Goal: Task Accomplishment & Management: Manage account settings

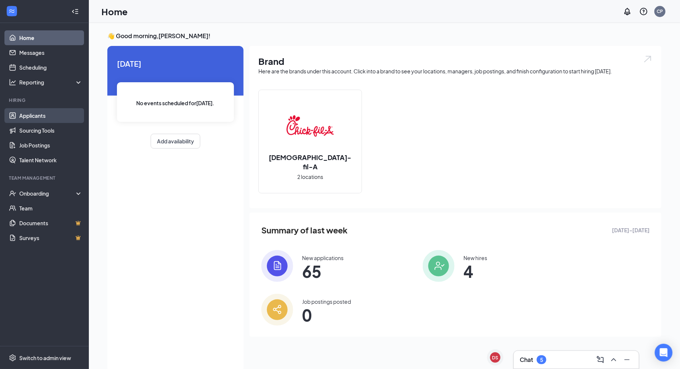
click at [72, 115] on link "Applicants" at bounding box center [50, 115] width 63 height 15
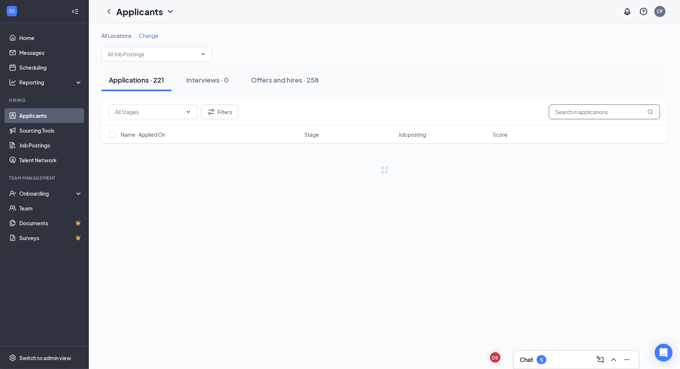
click at [580, 115] on input "text" at bounding box center [604, 111] width 111 height 15
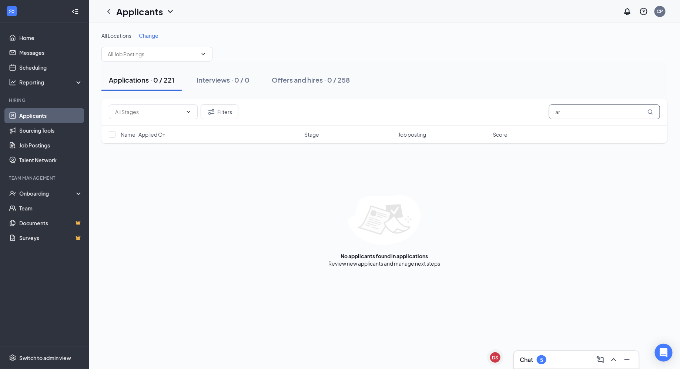
type input "a"
type input "ritz"
click at [214, 110] on icon "Filter" at bounding box center [211, 111] width 9 height 9
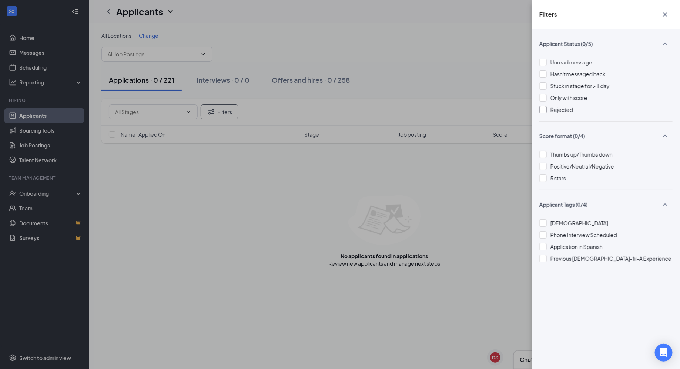
click at [562, 108] on span "Rejected" at bounding box center [562, 109] width 23 height 7
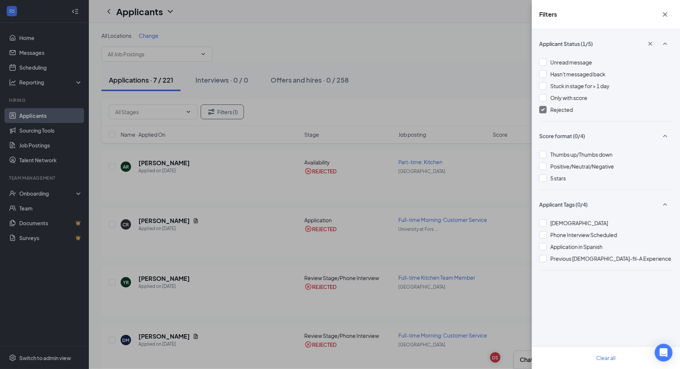
click at [410, 186] on div "Filters Applicant Status (1/5) Unread message Hasn't messaged back Stuck in sta…" at bounding box center [340, 184] width 680 height 369
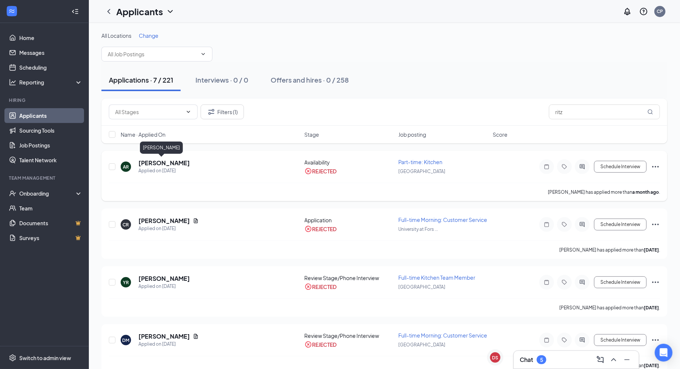
click at [163, 161] on h5 "[PERSON_NAME]" at bounding box center [164, 163] width 51 height 8
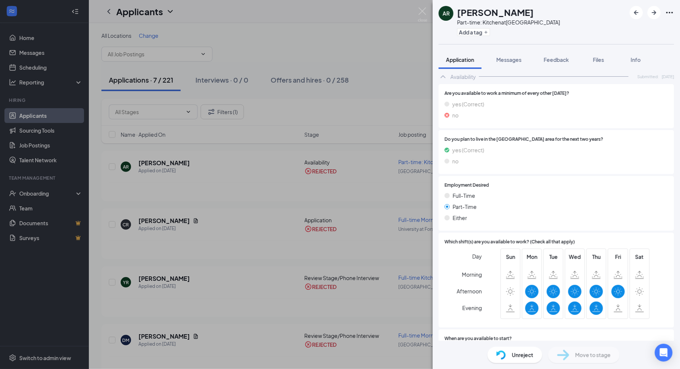
scroll to position [742, 0]
click at [268, 197] on div "AR [PERSON_NAME] Part-time: Kitchen at [GEOGRAPHIC_DATA] Add a tag Application …" at bounding box center [340, 184] width 680 height 369
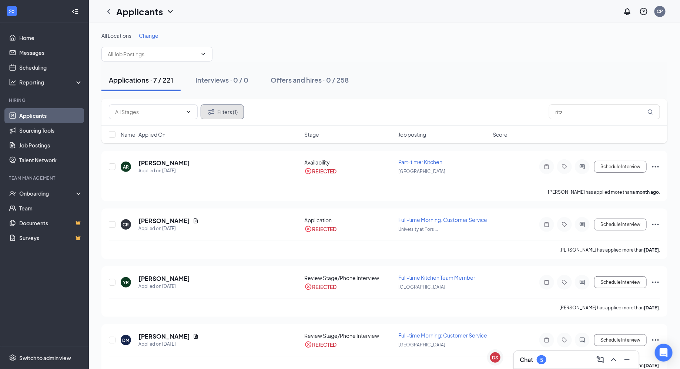
click at [229, 116] on button "Filters (1)" at bounding box center [222, 111] width 43 height 15
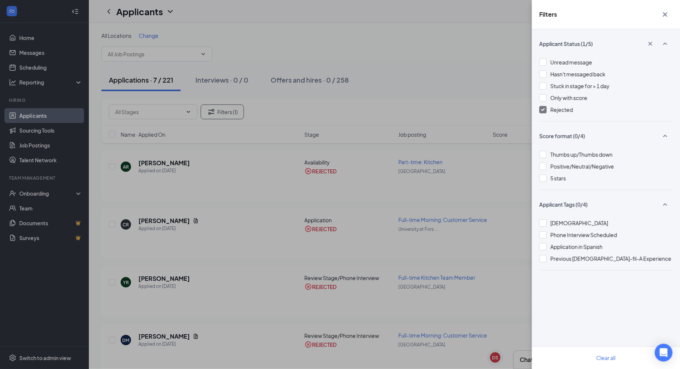
click at [551, 106] on span "Rejected" at bounding box center [562, 109] width 23 height 7
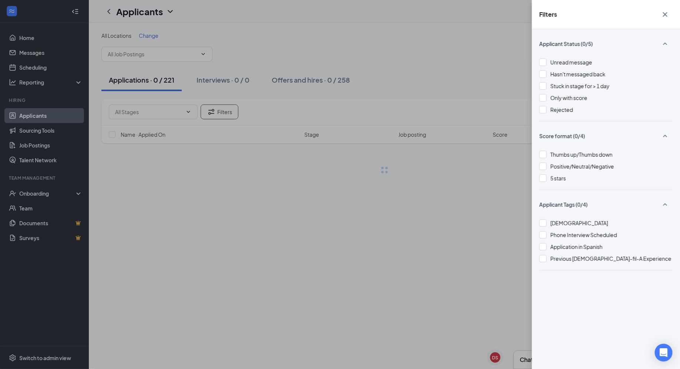
click at [466, 81] on div "Filters Applicant Status (0/5) Unread message Hasn't messaged back Stuck in sta…" at bounding box center [340, 184] width 680 height 369
click at [510, 136] on div "Filters Applicant Status (0/5) Unread message Hasn't messaged back Stuck in sta…" at bounding box center [340, 184] width 680 height 369
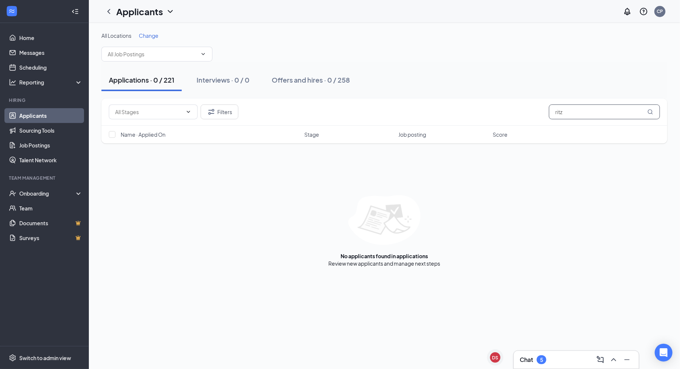
drag, startPoint x: 581, startPoint y: 113, endPoint x: 516, endPoint y: 110, distance: 65.6
click at [516, 110] on div "Filters ritz" at bounding box center [385, 111] width 552 height 15
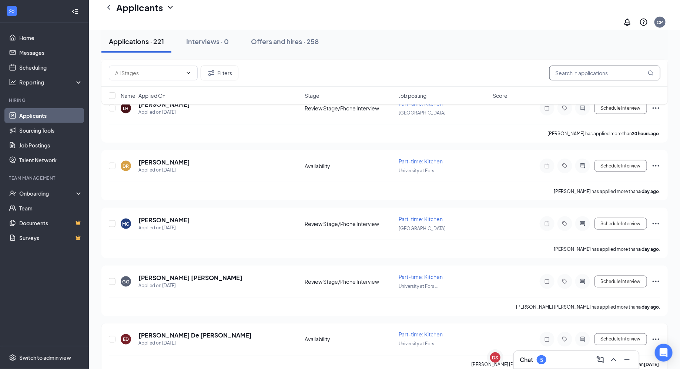
scroll to position [354, 0]
click at [525, 359] on h3 "Chat" at bounding box center [526, 360] width 13 height 8
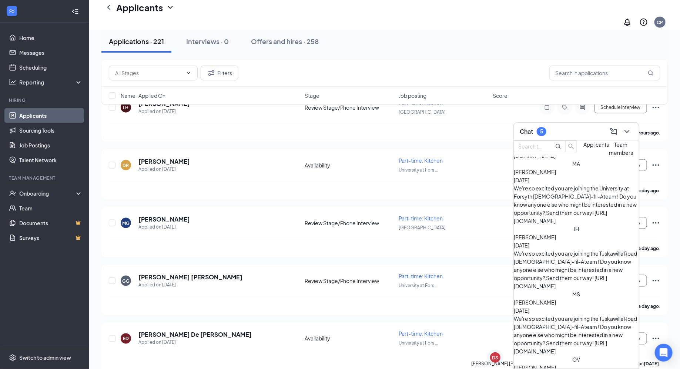
click at [584, 157] on button "Applicants" at bounding box center [597, 148] width 26 height 16
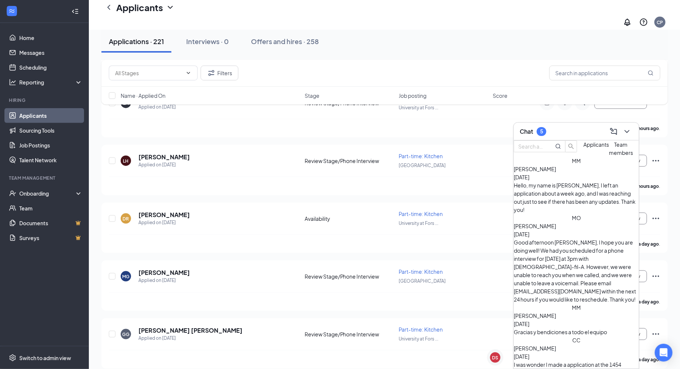
scroll to position [276, 0]
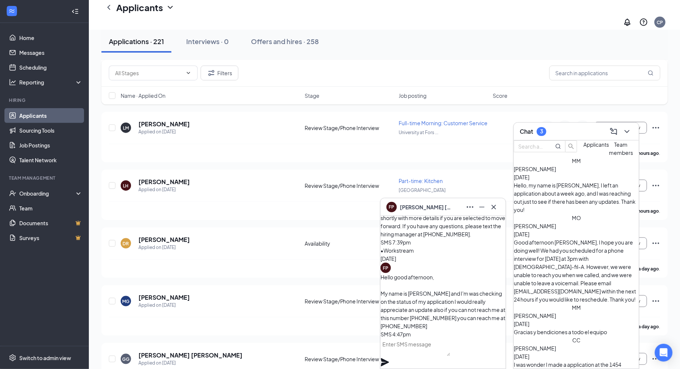
click at [587, 344] on div "[PERSON_NAME] [DATE]" at bounding box center [576, 352] width 125 height 16
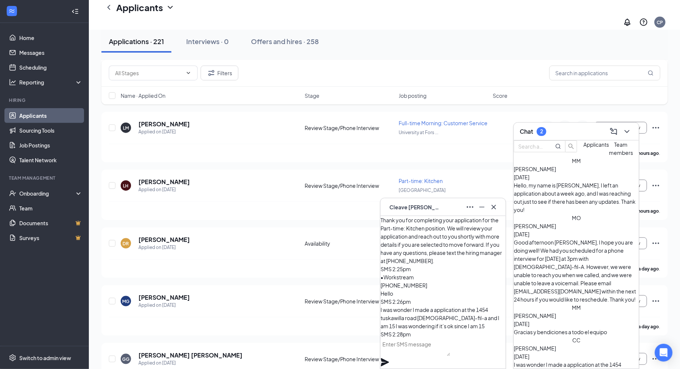
click at [597, 312] on div "[PERSON_NAME] [DATE]" at bounding box center [576, 320] width 125 height 16
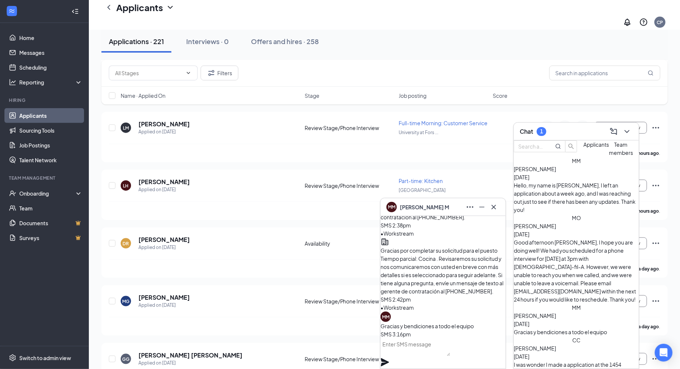
click at [594, 222] on div "[PERSON_NAME] [DATE]" at bounding box center [576, 230] width 125 height 16
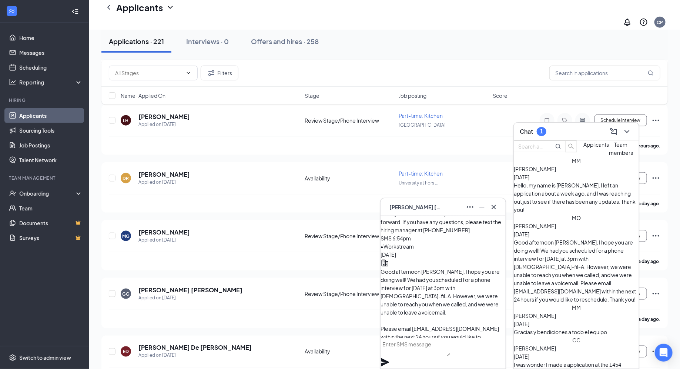
scroll to position [0, 0]
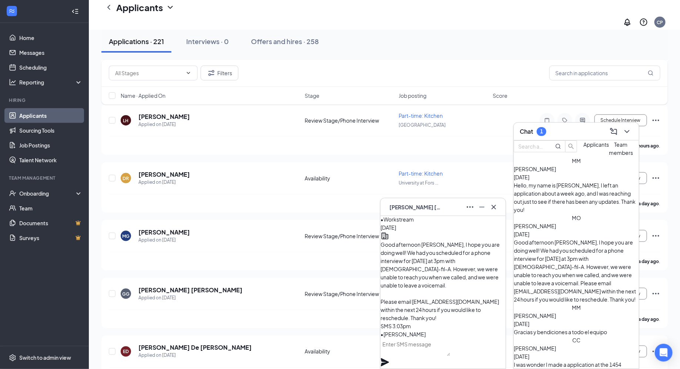
click at [571, 196] on div "[PERSON_NAME] [DATE] Hello, my name is [PERSON_NAME], I left an application abo…" at bounding box center [576, 189] width 125 height 49
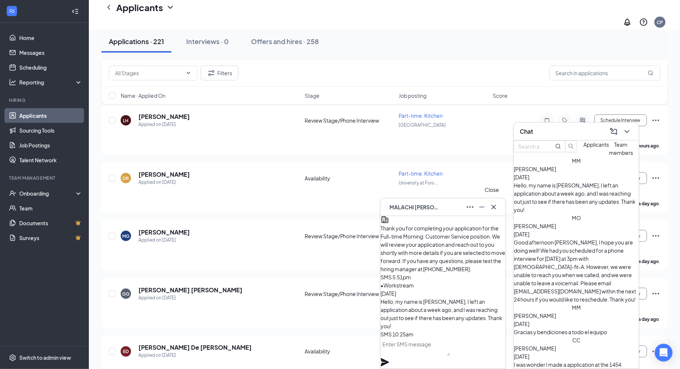
click at [495, 210] on icon "Cross" at bounding box center [494, 207] width 9 height 9
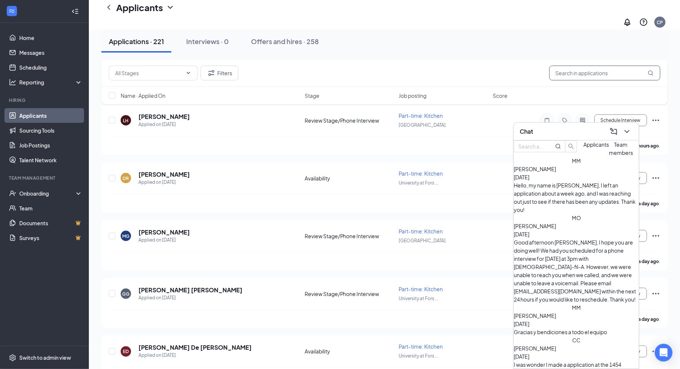
click at [584, 75] on input "text" at bounding box center [605, 73] width 111 height 15
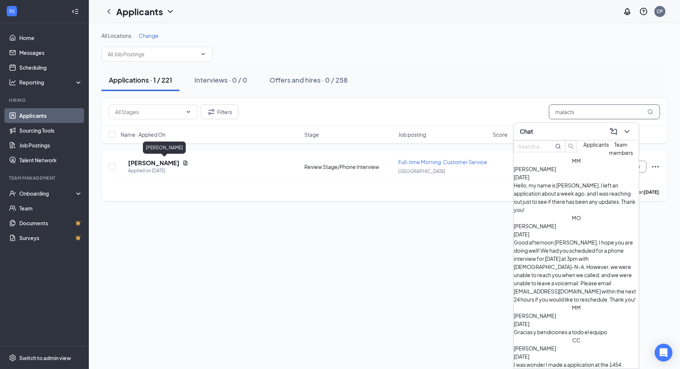
type input "malachi"
click at [171, 163] on h5 "[PERSON_NAME]" at bounding box center [153, 163] width 51 height 8
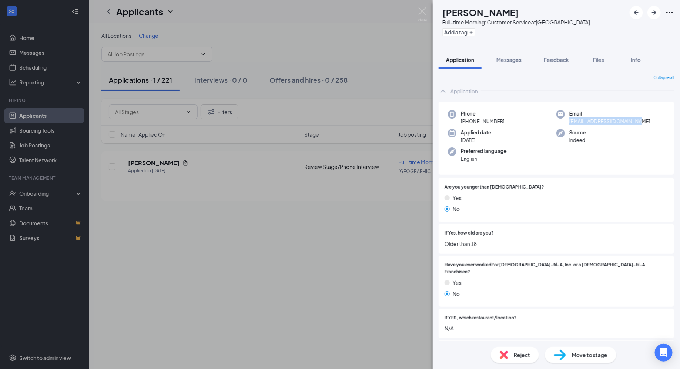
drag, startPoint x: 567, startPoint y: 122, endPoint x: 646, endPoint y: 120, distance: 78.2
click at [646, 120] on div "Email [EMAIL_ADDRESS][DOMAIN_NAME]" at bounding box center [611, 117] width 109 height 15
copy span "[EMAIL_ADDRESS][DOMAIN_NAME]"
click at [363, 145] on div "MM [PERSON_NAME] Full-time Morning: Customer Service at [GEOGRAPHIC_DATA] Add a…" at bounding box center [340, 184] width 680 height 369
click at [382, 305] on div "MM [PERSON_NAME] Full-time Morning: Customer Service at [GEOGRAPHIC_DATA] Add a…" at bounding box center [340, 184] width 680 height 369
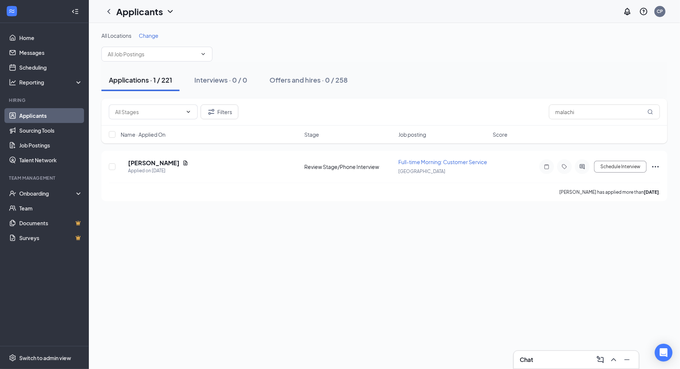
click at [553, 367] on div "Chat" at bounding box center [576, 360] width 125 height 18
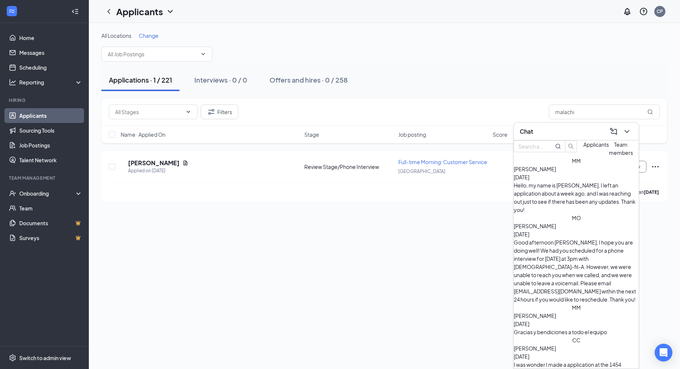
click at [600, 197] on div "Hello, my name is [PERSON_NAME], I left an application about a week ago, and I …" at bounding box center [576, 197] width 125 height 33
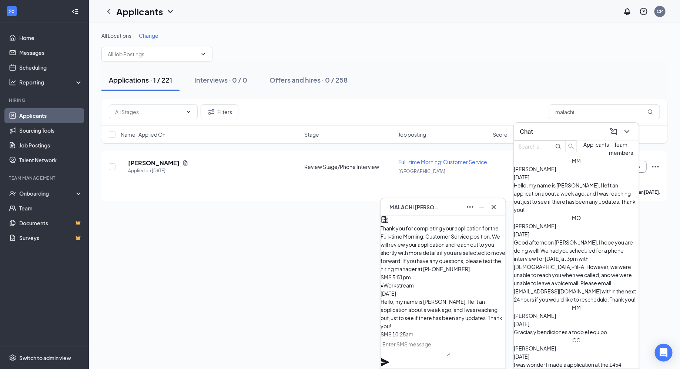
click at [403, 356] on textarea at bounding box center [416, 347] width 70 height 18
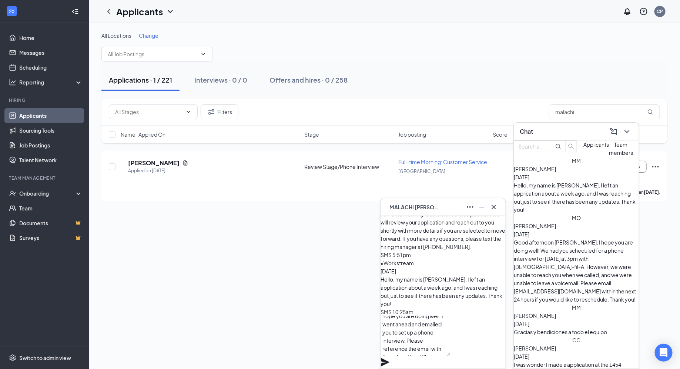
scroll to position [12, 0]
type textarea "Good afternoon Malachi! I hope you are doing well. I went ahead and emailed you…"
click at [389, 358] on icon "Plane" at bounding box center [385, 362] width 8 height 8
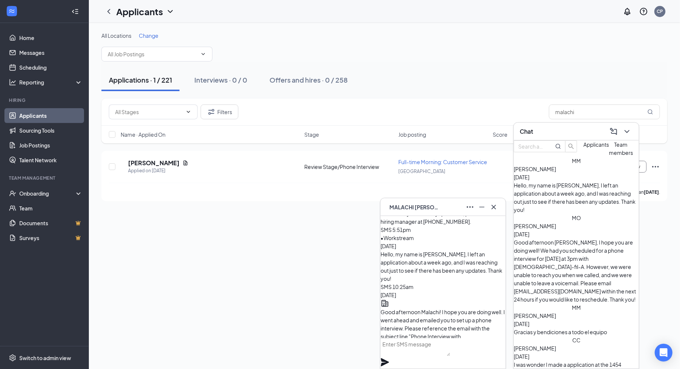
scroll to position [-80, 0]
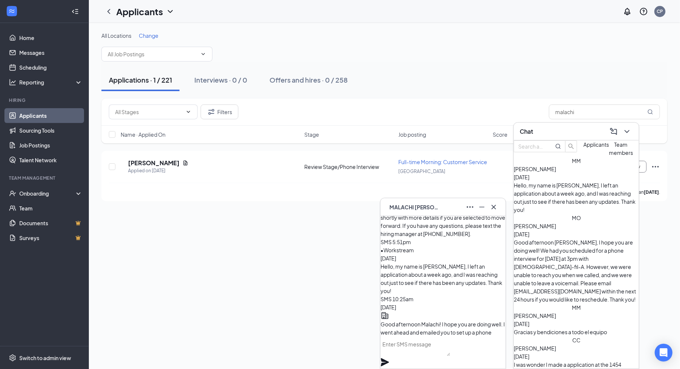
click at [183, 226] on div "All Locations Change Applications · 1 / 221 Interviews · 0 / 0 Offers and hires…" at bounding box center [385, 196] width 592 height 346
click at [174, 160] on h5 "[PERSON_NAME]" at bounding box center [153, 163] width 51 height 8
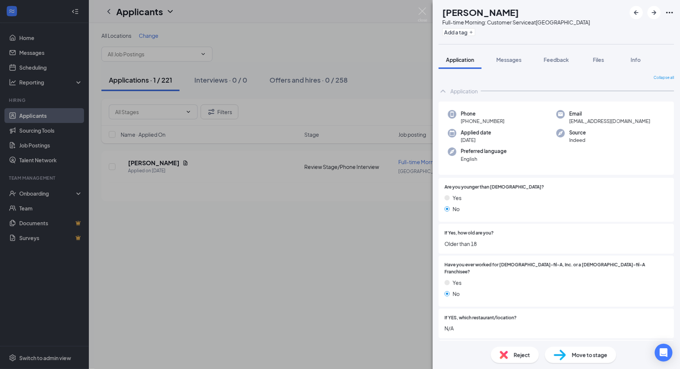
click at [490, 34] on div "Add a tag" at bounding box center [517, 32] width 148 height 12
click at [476, 34] on button "Add a tag" at bounding box center [459, 32] width 33 height 8
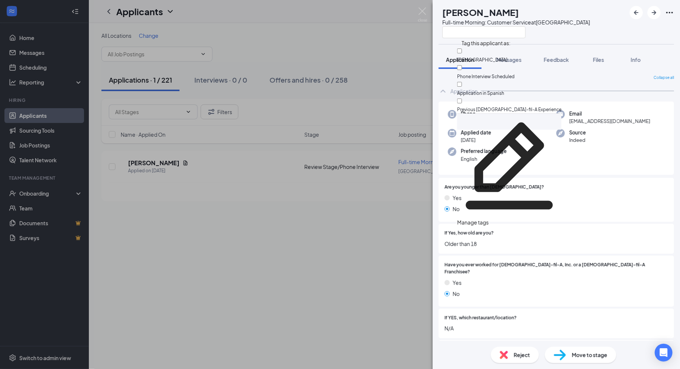
click at [486, 69] on div "Phone Interview Scheduled" at bounding box center [509, 72] width 104 height 17
checkbox input "true"
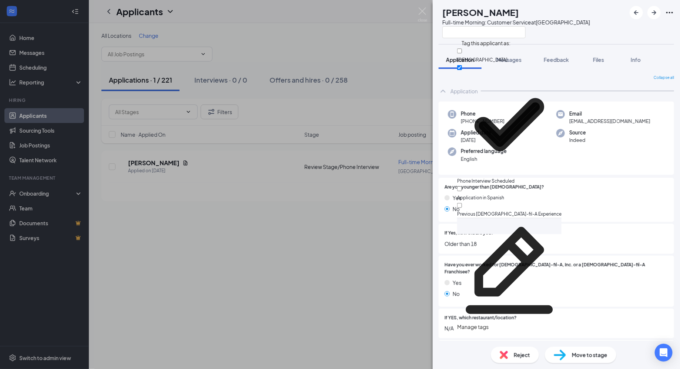
click at [341, 216] on div "MM [PERSON_NAME] Full-time Morning: Customer Service at [GEOGRAPHIC_DATA] Appli…" at bounding box center [340, 184] width 680 height 369
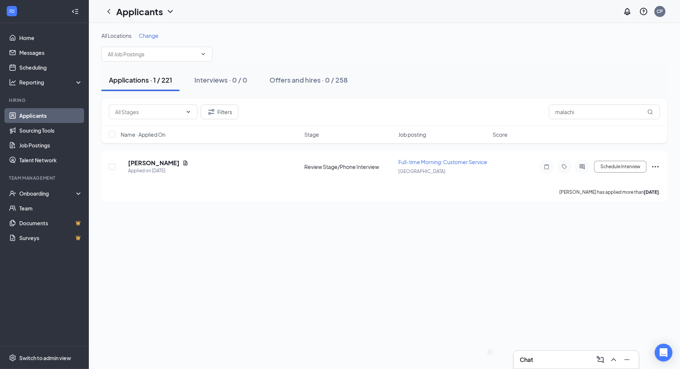
click at [534, 367] on div "Chat" at bounding box center [576, 360] width 125 height 18
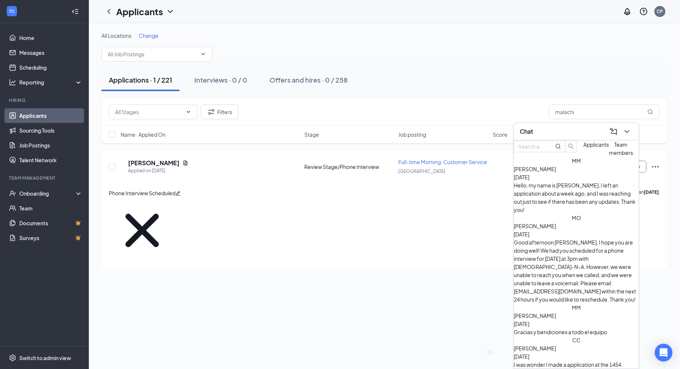
click at [463, 302] on div "All Locations Change Applications · 1 / 221 Interviews · 0 / 0 Offers and hires…" at bounding box center [385, 196] width 592 height 346
click at [634, 130] on div "Chat" at bounding box center [576, 132] width 125 height 18
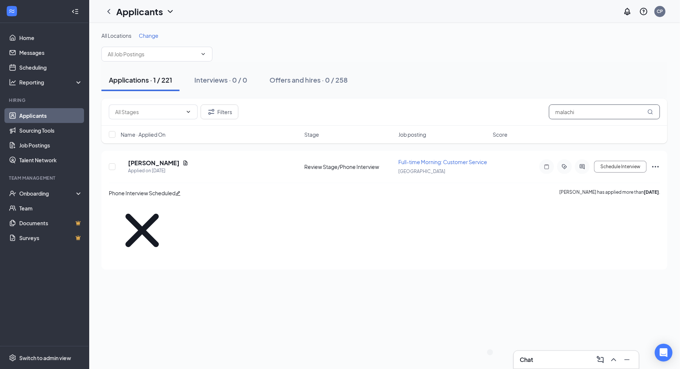
drag, startPoint x: 587, startPoint y: 113, endPoint x: 507, endPoint y: 113, distance: 80.0
click at [507, 113] on div "Filters malachi" at bounding box center [385, 111] width 552 height 15
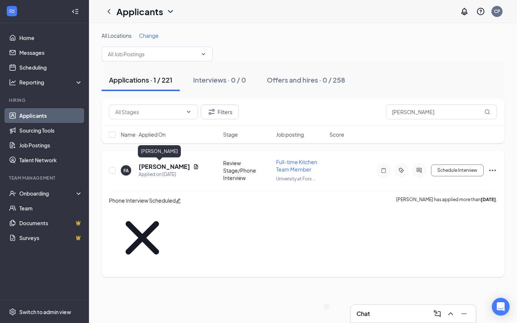
click at [165, 164] on h5 "[PERSON_NAME]" at bounding box center [164, 167] width 51 height 8
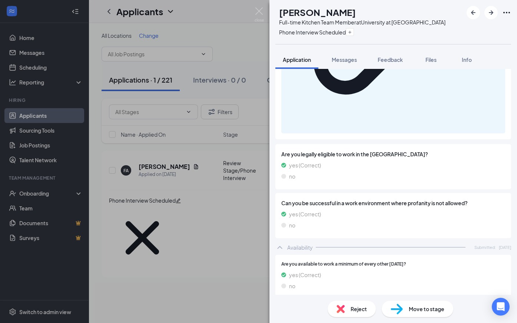
scroll to position [1116, 0]
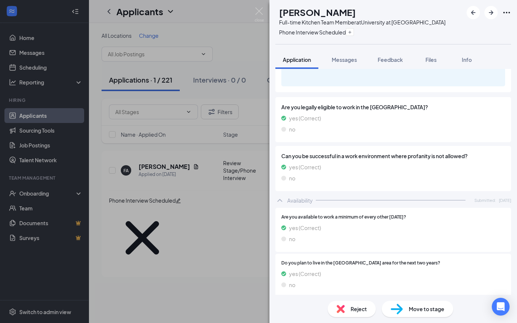
click at [270, 217] on div "Collapse all Application Phone [PHONE_NUMBER] Email [EMAIL_ADDRESS][DOMAIN_NAME…" at bounding box center [392, 182] width 247 height 226
click at [253, 216] on div "FA [PERSON_NAME] Full-time Kitchen Team Member at University at [GEOGRAPHIC_DAT…" at bounding box center [258, 161] width 517 height 323
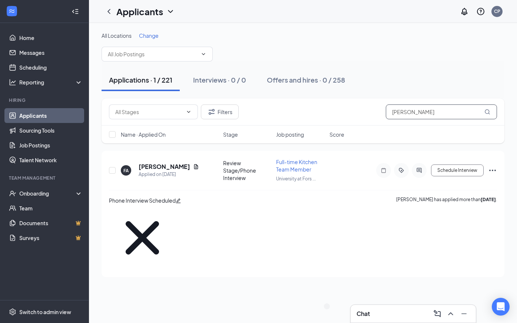
drag, startPoint x: 451, startPoint y: 110, endPoint x: 373, endPoint y: 107, distance: 77.8
click at [373, 107] on div "Filters [PERSON_NAME]" at bounding box center [303, 111] width 388 height 15
click at [447, 115] on input "[PERSON_NAME]" at bounding box center [441, 111] width 111 height 15
drag, startPoint x: 447, startPoint y: 115, endPoint x: 381, endPoint y: 109, distance: 66.6
click at [381, 109] on div "Filters [PERSON_NAME]" at bounding box center [303, 111] width 388 height 15
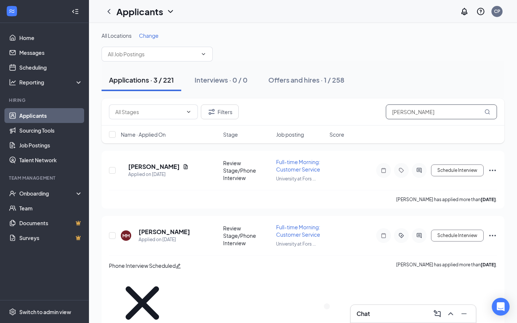
drag, startPoint x: 429, startPoint y: 115, endPoint x: 357, endPoint y: 111, distance: 72.3
click at [357, 111] on div "Filters [PERSON_NAME]" at bounding box center [303, 111] width 388 height 15
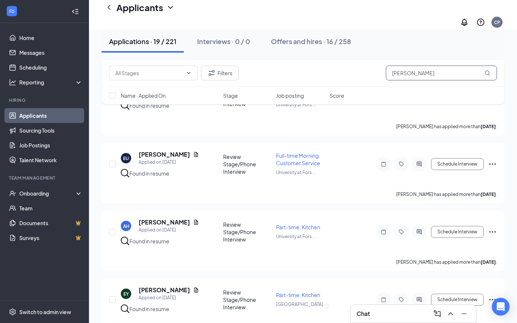
scroll to position [167, 0]
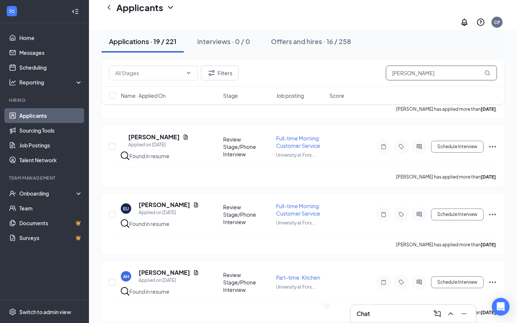
drag, startPoint x: 418, startPoint y: 70, endPoint x: 371, endPoint y: 65, distance: 47.3
click at [371, 65] on div "Filters [PERSON_NAME]" at bounding box center [302, 73] width 403 height 27
type input "[PERSON_NAME]"
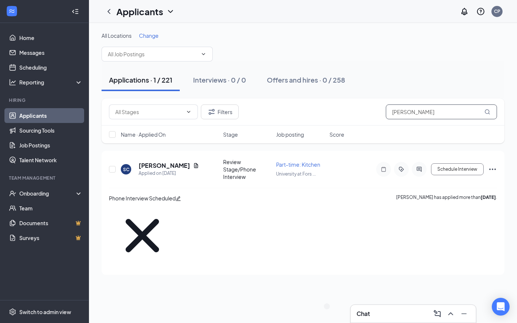
drag, startPoint x: 432, startPoint y: 111, endPoint x: 386, endPoint y: 108, distance: 46.4
click at [386, 108] on input "[PERSON_NAME]" at bounding box center [441, 111] width 111 height 15
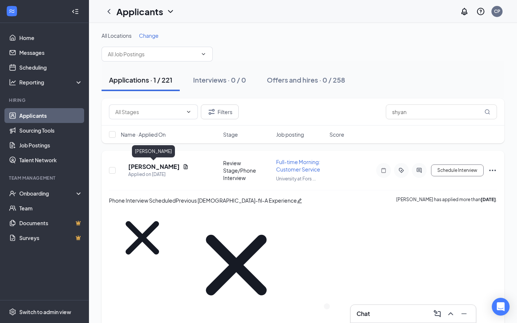
click at [163, 166] on h5 "[PERSON_NAME]" at bounding box center [153, 167] width 51 height 8
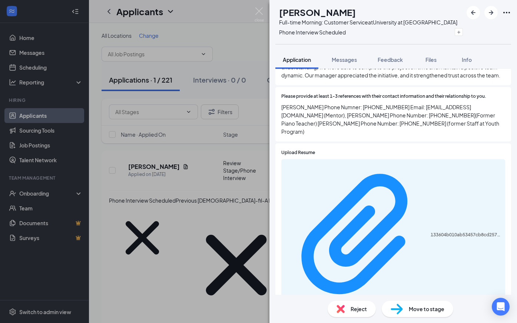
scroll to position [779, 0]
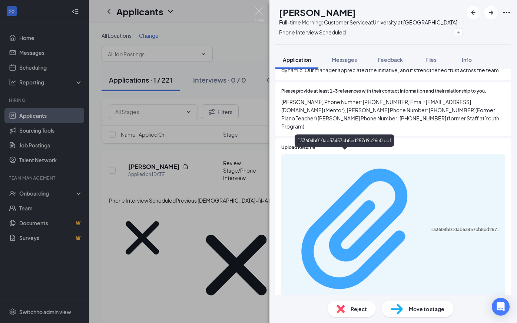
click at [430, 227] on div "133604b010ab53457cb8cd257d9c26e0.pdf" at bounding box center [465, 230] width 70 height 6
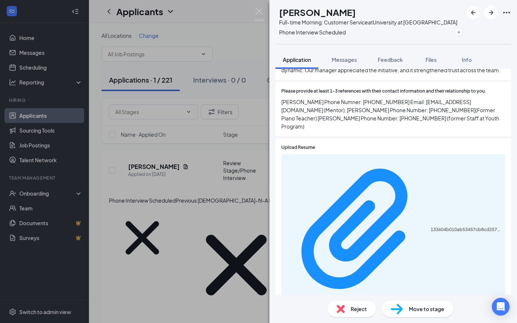
click at [199, 91] on div "SN [PERSON_NAME] Full-time Morning: Customer Service at University at [GEOGRAPH…" at bounding box center [258, 161] width 517 height 323
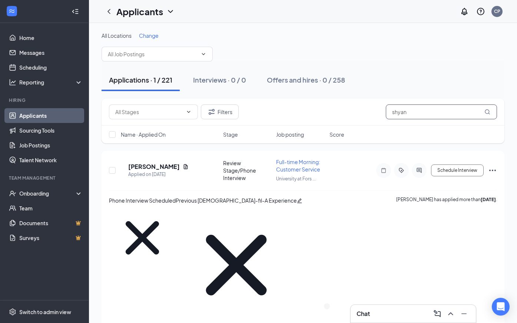
drag, startPoint x: 413, startPoint y: 108, endPoint x: 447, endPoint y: 138, distance: 45.4
click at [447, 138] on div "Filters shyan Name · Applied On Stage Job posting Score" at bounding box center [302, 121] width 403 height 45
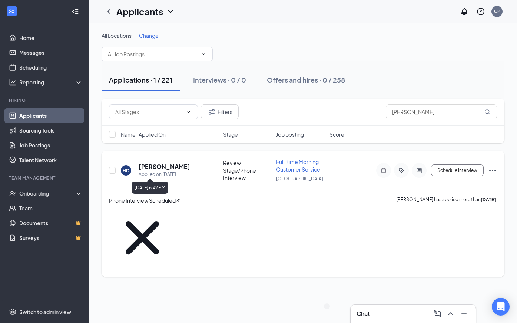
click at [169, 166] on h5 "[PERSON_NAME]" at bounding box center [164, 167] width 51 height 8
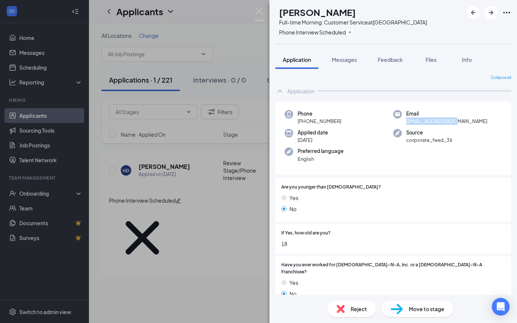
drag, startPoint x: 406, startPoint y: 122, endPoint x: 458, endPoint y: 123, distance: 51.9
click at [458, 123] on span "[EMAIL_ADDRESS][DOMAIN_NAME]" at bounding box center [446, 120] width 81 height 7
copy span "[EMAIL_ADDRESS][DOMAIN_NAME]"
click at [228, 77] on div "HD [PERSON_NAME] Full-time Morning: Customer Service at [GEOGRAPHIC_DATA] Phone…" at bounding box center [258, 161] width 517 height 323
click at [250, 14] on div "HD [PERSON_NAME] Full-time Morning: Customer Service at [GEOGRAPHIC_DATA] Phone…" at bounding box center [258, 161] width 517 height 323
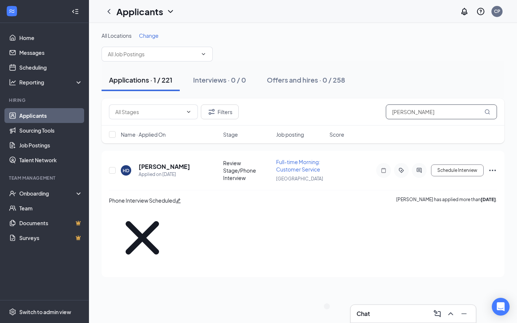
drag, startPoint x: 419, startPoint y: 115, endPoint x: 384, endPoint y: 111, distance: 35.1
click at [384, 111] on div "Filters [PERSON_NAME]" at bounding box center [303, 111] width 388 height 15
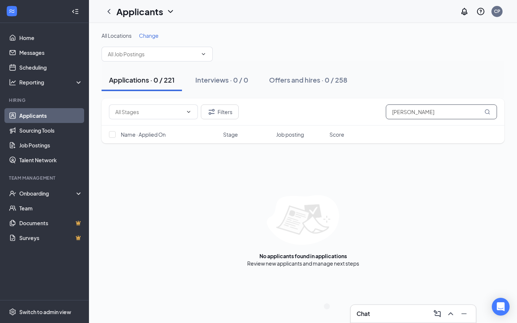
drag, startPoint x: 426, startPoint y: 112, endPoint x: 374, endPoint y: 110, distance: 51.9
click at [374, 110] on div "Filters [PERSON_NAME]" at bounding box center [303, 111] width 388 height 15
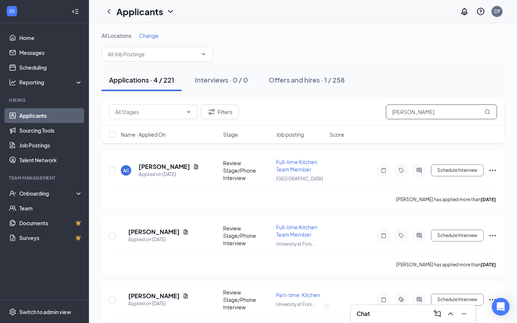
drag, startPoint x: 411, startPoint y: 117, endPoint x: 384, endPoint y: 110, distance: 28.1
click at [384, 110] on div "Filters [PERSON_NAME]" at bounding box center [303, 111] width 388 height 15
type input "[PERSON_NAME]"
click at [227, 112] on button "Filters" at bounding box center [220, 111] width 38 height 15
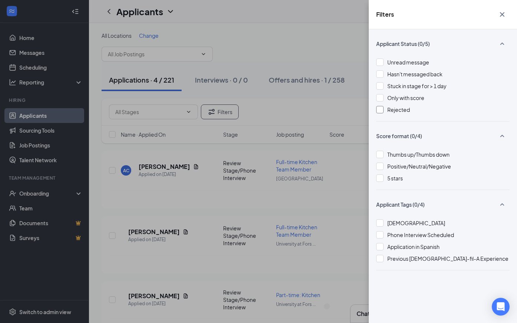
click at [402, 109] on span "Rejected" at bounding box center [398, 109] width 23 height 7
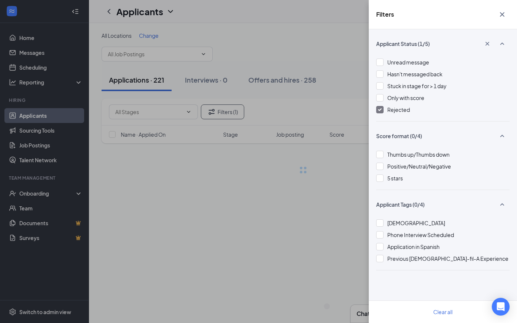
click at [278, 146] on div "Filters Applicant Status (1/5) Unread message Hasn't messaged back Stuck in sta…" at bounding box center [258, 161] width 517 height 323
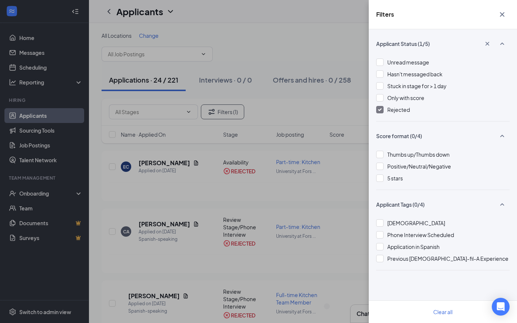
click at [278, 146] on div "Filters Applicant Status (1/5) Unread message Hasn't messaged back Stuck in sta…" at bounding box center [258, 161] width 517 height 323
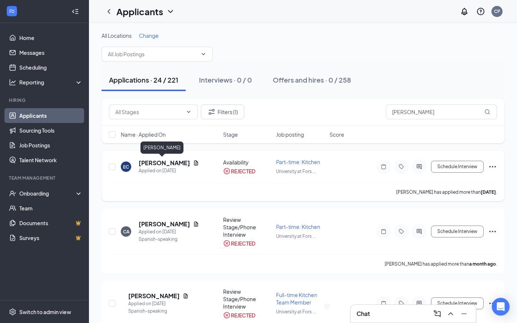
click at [156, 163] on h5 "[PERSON_NAME]" at bounding box center [164, 163] width 51 height 8
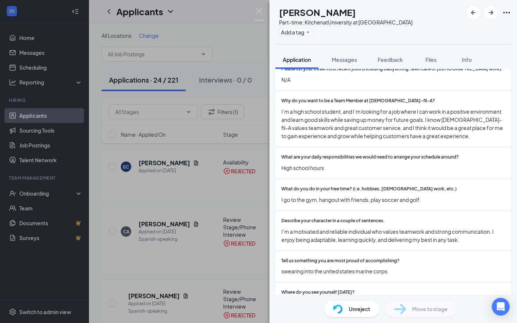
scroll to position [329, 0]
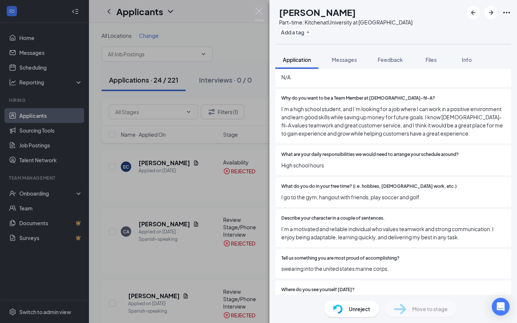
click at [328, 161] on span "High school hours" at bounding box center [393, 165] width 224 height 8
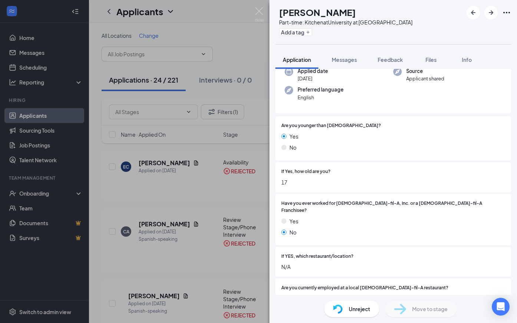
scroll to position [0, 0]
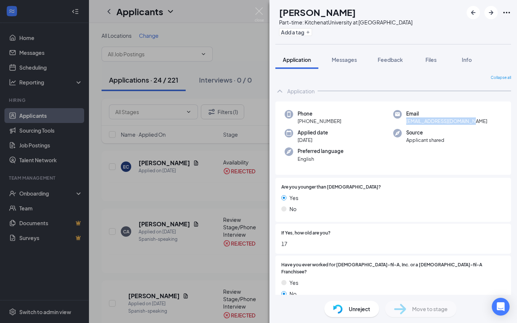
drag, startPoint x: 407, startPoint y: 120, endPoint x: 474, endPoint y: 121, distance: 67.4
click at [474, 121] on div "Email [EMAIL_ADDRESS][DOMAIN_NAME]" at bounding box center [447, 117] width 109 height 15
copy span "[EMAIL_ADDRESS][DOMAIN_NAME]"
click at [307, 29] on button "Add a tag" at bounding box center [295, 32] width 33 height 8
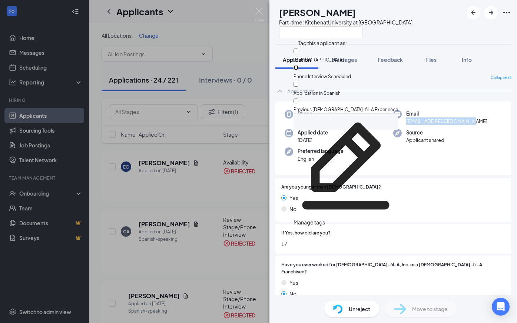
click at [298, 67] on input "Phone Interview Scheduled" at bounding box center [295, 67] width 5 height 5
checkbox input "true"
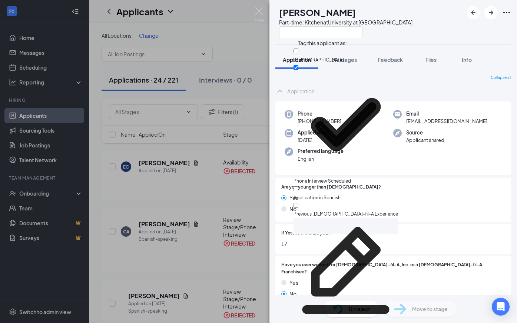
click at [354, 189] on span "Are you younger than [DEMOGRAPHIC_DATA]?" at bounding box center [331, 187] width 100 height 7
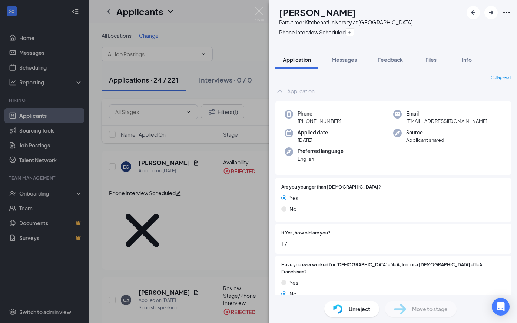
click at [342, 305] on img at bounding box center [338, 308] width 10 height 9
click at [341, 302] on div "Unreject" at bounding box center [351, 309] width 55 height 16
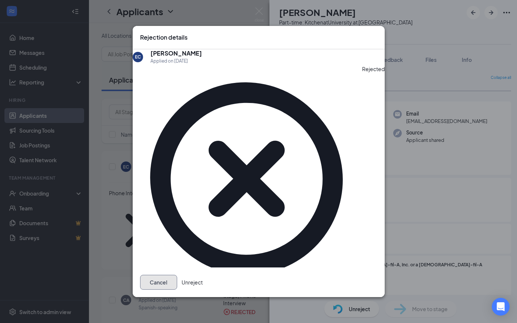
click at [177, 275] on button "Cancel" at bounding box center [158, 282] width 37 height 15
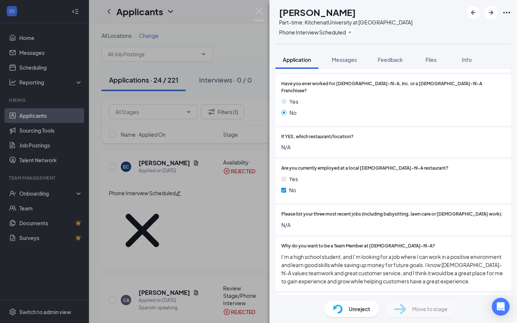
scroll to position [70, 0]
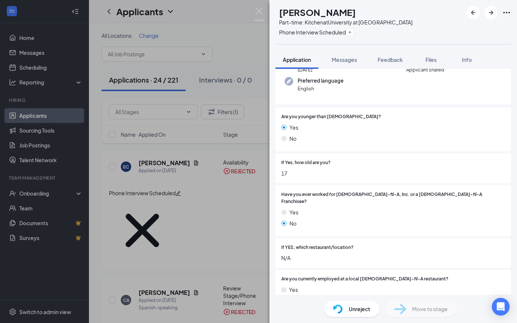
click at [207, 232] on div "[PERSON_NAME] Part-time: Kitchen at University at [GEOGRAPHIC_DATA] Phone Inter…" at bounding box center [258, 161] width 517 height 323
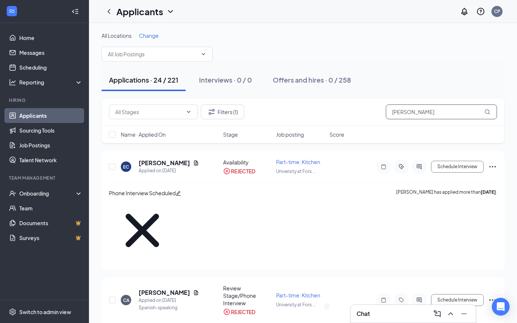
drag, startPoint x: 413, startPoint y: 114, endPoint x: 357, endPoint y: 112, distance: 56.3
click at [357, 112] on div "Filters (1) [PERSON_NAME]" at bounding box center [303, 111] width 388 height 15
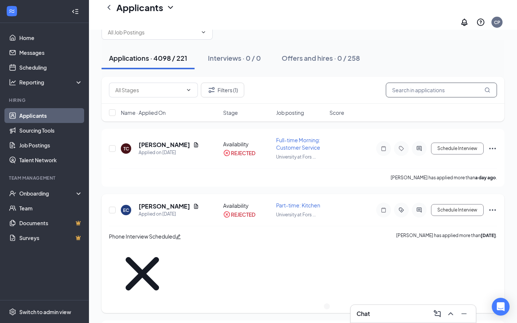
scroll to position [30, 0]
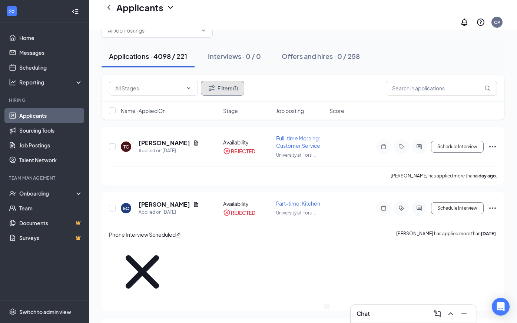
click at [242, 82] on button "Filters (1)" at bounding box center [222, 88] width 43 height 15
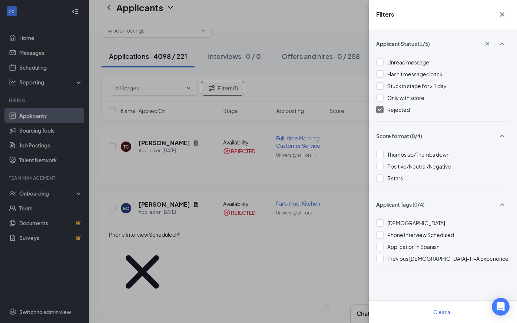
click at [380, 113] on div at bounding box center [379, 109] width 7 height 7
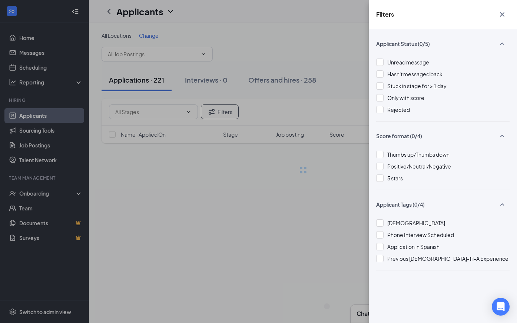
click at [293, 159] on div "Filters Applicant Status (0/5) Unread message Hasn't messaged back Stuck in sta…" at bounding box center [258, 161] width 517 height 323
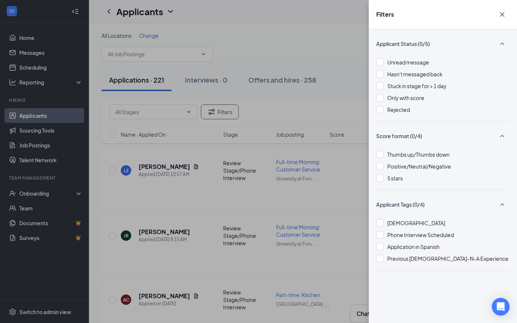
click at [245, 102] on div "Filters Applicant Status (0/5) Unread message Hasn't messaged back Stuck in sta…" at bounding box center [258, 161] width 517 height 323
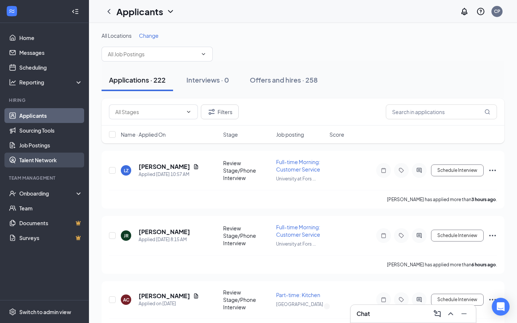
click at [61, 160] on link "Talent Network" at bounding box center [50, 160] width 63 height 15
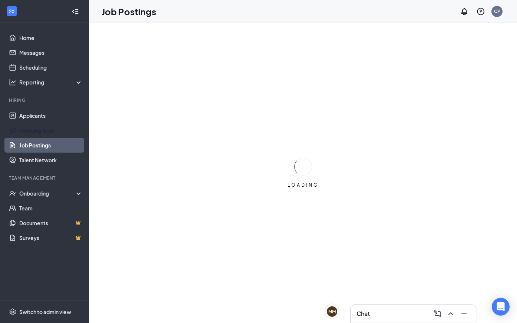
click at [38, 127] on link "Sourcing Tools" at bounding box center [50, 130] width 63 height 15
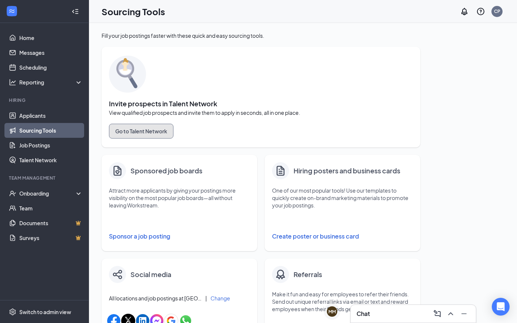
click at [131, 130] on button "Go to Talent Network" at bounding box center [141, 131] width 64 height 15
click at [44, 112] on link "Applicants" at bounding box center [50, 115] width 63 height 15
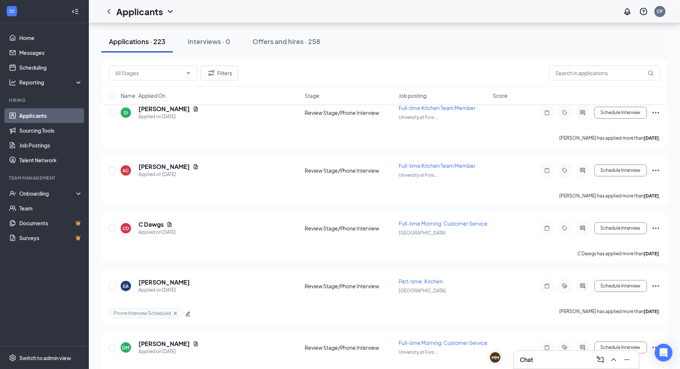
scroll to position [6553, 0]
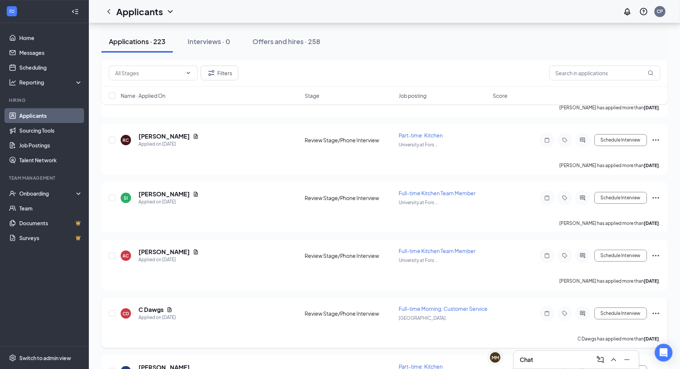
click at [164, 297] on div "CD C Dawgs Applied on Aug 13 Review Stage/Phone Interview Full-time Morning: Cu…" at bounding box center [384, 322] width 567 height 50
click at [152, 306] on h5 "C Dawgs" at bounding box center [151, 310] width 25 height 8
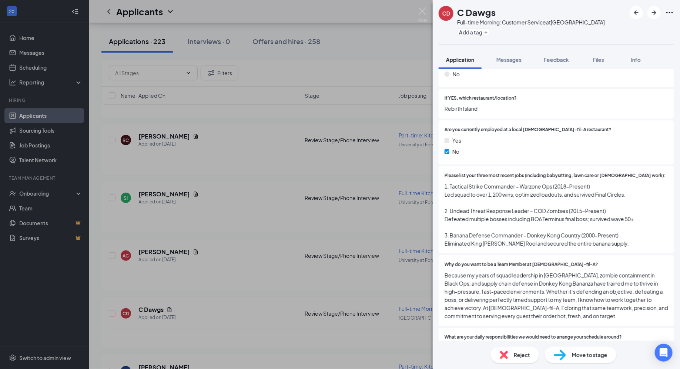
scroll to position [221, 0]
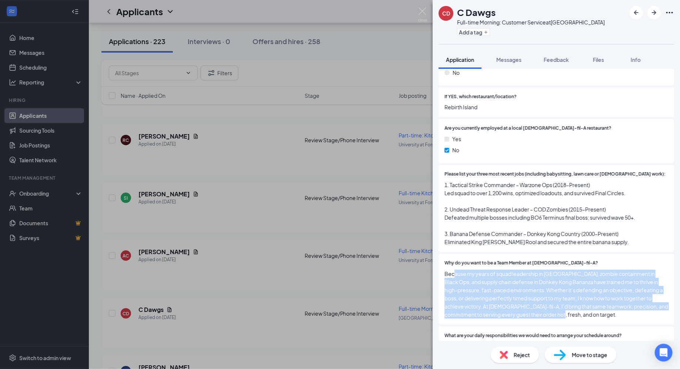
drag, startPoint x: 454, startPoint y: 269, endPoint x: 567, endPoint y: 307, distance: 119.4
click at [516, 307] on span "Because my years of squad leadership in Warzone, zombie containment in Black Op…" at bounding box center [557, 294] width 224 height 49
drag, startPoint x: 567, startPoint y: 307, endPoint x: 491, endPoint y: 264, distance: 87.2
click at [491, 270] on span "Because my years of squad leadership in Warzone, zombie containment in Black Op…" at bounding box center [557, 294] width 224 height 49
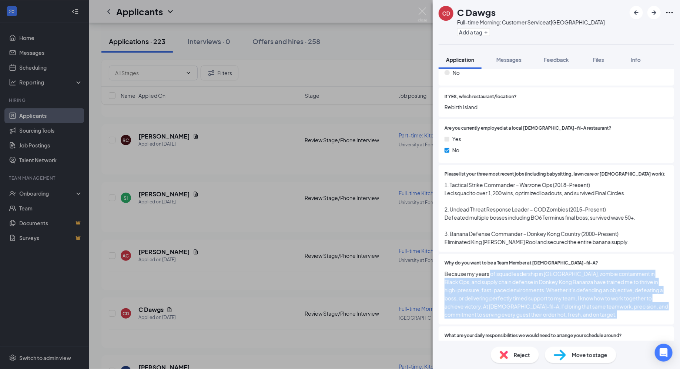
click at [491, 270] on span "Because my years of squad leadership in Warzone, zombie containment in Black Op…" at bounding box center [557, 294] width 224 height 49
drag, startPoint x: 491, startPoint y: 264, endPoint x: 554, endPoint y: 321, distance: 85.0
click at [516, 321] on div "Are you younger than 18 years old? Yes No If Yes, how old are you? 1000 Have yo…" at bounding box center [557, 330] width 236 height 747
click at [516, 323] on div "What are your daily responsibilities we would need to arrange your schedule aro…" at bounding box center [557, 349] width 236 height 46
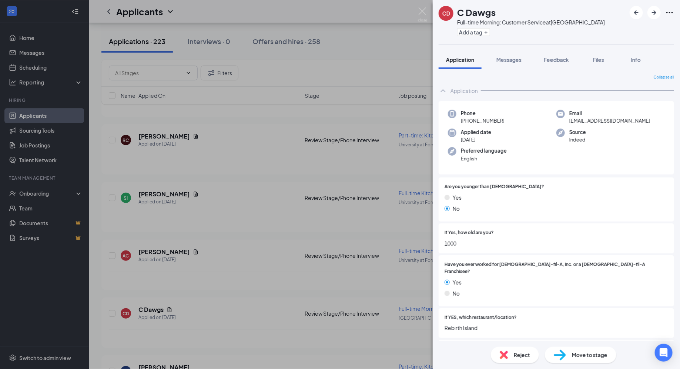
scroll to position [4, 0]
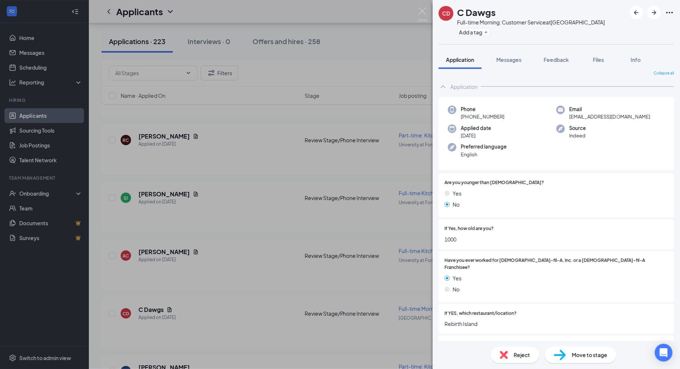
click at [516, 323] on span "Reject" at bounding box center [522, 355] width 16 height 8
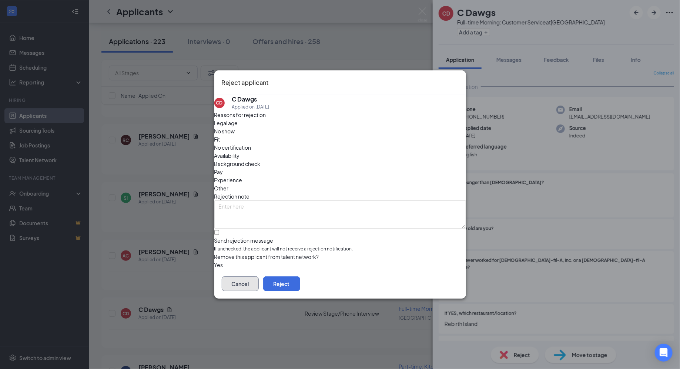
click at [259, 282] on button "Cancel" at bounding box center [240, 283] width 37 height 15
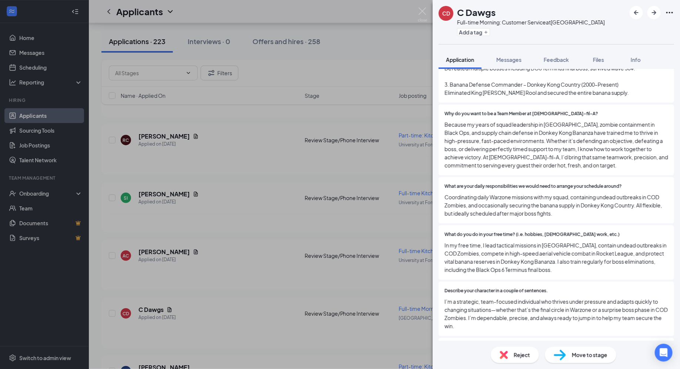
scroll to position [560, 0]
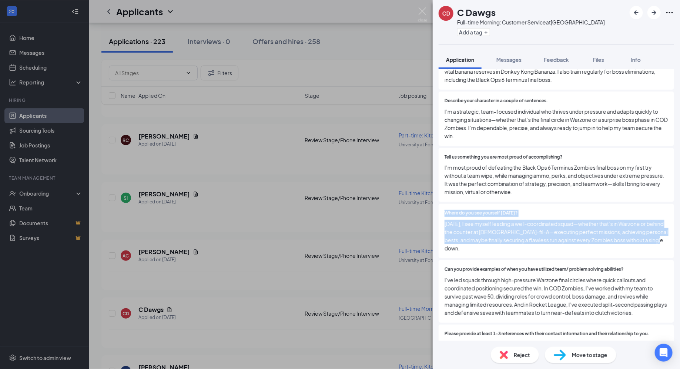
drag, startPoint x: 547, startPoint y: 239, endPoint x: 509, endPoint y: 201, distance: 53.2
click at [509, 204] on div "Where do you see yourself in two years? In two years, I see myself leading a we…" at bounding box center [557, 231] width 236 height 54
drag, startPoint x: 509, startPoint y: 201, endPoint x: 592, endPoint y: 238, distance: 90.4
click at [516, 238] on div "Where do you see yourself in two years? In two years, I see myself leading a we…" at bounding box center [557, 231] width 236 height 54
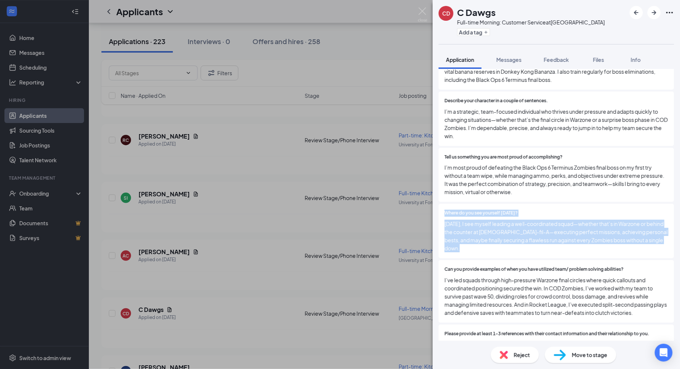
click at [516, 238] on div "Where do you see yourself in two years? In two years, I see myself leading a we…" at bounding box center [557, 231] width 236 height 54
drag, startPoint x: 592, startPoint y: 238, endPoint x: 553, endPoint y: 208, distance: 49.1
click at [516, 208] on div "Where do you see yourself in two years? In two years, I see myself leading a we…" at bounding box center [557, 231] width 236 height 54
click at [516, 210] on div at bounding box center [593, 213] width 150 height 7
drag, startPoint x: 553, startPoint y: 208, endPoint x: 603, endPoint y: 244, distance: 61.3
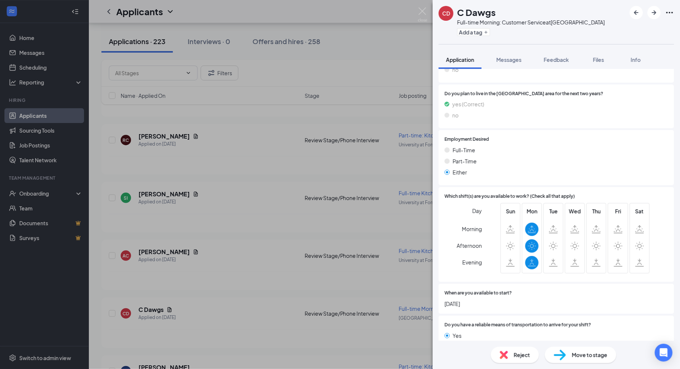
scroll to position [1168, 0]
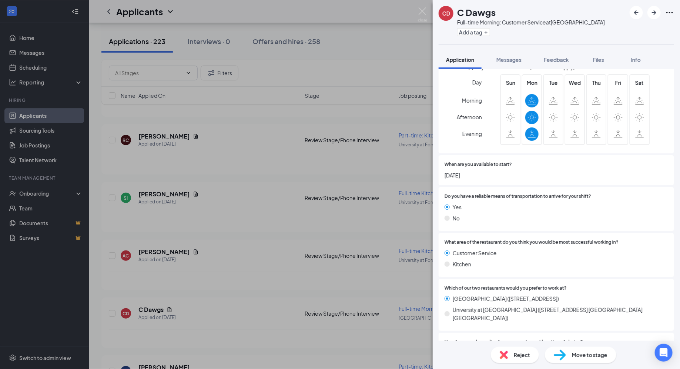
click at [509, 323] on div "Reject" at bounding box center [515, 355] width 48 height 16
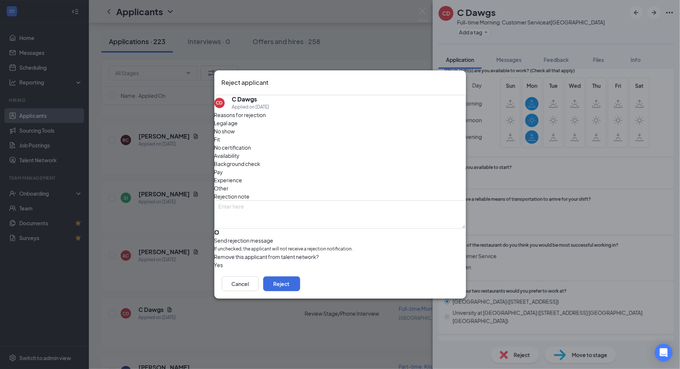
click at [219, 230] on input "Send rejection message If unchecked, the applicant will not receive a rejection…" at bounding box center [216, 232] width 5 height 5
checkbox input "true"
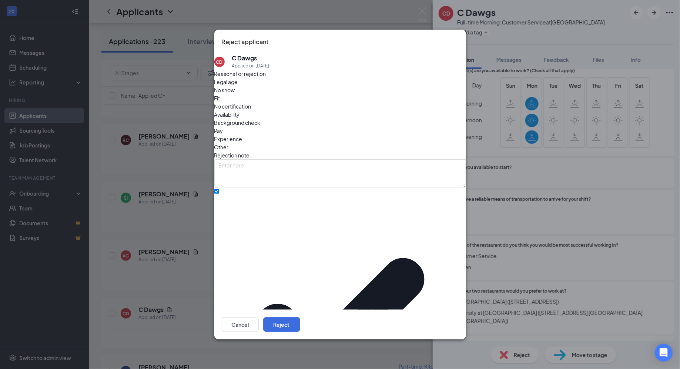
click at [429, 310] on div "Cancel Reject" at bounding box center [340, 325] width 252 height 30
click at [431, 310] on div "Cancel Reject" at bounding box center [340, 325] width 252 height 30
click at [300, 317] on button "Reject" at bounding box center [281, 324] width 37 height 15
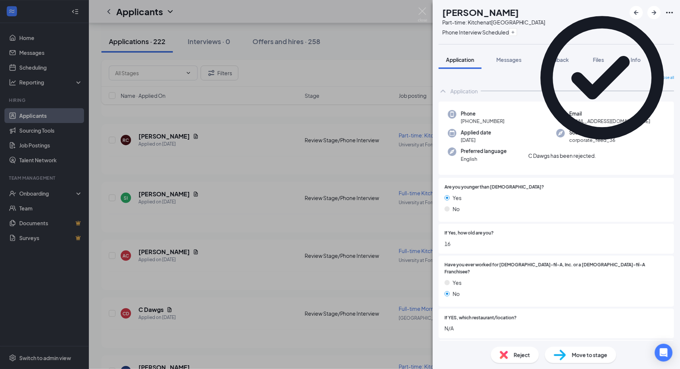
click at [516, 154] on icon "Cross" at bounding box center [601, 156] width 4 height 4
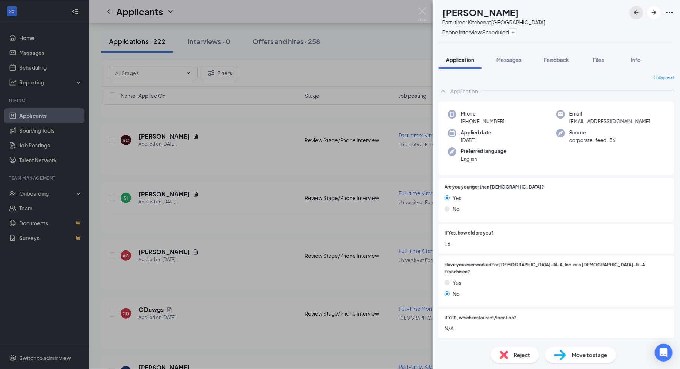
click at [516, 13] on icon "ArrowLeftNew" at bounding box center [636, 12] width 9 height 9
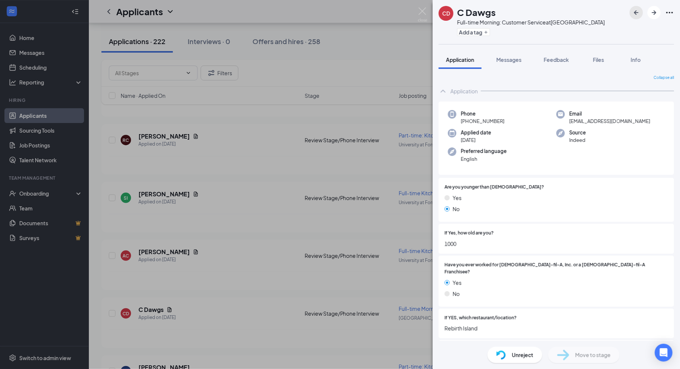
click at [516, 13] on icon "ArrowLeftNew" at bounding box center [636, 12] width 9 height 9
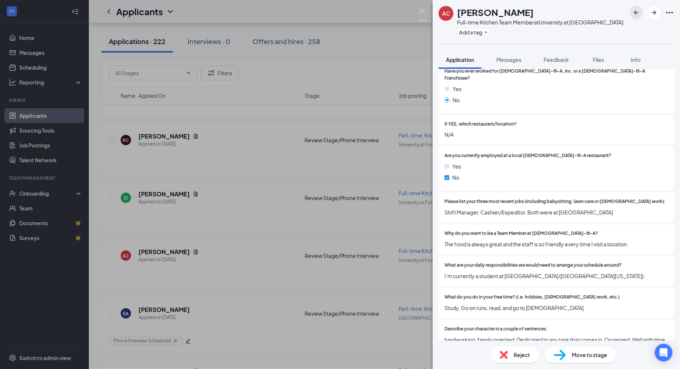
scroll to position [286, 0]
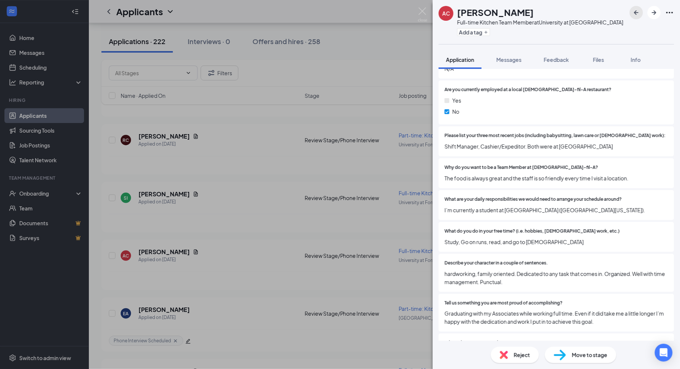
click at [516, 13] on icon "ArrowLeftNew" at bounding box center [636, 12] width 4 height 4
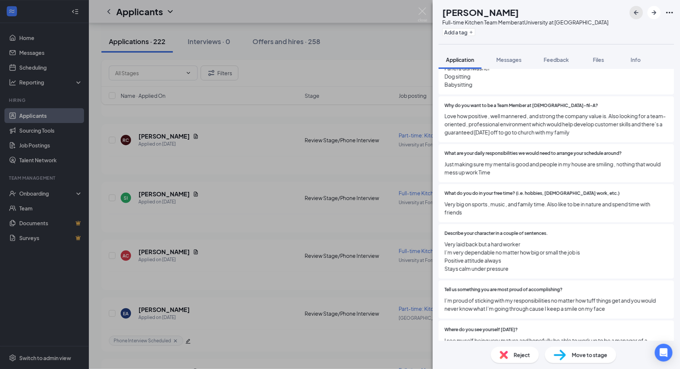
scroll to position [354, 0]
drag, startPoint x: 470, startPoint y: 195, endPoint x: 435, endPoint y: 189, distance: 34.9
click at [435, 189] on div "Collapse all Application Phone +1 (407) 284-5860 Email shawn.ifill05@gmail.com …" at bounding box center [556, 205] width 247 height 272
drag, startPoint x: 445, startPoint y: 186, endPoint x: 474, endPoint y: 200, distance: 32.5
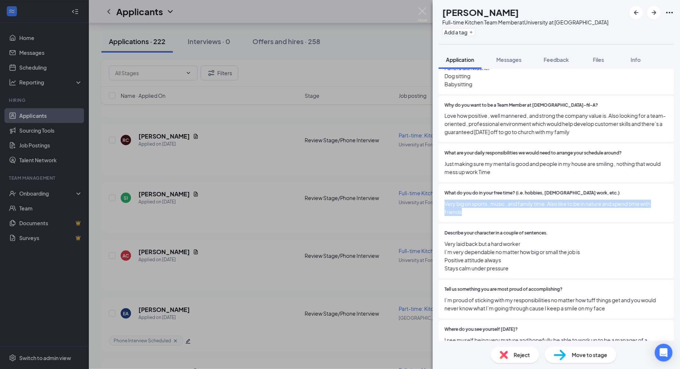
click at [475, 200] on span "Very big on sports , music , and family time. Also like to be in nature and spe…" at bounding box center [557, 208] width 224 height 16
click at [474, 200] on span "Very big on sports , music , and family time. Also like to be in nature and spe…" at bounding box center [557, 208] width 224 height 16
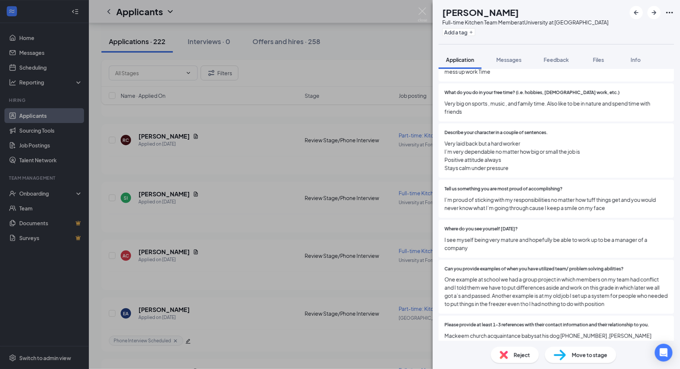
scroll to position [459, 0]
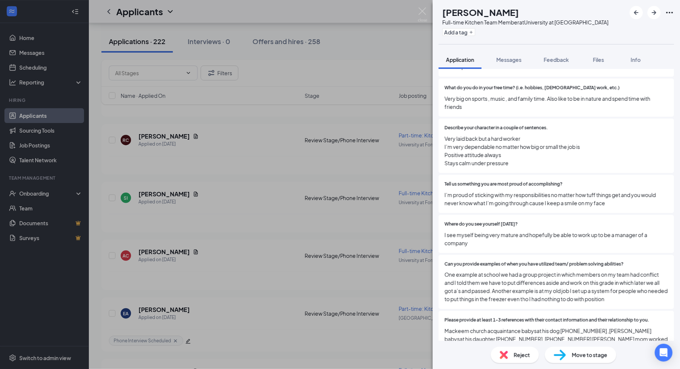
click at [446, 191] on span "I’m proud of sticking with my responsibilities no matter how tuff things get an…" at bounding box center [557, 199] width 224 height 16
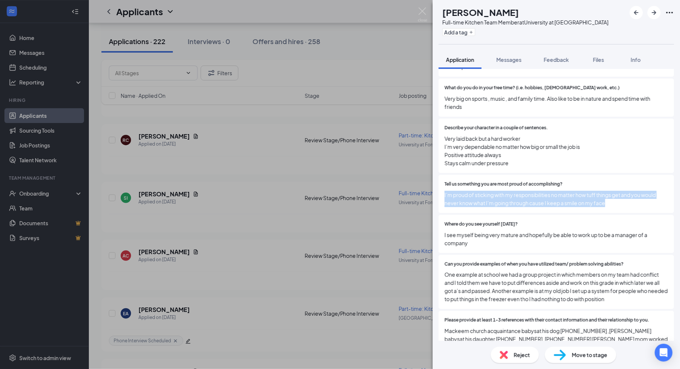
drag, startPoint x: 444, startPoint y: 180, endPoint x: 622, endPoint y: 193, distance: 178.3
click at [516, 194] on div "Tell us something you are most proud of accomplishing? I’m proud of sticking wi…" at bounding box center [557, 194] width 236 height 38
click at [516, 193] on div "Tell us something you are most proud of accomplishing? I’m proud of sticking wi…" at bounding box center [557, 194] width 236 height 38
drag, startPoint x: 622, startPoint y: 193, endPoint x: 450, endPoint y: 169, distance: 174.0
click at [449, 175] on div "Tell us something you are most proud of accomplishing? I’m proud of sticking wi…" at bounding box center [557, 194] width 236 height 38
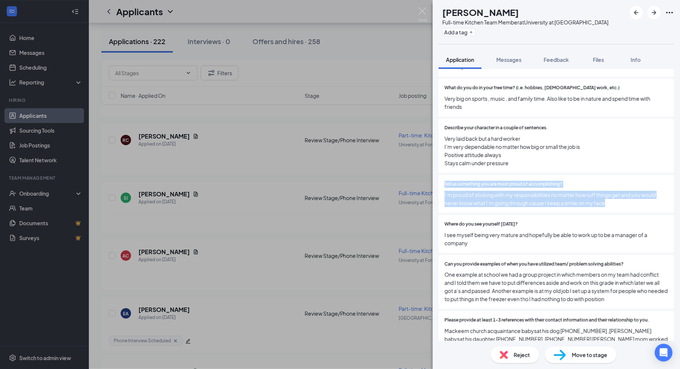
click at [450, 181] on span "Tell us something you are most proud of accomplishing?" at bounding box center [504, 184] width 118 height 7
drag, startPoint x: 450, startPoint y: 169, endPoint x: 601, endPoint y: 187, distance: 152.3
click at [516, 187] on div "Tell us something you are most proud of accomplishing? I’m proud of sticking wi…" at bounding box center [557, 194] width 224 height 26
click at [516, 191] on span "I’m proud of sticking with my responsibilities no matter how tuff things get an…" at bounding box center [557, 199] width 224 height 16
drag, startPoint x: 601, startPoint y: 187, endPoint x: 449, endPoint y: 166, distance: 153.0
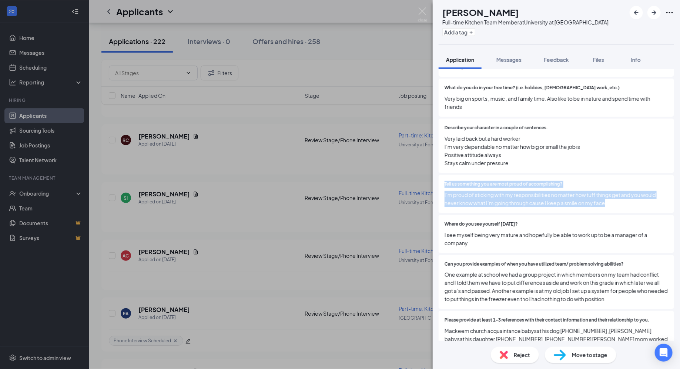
click at [449, 181] on div "Tell us something you are most proud of accomplishing? I’m proud of sticking wi…" at bounding box center [557, 194] width 224 height 26
click at [449, 181] on span "Tell us something you are most proud of accomplishing?" at bounding box center [504, 184] width 118 height 7
drag, startPoint x: 449, startPoint y: 166, endPoint x: 599, endPoint y: 191, distance: 151.7
click at [516, 191] on div "Tell us something you are most proud of accomplishing? I’m proud of sticking wi…" at bounding box center [557, 194] width 224 height 26
click at [516, 191] on span "I’m proud of sticking with my responsibilities no matter how tuff things get an…" at bounding box center [557, 199] width 224 height 16
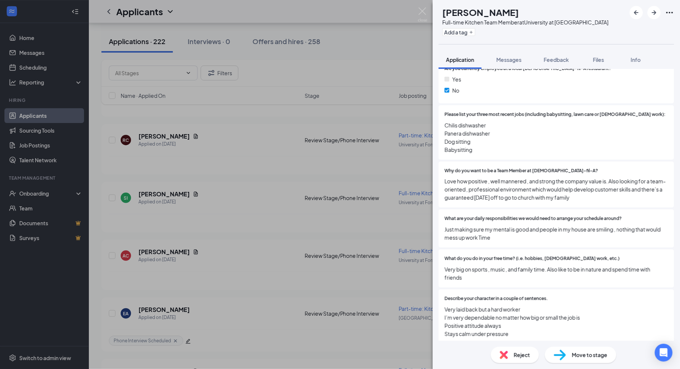
scroll to position [296, 0]
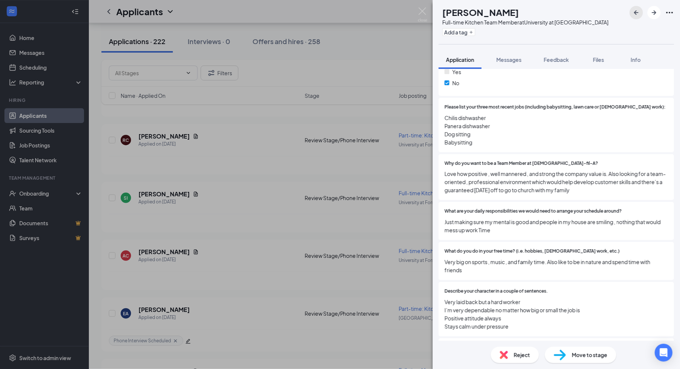
click at [516, 14] on icon "ArrowLeftNew" at bounding box center [636, 12] width 9 height 9
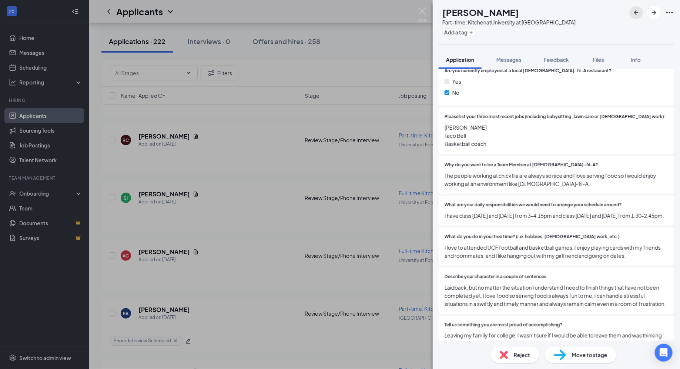
scroll to position [280, 0]
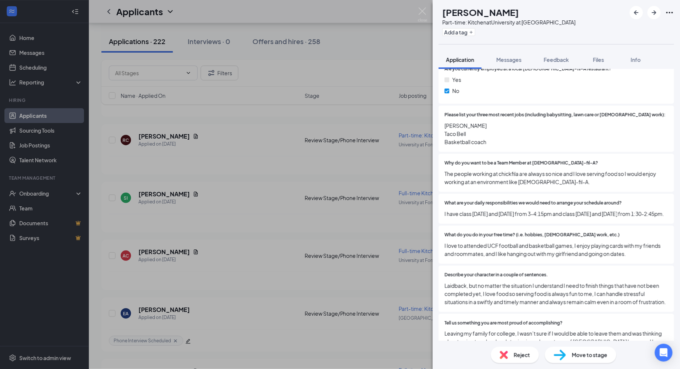
drag, startPoint x: 567, startPoint y: 216, endPoint x: 537, endPoint y: 198, distance: 35.3
click at [516, 200] on div "What are your daily responsibilities we would need to arrange your schedule aro…" at bounding box center [557, 209] width 224 height 18
click at [516, 200] on span "What are your daily responsibilities we would need to arrange your schedule aro…" at bounding box center [533, 203] width 177 height 7
drag, startPoint x: 444, startPoint y: 203, endPoint x: 498, endPoint y: 213, distance: 55.1
click at [498, 213] on div "What are your daily responsibilities we would need to arrange your schedule aro…" at bounding box center [557, 209] width 236 height 30
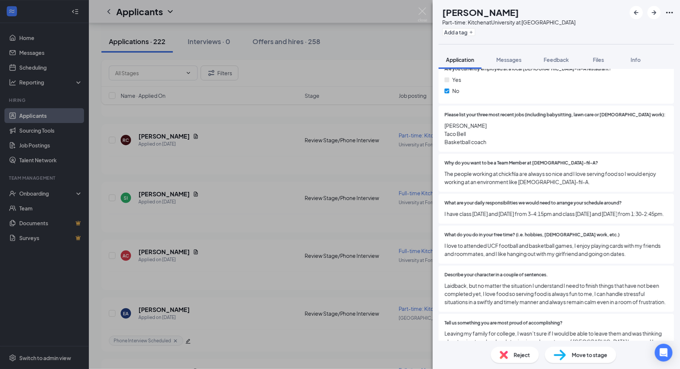
click at [498, 213] on span "I have class Monday and Wednesday from 3-4:15pm and class Tuesday and Thursday …" at bounding box center [557, 214] width 224 height 8
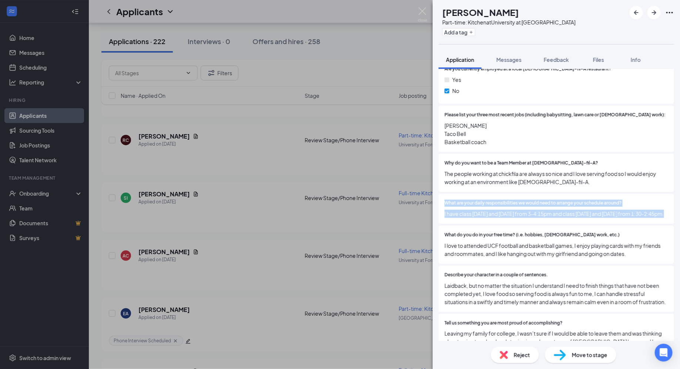
drag, startPoint x: 498, startPoint y: 213, endPoint x: 437, endPoint y: 196, distance: 63.7
click at [437, 196] on div "Collapse all Application Phone +1 (904) 521-4303 Email razacottey1@gmail.com Ap…" at bounding box center [556, 205] width 247 height 272
drag, startPoint x: 444, startPoint y: 194, endPoint x: 486, endPoint y: 219, distance: 48.2
click at [486, 219] on div "What are your daily responsibilities we would need to arrange your schedule aro…" at bounding box center [557, 209] width 236 height 30
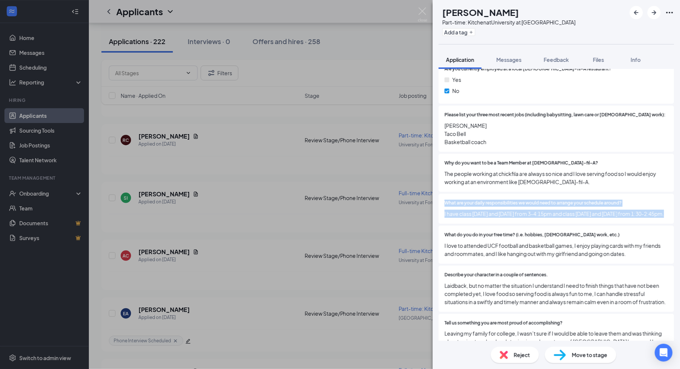
click at [486, 219] on div "What are your daily responsibilities we would need to arrange your schedule aro…" at bounding box center [557, 209] width 236 height 30
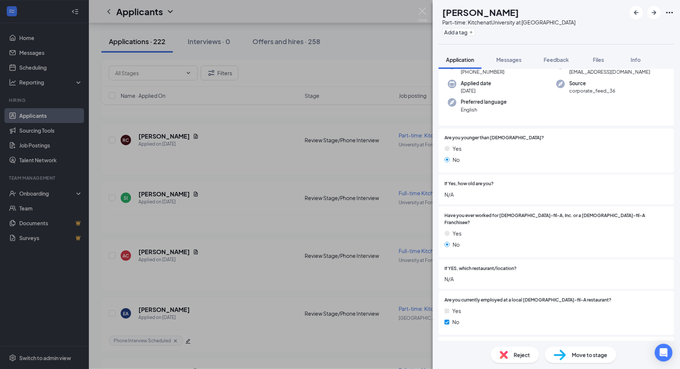
scroll to position [54, 0]
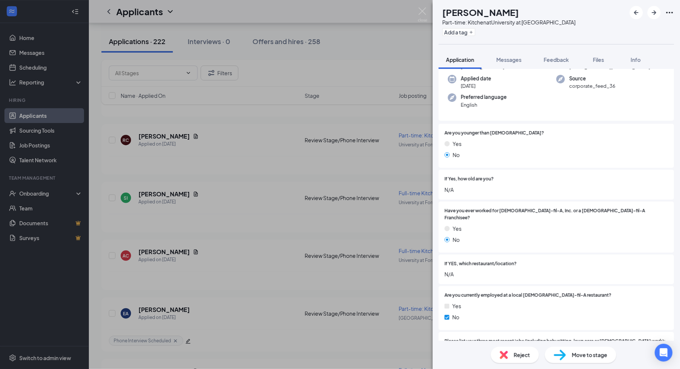
click at [508, 323] on img at bounding box center [504, 355] width 8 height 8
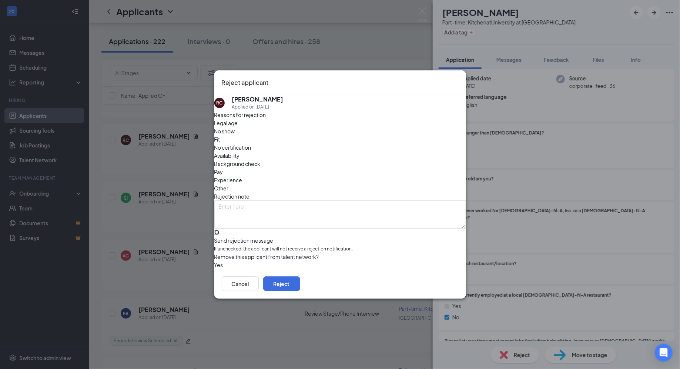
click at [219, 232] on input "Send rejection message If unchecked, the applicant will not receive a rejection…" at bounding box center [216, 232] width 5 height 5
checkbox input "true"
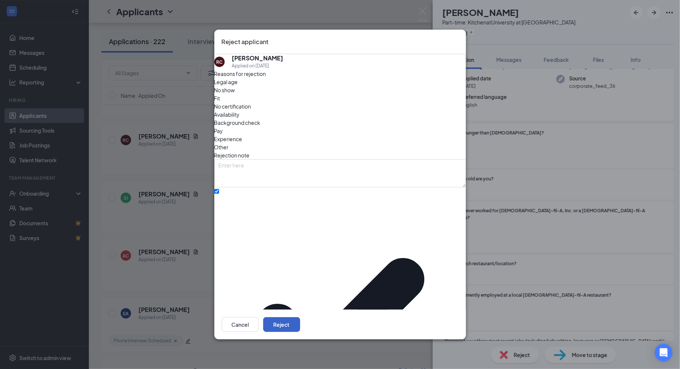
click at [300, 317] on button "Reject" at bounding box center [281, 324] width 37 height 15
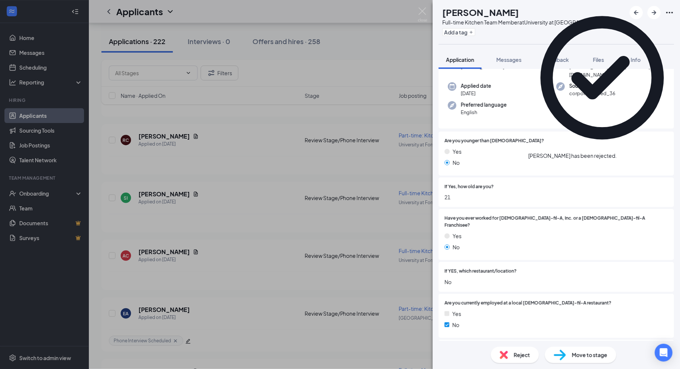
click at [516, 152] on icon "Cross" at bounding box center [617, 152] width 0 height 0
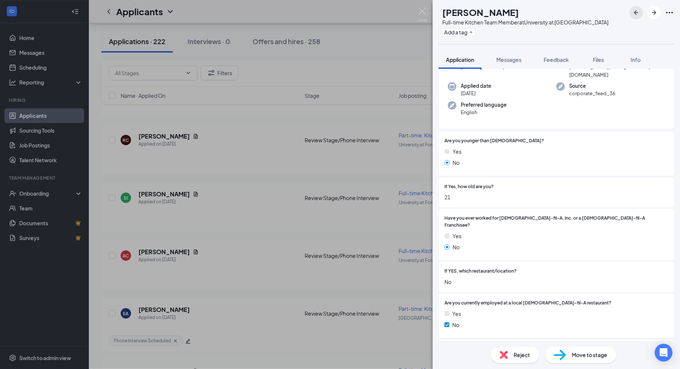
click at [516, 13] on icon "ArrowLeftNew" at bounding box center [636, 12] width 9 height 9
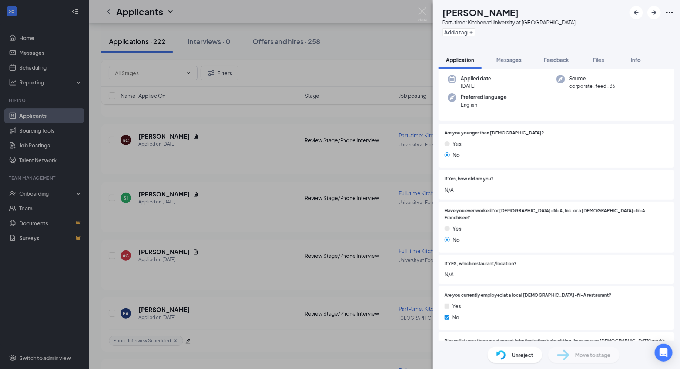
click at [377, 201] on div "RC Raza Cottey Part-time: Kitchen at University at Forsyth Add a tag Applicatio…" at bounding box center [340, 184] width 680 height 369
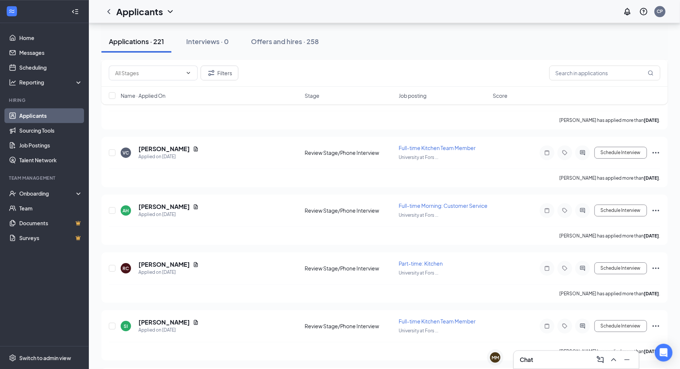
scroll to position [6388, 0]
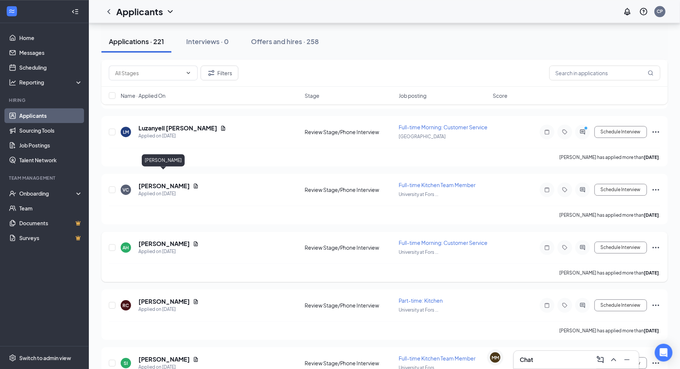
click at [184, 240] on h5 "[PERSON_NAME]" at bounding box center [164, 244] width 51 height 8
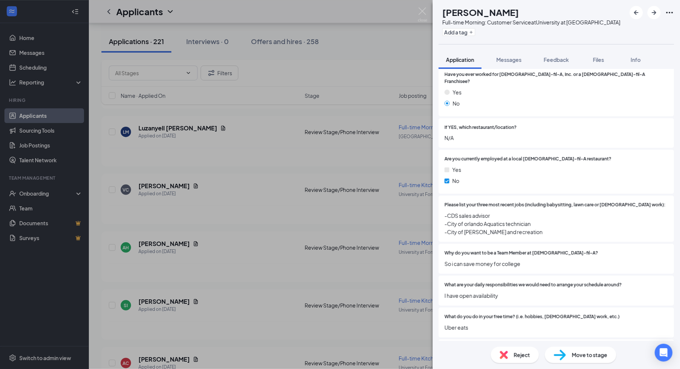
scroll to position [218, 0]
click at [377, 165] on div "AH Aidan Hernandez Full-time Morning: Customer Service at University at Forsyth…" at bounding box center [340, 184] width 680 height 369
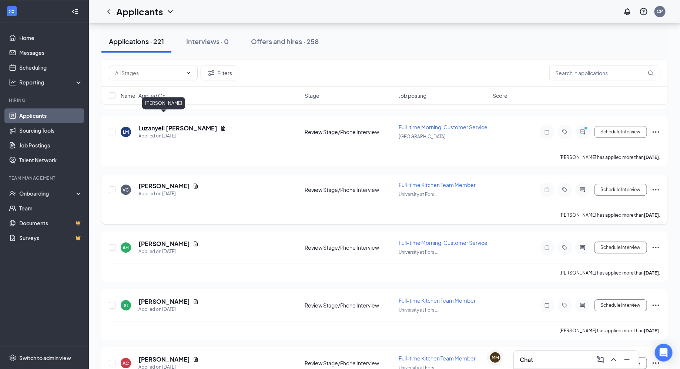
click at [176, 182] on h5 "[PERSON_NAME]" at bounding box center [164, 186] width 51 height 8
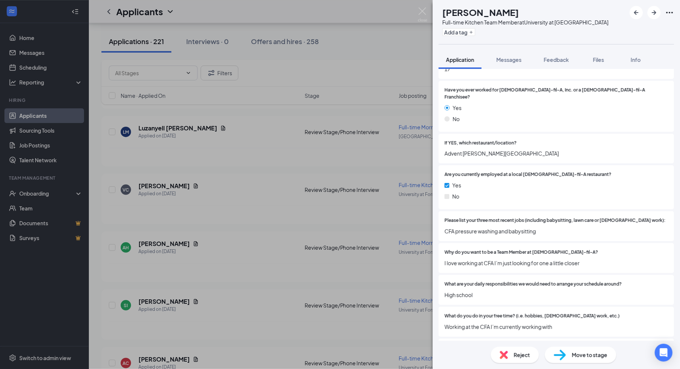
scroll to position [174, 0]
click at [407, 150] on div "VC Valentino Cornejo Full-time Kitchen Team Member at University at Forsyth Add…" at bounding box center [340, 184] width 680 height 369
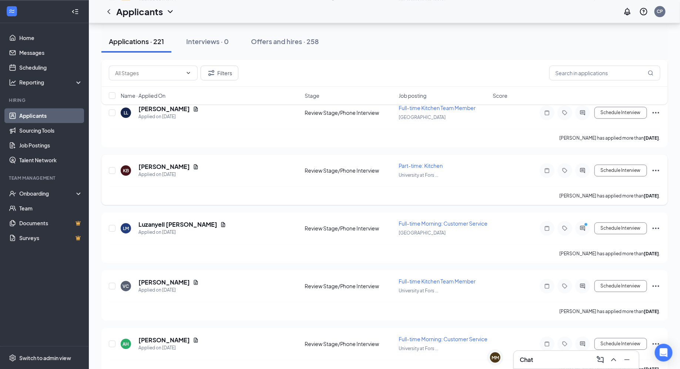
scroll to position [6284, 0]
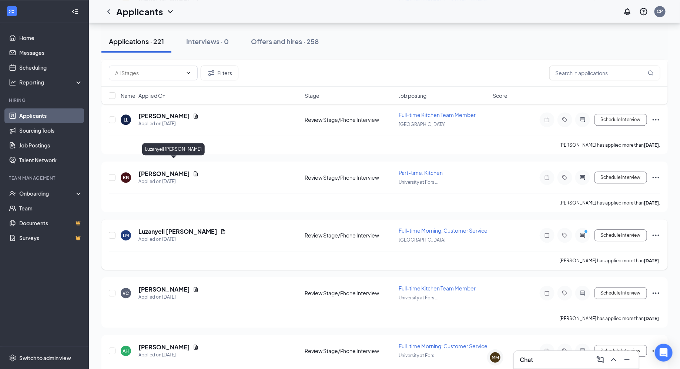
click at [153, 227] on h5 "Luzanyell [PERSON_NAME]" at bounding box center [178, 231] width 79 height 8
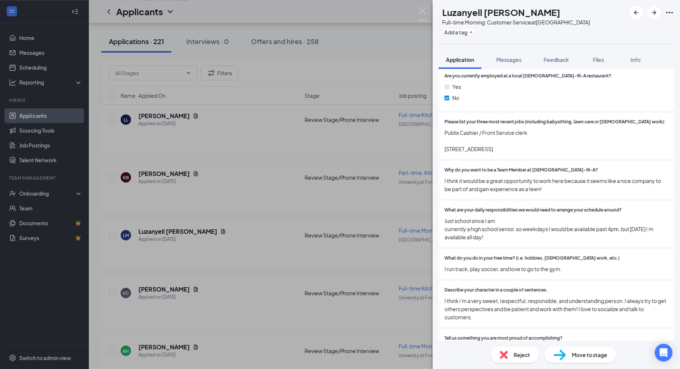
scroll to position [273, 0]
click at [372, 164] on div "LM Luzanyell Mantilla Full-time Morning: Customer Service at Tuskawilla Road Ad…" at bounding box center [340, 184] width 680 height 369
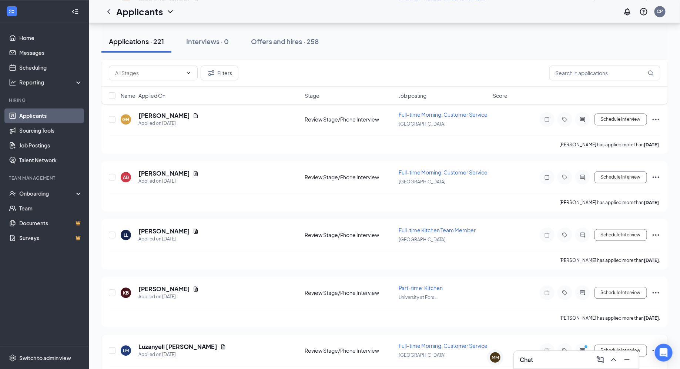
scroll to position [6168, 0]
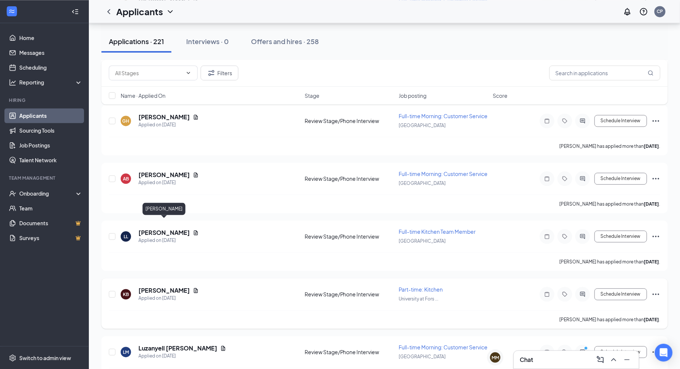
click at [160, 286] on h5 "[PERSON_NAME]" at bounding box center [164, 290] width 51 height 8
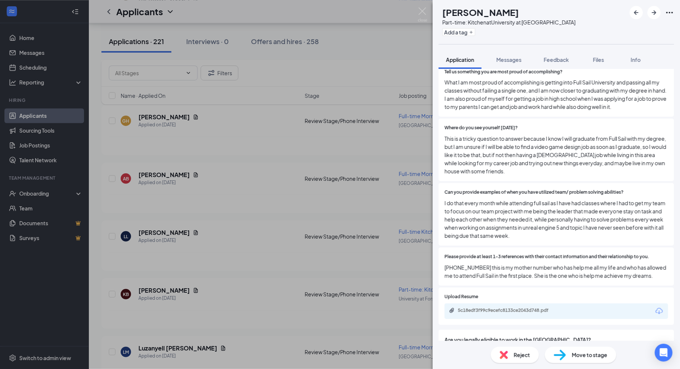
scroll to position [634, 0]
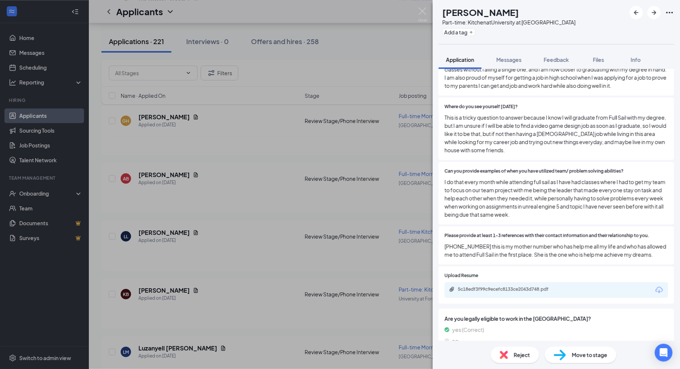
click at [282, 237] on div "KB Kevin Bustamante Part-time: Kitchen at University at Forsyth Add a tag Appli…" at bounding box center [340, 184] width 680 height 369
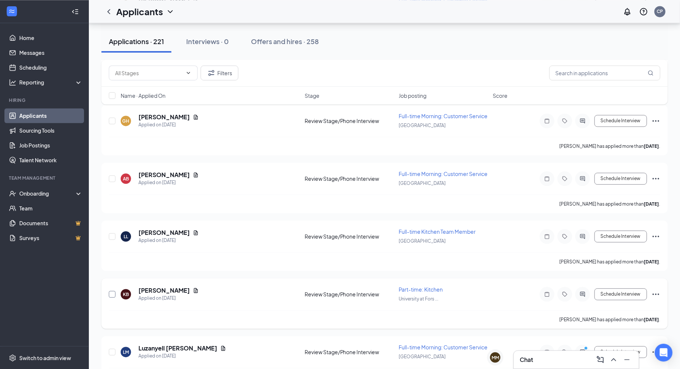
click at [113, 291] on input "checkbox" at bounding box center [112, 294] width 7 height 7
checkbox input "true"
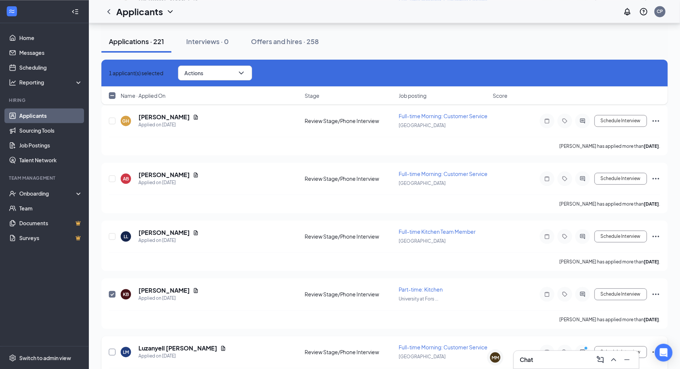
click at [112, 323] on input "checkbox" at bounding box center [112, 352] width 7 height 7
checkbox input "true"
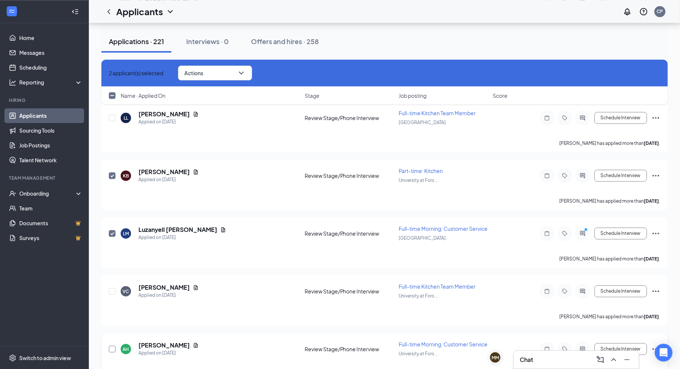
scroll to position [6291, 0]
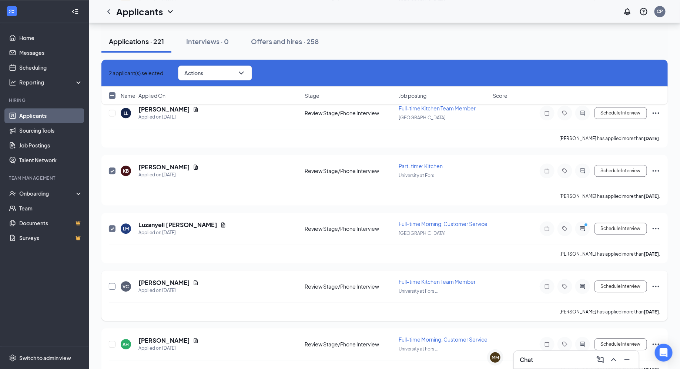
click at [111, 283] on input "checkbox" at bounding box center [112, 286] width 7 height 7
checkbox input "true"
click at [111, 323] on input "checkbox" at bounding box center [112, 344] width 7 height 7
checkbox input "true"
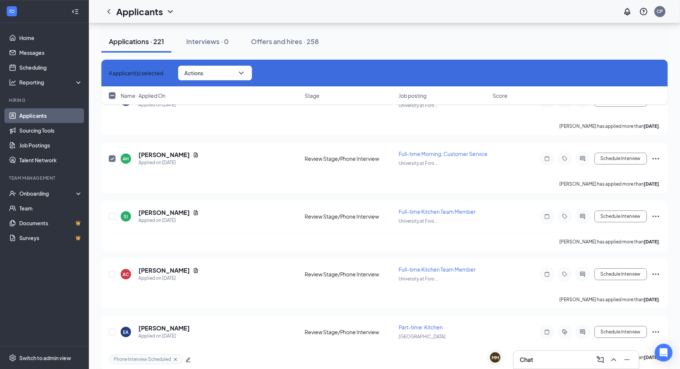
scroll to position [6502, 0]
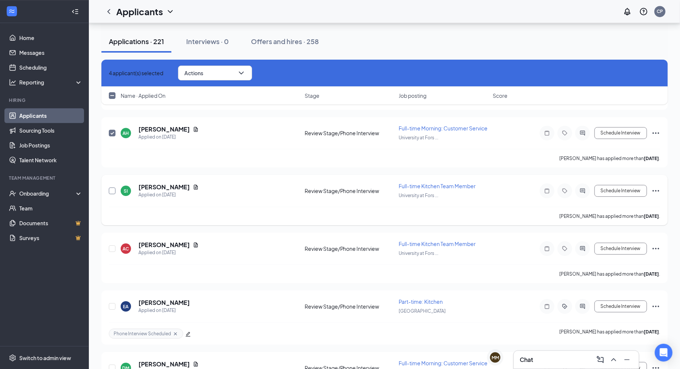
click at [112, 187] on input "checkbox" at bounding box center [112, 190] width 7 height 7
checkbox input "true"
click at [112, 245] on input "checkbox" at bounding box center [112, 248] width 7 height 7
checkbox input "true"
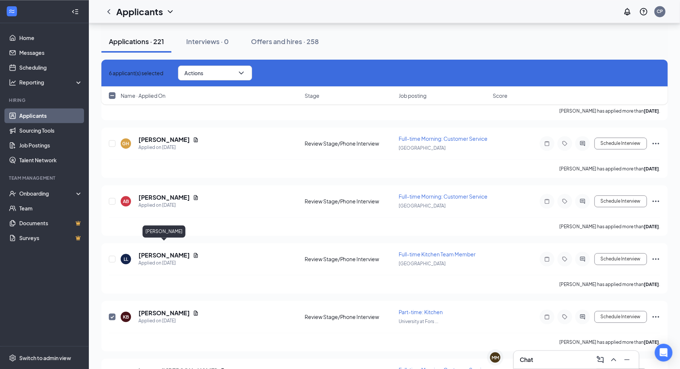
scroll to position [6144, 0]
click at [238, 72] on button "Actions" at bounding box center [215, 73] width 74 height 15
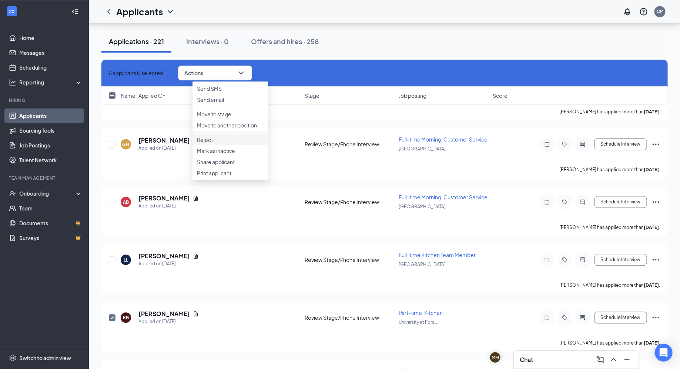
click at [232, 143] on p "Reject" at bounding box center [230, 139] width 67 height 7
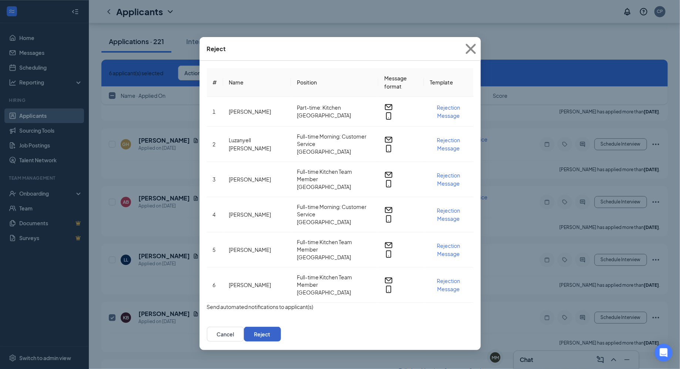
click at [281, 323] on button "Reject" at bounding box center [262, 334] width 37 height 15
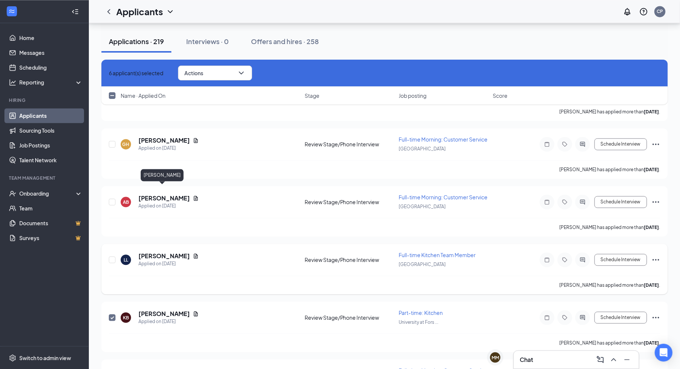
click at [161, 252] on h5 "[PERSON_NAME]" at bounding box center [164, 256] width 51 height 8
checkbox input "false"
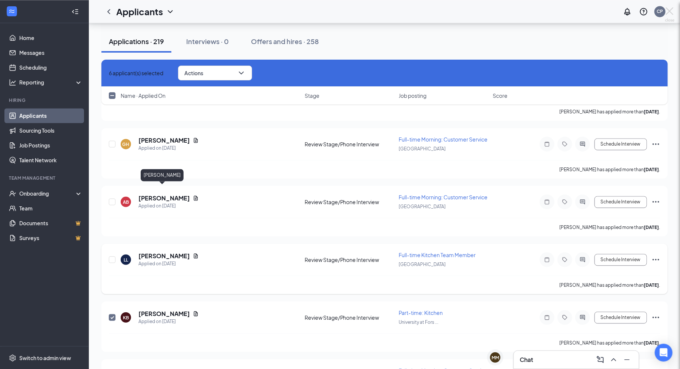
checkbox input "false"
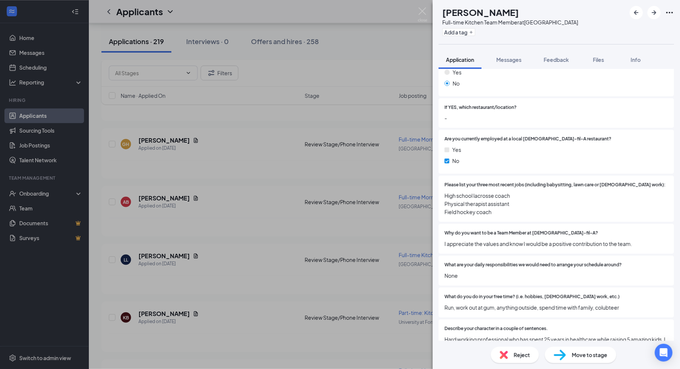
scroll to position [219, 0]
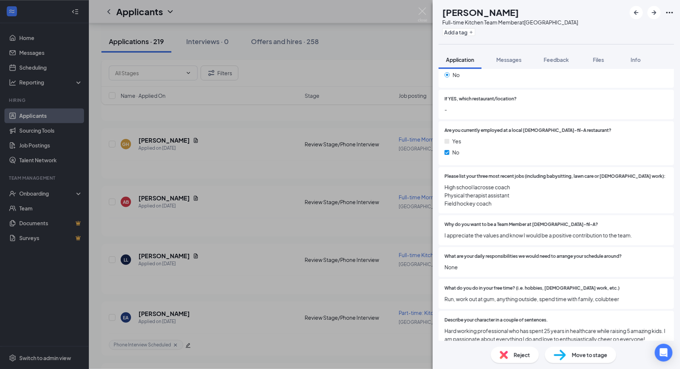
click at [359, 169] on div "LL Laura Lunardi Full-time Kitchen Team Member at Tuskawilla Road Add a tag App…" at bounding box center [340, 184] width 680 height 369
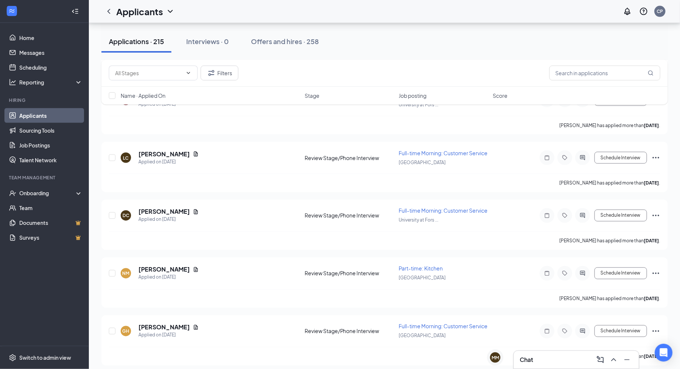
scroll to position [5956, 0]
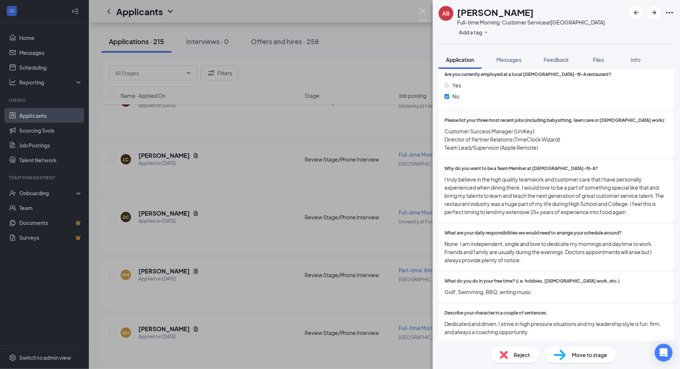
scroll to position [282, 0]
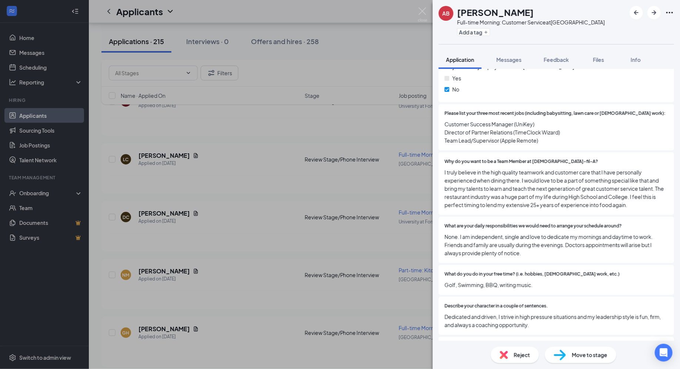
click at [516, 199] on span "I truly believe in the high quality teamwork and customer care that I have pers…" at bounding box center [557, 188] width 224 height 41
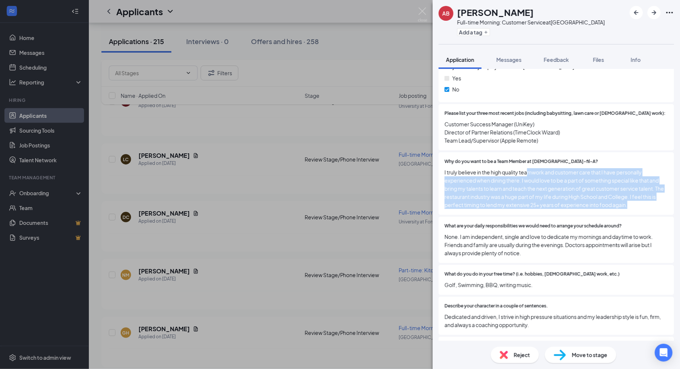
drag, startPoint x: 633, startPoint y: 199, endPoint x: 530, endPoint y: 164, distance: 108.8
click at [516, 168] on span "I truly believe in the high quality teamwork and customer care that I have pers…" at bounding box center [557, 188] width 224 height 41
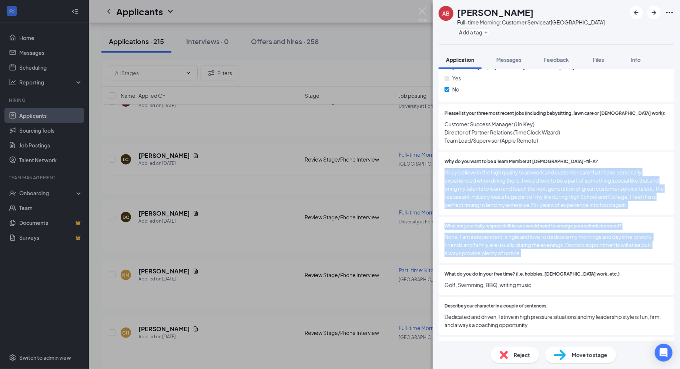
drag, startPoint x: 443, startPoint y: 165, endPoint x: 564, endPoint y: 247, distance: 146.1
click at [516, 247] on div "Are you younger than 18 years old? Yes No If Yes, how old are you? 43 Have you …" at bounding box center [557, 237] width 236 height 682
click at [516, 247] on span "None. I am independent, single and love to dedicate my mornings and daytime to …" at bounding box center [557, 245] width 224 height 24
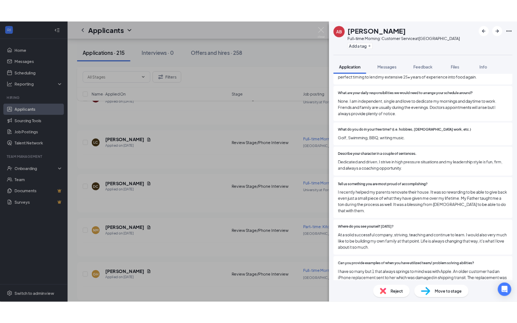
scroll to position [413, 0]
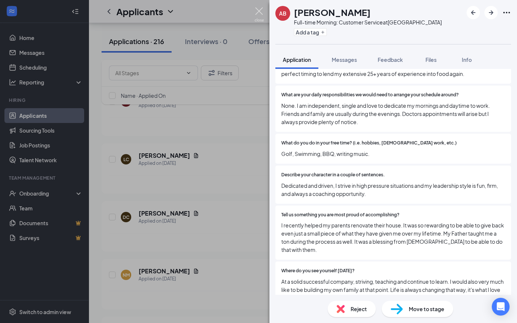
click at [261, 13] on img at bounding box center [258, 14] width 9 height 14
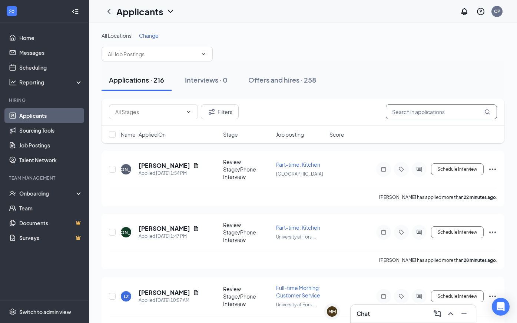
click at [433, 114] on input "text" at bounding box center [441, 111] width 111 height 15
click at [424, 112] on input "text" at bounding box center [441, 111] width 111 height 15
click at [403, 114] on input "text" at bounding box center [441, 111] width 111 height 15
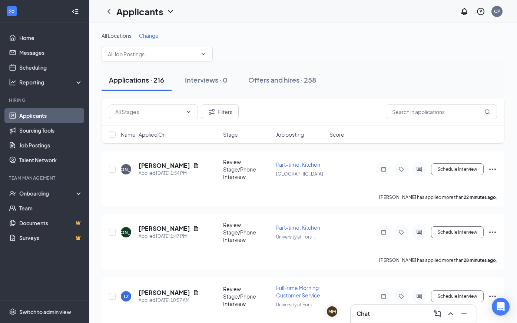
click at [388, 58] on div "All Locations Change" at bounding box center [302, 47] width 403 height 30
click at [415, 116] on input "text" at bounding box center [441, 111] width 111 height 15
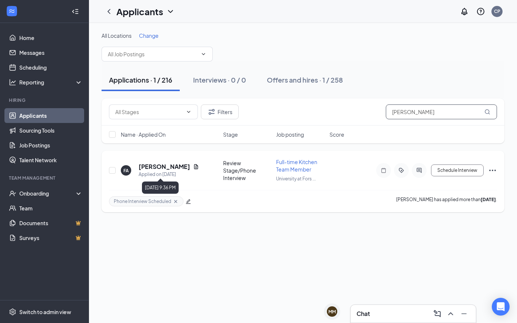
type input "franci"
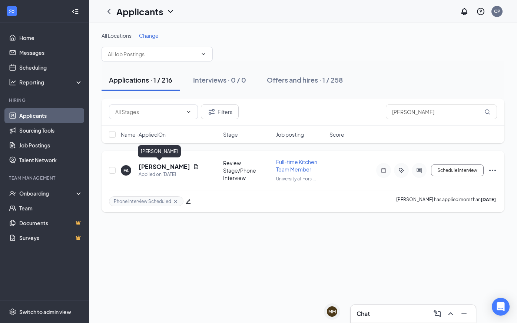
click at [160, 168] on h5 "[PERSON_NAME]" at bounding box center [164, 167] width 51 height 8
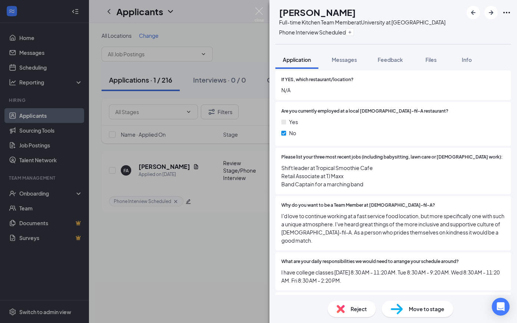
scroll to position [239, 0]
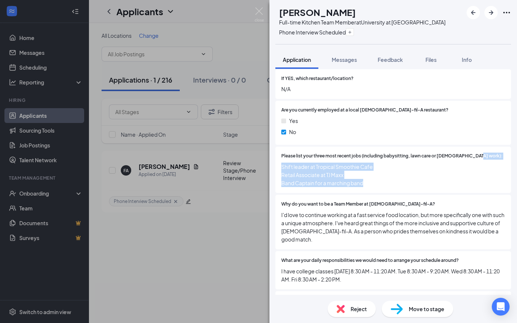
drag, startPoint x: 370, startPoint y: 178, endPoint x: 283, endPoint y: 153, distance: 90.2
click at [283, 153] on div "Please list your three most recent jobs (including babysitting, lawn care or vo…" at bounding box center [393, 170] width 224 height 34
drag, startPoint x: 283, startPoint y: 153, endPoint x: 376, endPoint y: 181, distance: 96.7
click at [375, 179] on div "Please list your three most recent jobs (including babysitting, lawn care or vo…" at bounding box center [393, 170] width 224 height 34
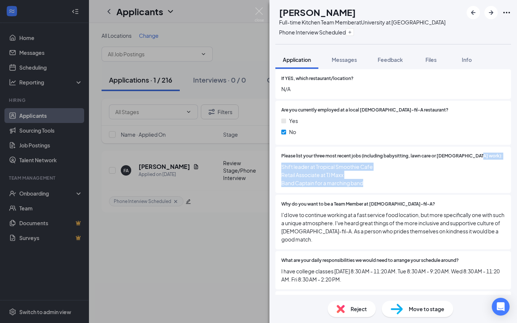
click at [376, 181] on div "Please list your three most recent jobs (including babysitting, lawn care or vo…" at bounding box center [393, 170] width 236 height 46
drag, startPoint x: 376, startPoint y: 181, endPoint x: 281, endPoint y: 150, distance: 99.4
click at [281, 150] on div "Please list your three most recent jobs (including babysitting, lawn care or vo…" at bounding box center [393, 170] width 236 height 46
click at [281, 153] on span "Please list your three most recent jobs (including babysitting, lawn care or [D…" at bounding box center [391, 156] width 221 height 7
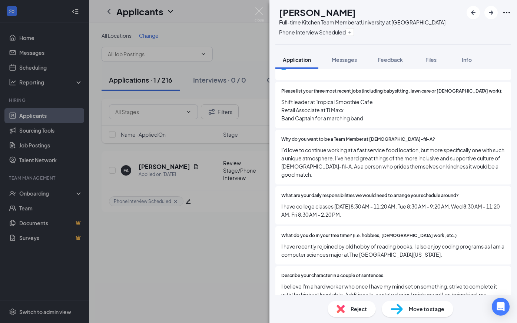
scroll to position [310, 0]
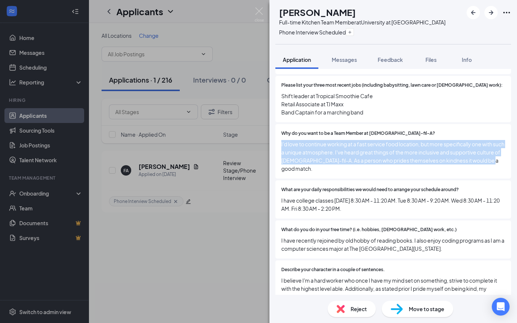
drag, startPoint x: 300, startPoint y: 162, endPoint x: 277, endPoint y: 138, distance: 32.8
click at [277, 138] on div "Why do you want to be a Team Member at Chick-fil-A? I'd love to continue workin…" at bounding box center [393, 151] width 236 height 54
drag, startPoint x: 277, startPoint y: 138, endPoint x: 307, endPoint y: 164, distance: 39.1
click at [307, 164] on div "Why do you want to be a Team Member at Chick-fil-A? I'd love to continue workin…" at bounding box center [393, 151] width 236 height 54
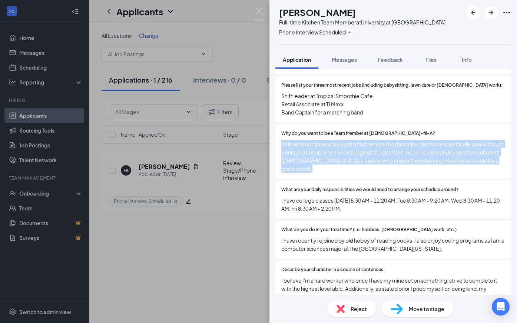
click at [307, 164] on span "I'd love to continue working at a fast service food location, but more specific…" at bounding box center [393, 156] width 224 height 33
drag, startPoint x: 307, startPoint y: 164, endPoint x: 277, endPoint y: 135, distance: 41.4
click at [277, 135] on div "Why do you want to be a Team Member at Chick-fil-A? I'd love to continue workin…" at bounding box center [393, 151] width 236 height 54
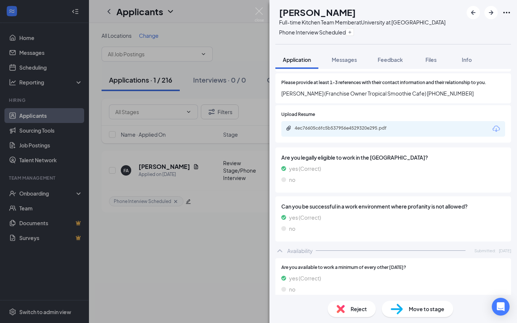
scroll to position [732, 0]
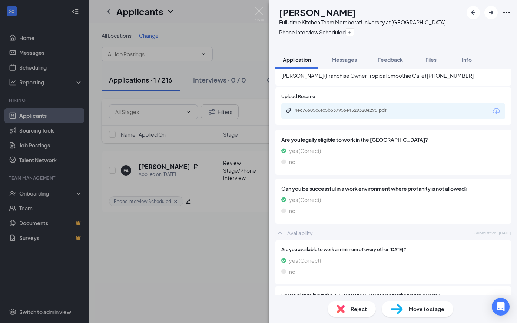
click at [334, 107] on div "4ec76605c6fc5b537956e4529320e295.pdf" at bounding box center [346, 110] width 104 height 6
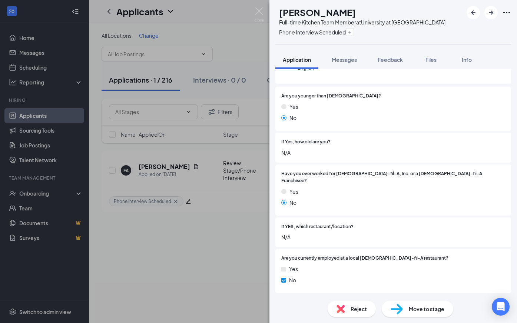
scroll to position [0, 0]
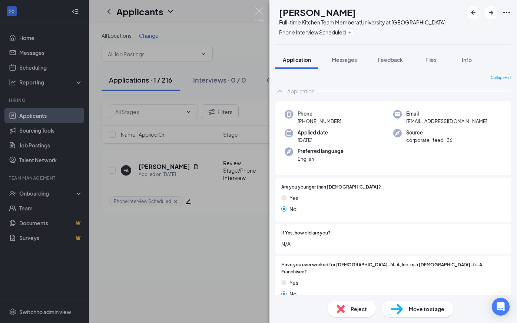
click at [406, 122] on span "[EMAIL_ADDRESS][DOMAIN_NAME]" at bounding box center [446, 120] width 81 height 7
drag, startPoint x: 406, startPoint y: 122, endPoint x: 469, endPoint y: 121, distance: 63.0
click at [469, 121] on span "[EMAIL_ADDRESS][DOMAIN_NAME]" at bounding box center [446, 120] width 81 height 7
copy span "[EMAIL_ADDRESS][DOMAIN_NAME]"
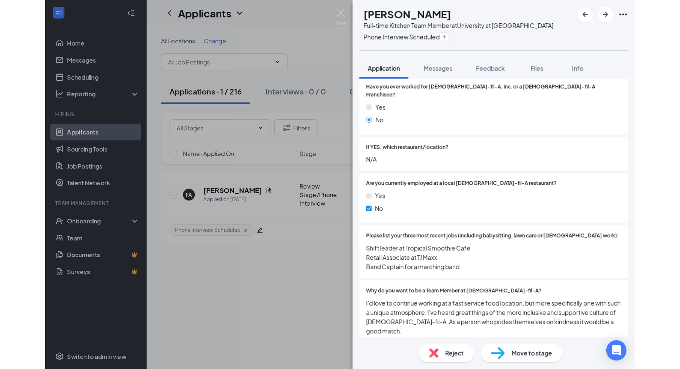
scroll to position [191, 0]
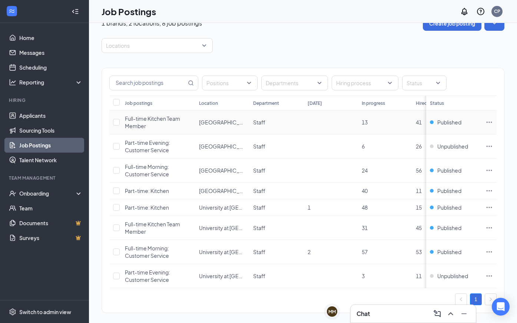
scroll to position [20, 0]
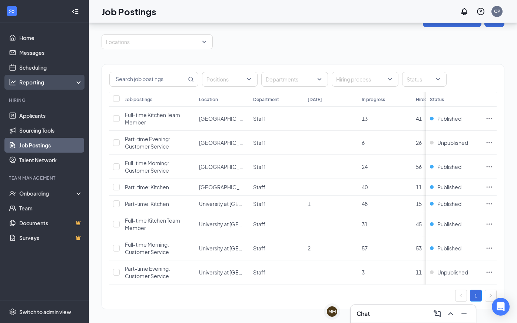
click at [44, 79] on div "Reporting" at bounding box center [51, 82] width 64 height 7
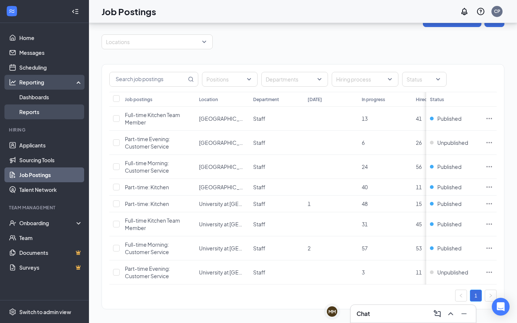
click at [51, 108] on link "Reports" at bounding box center [50, 111] width 63 height 15
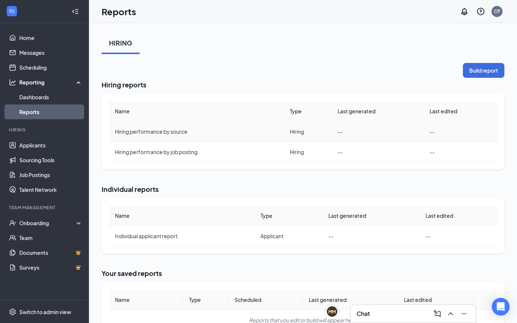
scroll to position [44, 0]
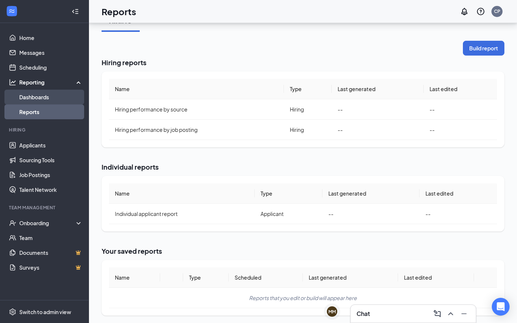
click at [61, 91] on link "Dashboards" at bounding box center [50, 97] width 63 height 15
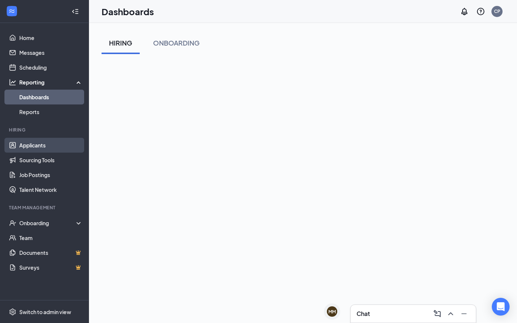
click at [50, 149] on link "Applicants" at bounding box center [50, 145] width 63 height 15
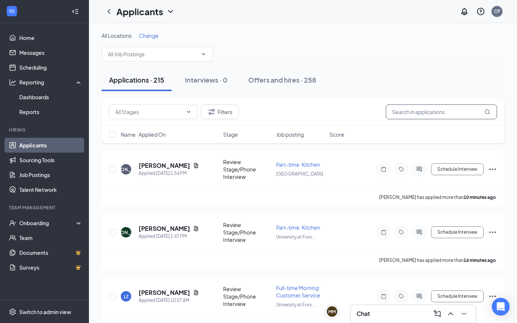
click at [410, 114] on input "text" at bounding box center [441, 111] width 111 height 15
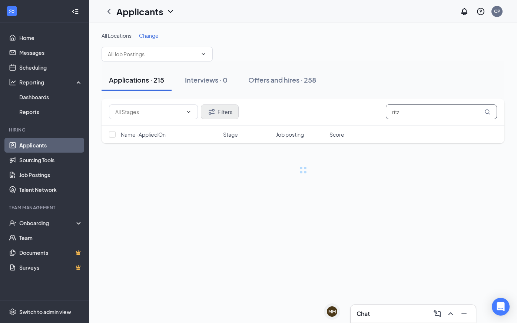
type input "ritz"
click at [206, 106] on button "Filters" at bounding box center [220, 111] width 38 height 15
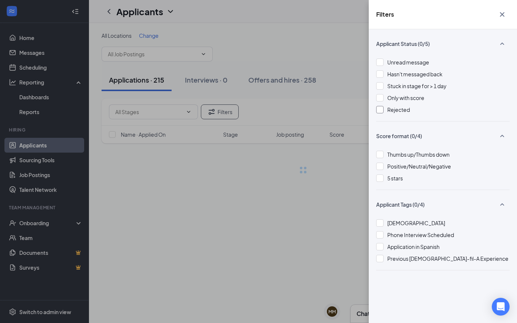
click at [399, 109] on span "Rejected" at bounding box center [398, 109] width 23 height 7
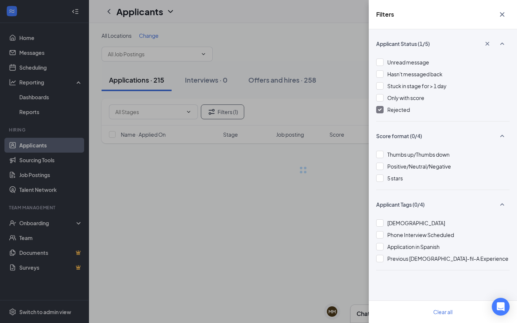
click at [324, 165] on div "Filters Applicant Status (1/5) Unread message Hasn't messaged back Stuck in sta…" at bounding box center [258, 161] width 517 height 323
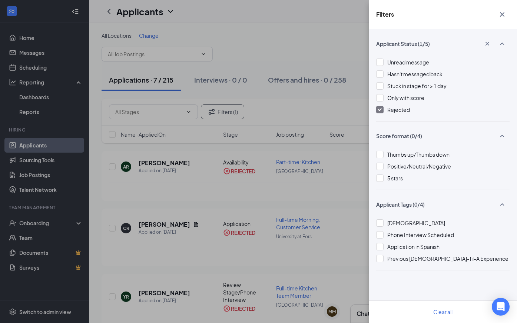
click at [208, 163] on div "Filters Applicant Status (1/5) Unread message Hasn't messaged back Stuck in sta…" at bounding box center [258, 161] width 517 height 323
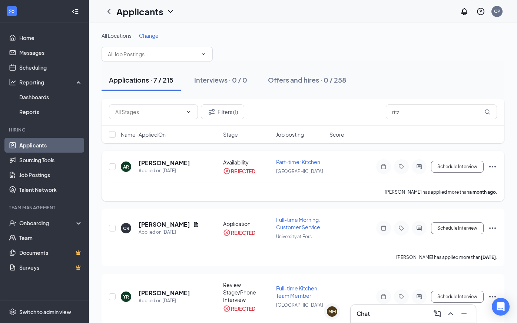
click at [156, 163] on h5 "[PERSON_NAME]" at bounding box center [164, 163] width 51 height 8
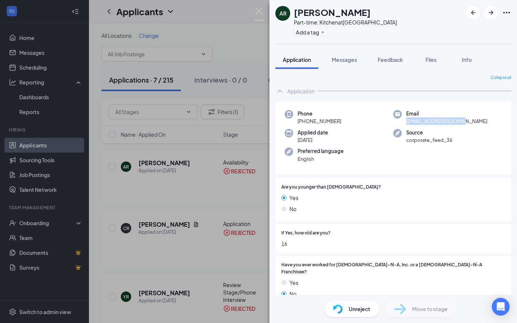
drag, startPoint x: 404, startPoint y: 120, endPoint x: 472, endPoint y: 126, distance: 67.7
click at [472, 126] on div "Phone +1 (828) 708-4652 Email ariberry35@icloud.com Applied date Jul 19 Source …" at bounding box center [393, 138] width 236 height 74
drag, startPoint x: 407, startPoint y: 121, endPoint x: 462, endPoint y: 120, distance: 55.6
click at [462, 120] on div "Email ariberry35@icloud.com" at bounding box center [447, 117] width 109 height 15
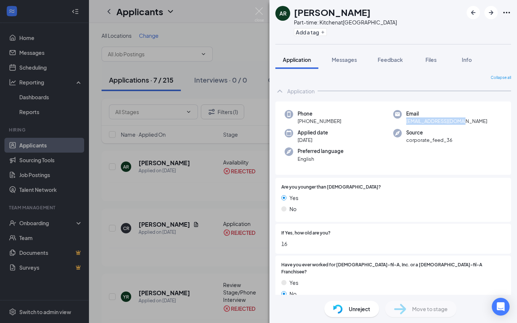
copy span "[EMAIL_ADDRESS][DOMAIN_NAME]"
click at [302, 25] on div "Part-time: Kitchen at Tuskawilla Road" at bounding box center [345, 22] width 103 height 7
click at [303, 31] on button "Add a tag" at bounding box center [310, 32] width 33 height 8
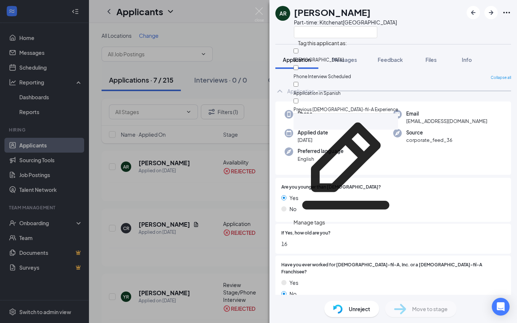
click at [326, 80] on div "Application in Spanish" at bounding box center [345, 88] width 104 height 17
checkbox input "true"
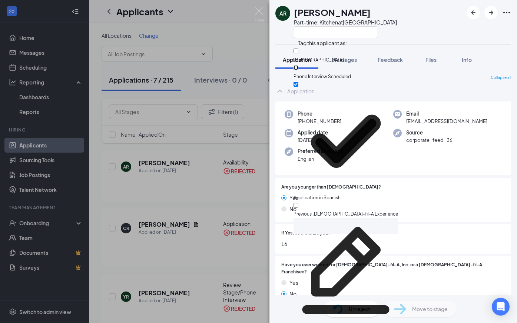
click at [298, 65] on input "Phone Interview Scheduled" at bounding box center [295, 67] width 5 height 5
checkbox input "true"
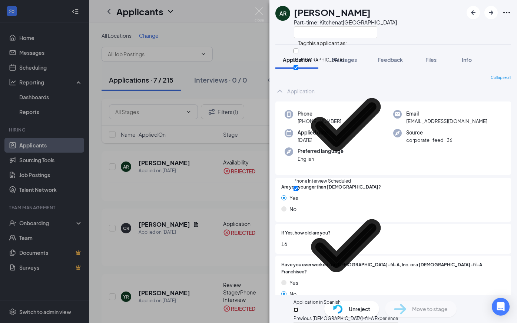
click at [298, 307] on input "Previous [DEMOGRAPHIC_DATA]-fil-A Experience" at bounding box center [295, 309] width 5 height 5
checkbox input "true"
click at [298, 186] on input "Application in Spanish" at bounding box center [295, 188] width 5 height 5
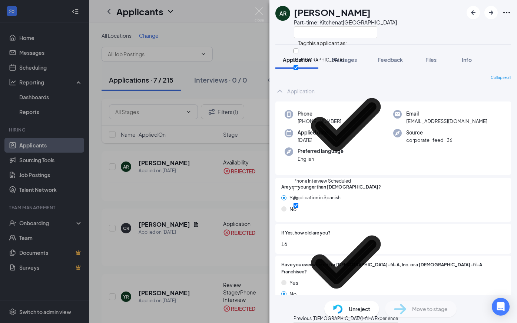
click at [322, 185] on div "Application in Spanish" at bounding box center [345, 193] width 104 height 17
checkbox input "true"
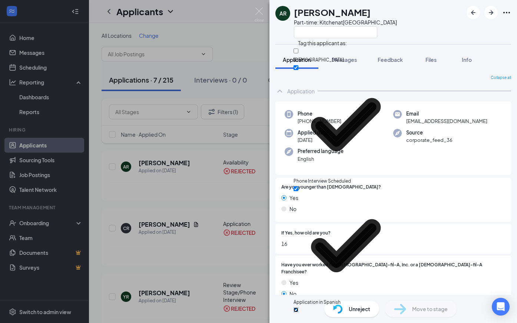
click at [298, 307] on input "Previous [DEMOGRAPHIC_DATA]-fil-A Experience" at bounding box center [295, 309] width 5 height 5
checkbox input "false"
click at [298, 186] on input "Application in Spanish" at bounding box center [295, 188] width 5 height 5
checkbox input "false"
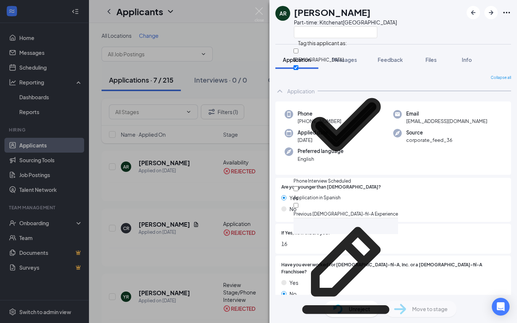
click at [346, 139] on div "Applied date Jul 19" at bounding box center [338, 136] width 109 height 15
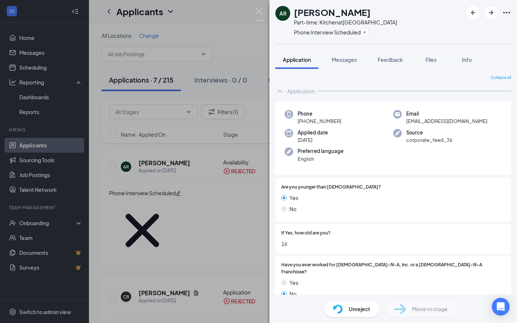
click at [354, 307] on span "Unreject" at bounding box center [359, 309] width 21 height 8
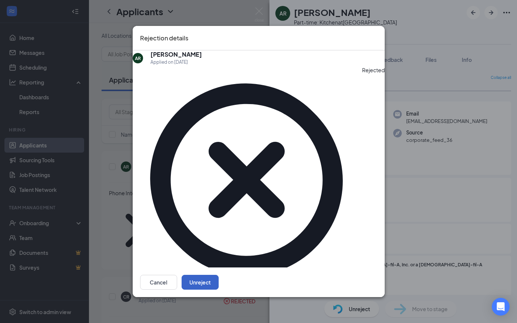
click at [219, 275] on button "Unreject" at bounding box center [199, 282] width 37 height 15
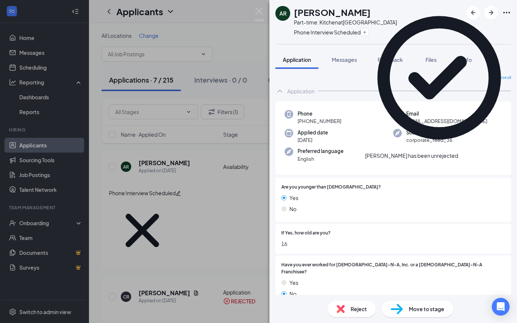
click at [251, 103] on div "AR Arianna Ritz Part-time: Kitchen at Tuskawilla Road Phone Interview Scheduled…" at bounding box center [258, 161] width 517 height 323
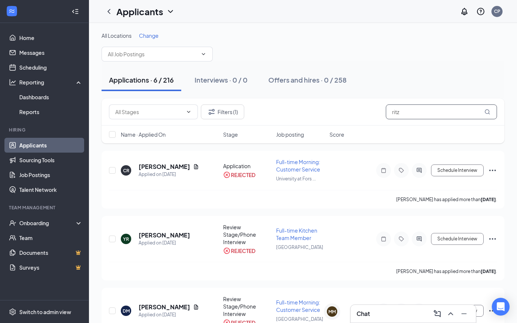
drag, startPoint x: 414, startPoint y: 110, endPoint x: 359, endPoint y: 107, distance: 55.3
click at [359, 107] on div "Filters (1) ritz" at bounding box center [303, 111] width 388 height 15
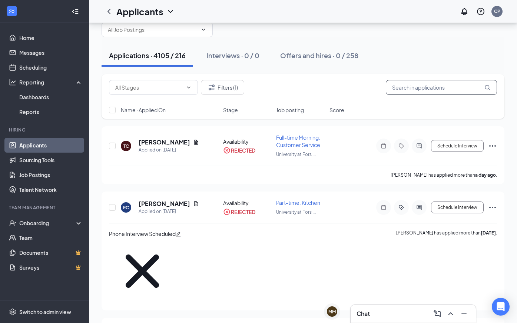
scroll to position [23, 0]
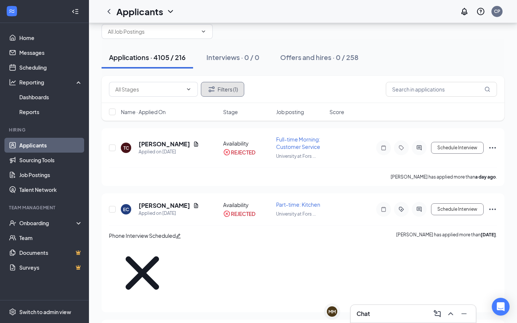
click at [222, 95] on button "Filters (1)" at bounding box center [222, 89] width 43 height 15
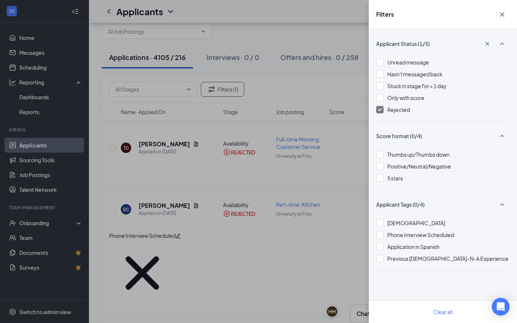
click at [403, 105] on div "Unread message Hasn't messaged back Stuck in stage for > 1 day Only with score …" at bounding box center [442, 89] width 133 height 63
click at [400, 108] on span "Rejected" at bounding box center [398, 109] width 23 height 7
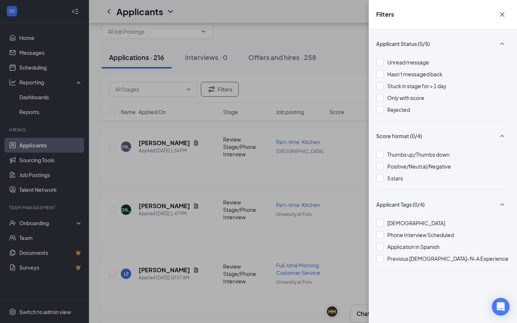
click at [278, 177] on div "Filters Applicant Status (0/5) Unread message Hasn't messaged back Stuck in sta…" at bounding box center [258, 161] width 517 height 323
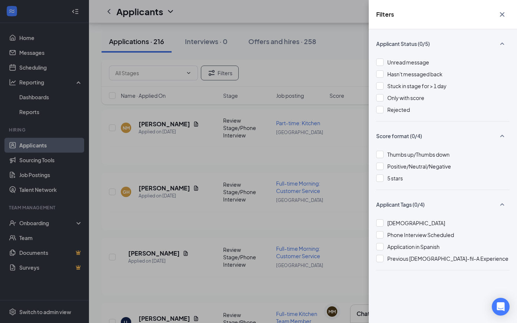
scroll to position [6779, 0]
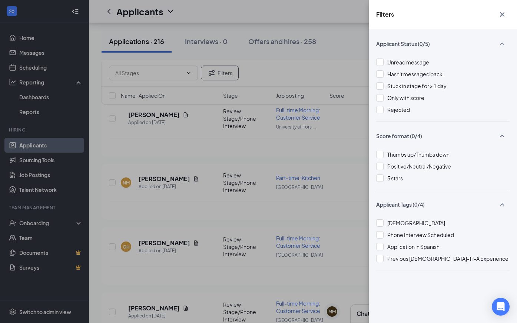
click at [219, 228] on div "Filters Applicant Status (0/5) Unread message Hasn't messaged back Stuck in sta…" at bounding box center [258, 161] width 517 height 323
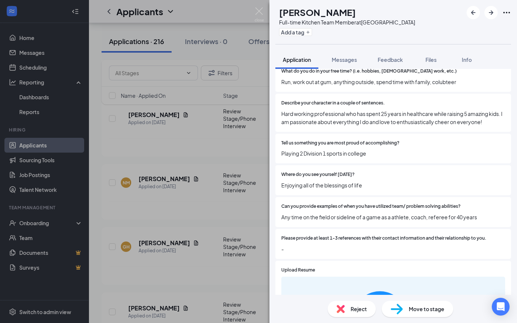
scroll to position [418, 0]
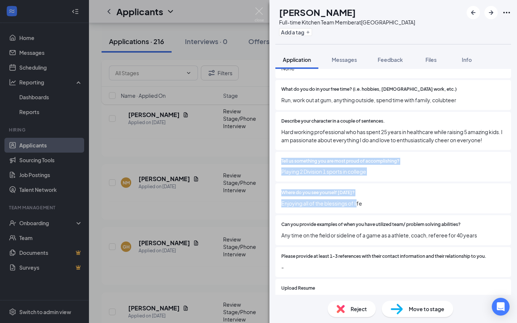
drag, startPoint x: 358, startPoint y: 195, endPoint x: 287, endPoint y: 139, distance: 90.9
click at [287, 139] on div "Are you younger than 18 years old? Yes No If Yes, how old are you? - Have you e…" at bounding box center [393, 19] width 236 height 519
click at [287, 139] on div "Describe your character in a couple of sentences. Hard working professional who…" at bounding box center [393, 131] width 236 height 38
drag, startPoint x: 287, startPoint y: 139, endPoint x: 384, endPoint y: 223, distance: 129.4
click at [385, 223] on div "Are you younger than 18 years old? Yes No If Yes, how old are you? - Have you e…" at bounding box center [393, 19] width 236 height 519
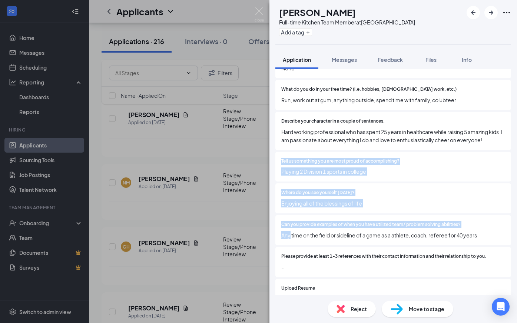
click at [384, 231] on span "Any time on the field or sideline of a game as a athlete, coach, referee for 40…" at bounding box center [393, 235] width 224 height 8
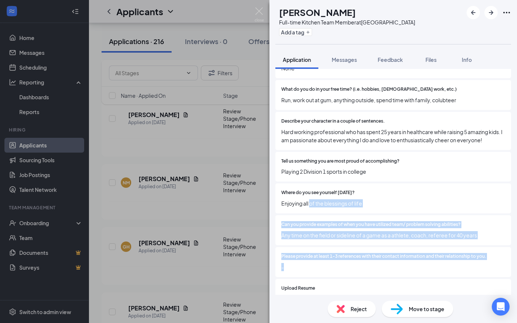
drag, startPoint x: 377, startPoint y: 271, endPoint x: 310, endPoint y: 198, distance: 99.6
click at [310, 198] on div "Phone +1 (610) 420-9934 Email llunardi@verizon.net Applied date Aug 14 Source c…" at bounding box center [393, 226] width 236 height 1085
click at [310, 199] on span "Enjoying all of the blessings of life" at bounding box center [393, 203] width 224 height 8
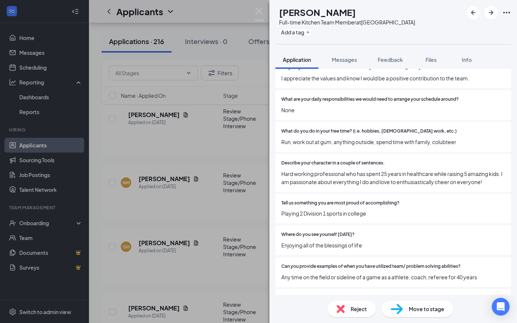
scroll to position [375, 0]
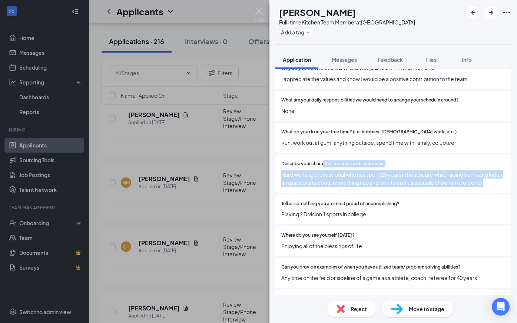
drag, startPoint x: 366, startPoint y: 187, endPoint x: 323, endPoint y: 153, distance: 55.1
click at [323, 153] on div "Are you younger than 18 years old? Yes No If Yes, how old are you? - Have you e…" at bounding box center [393, 62] width 236 height 519
click at [323, 160] on span "Describe your character in a couple of sentences." at bounding box center [332, 163] width 103 height 7
drag, startPoint x: 317, startPoint y: 146, endPoint x: 397, endPoint y: 192, distance: 91.9
click at [397, 192] on div "Are you younger than 18 years old? Yes No If Yes, how old are you? - Have you e…" at bounding box center [393, 62] width 236 height 519
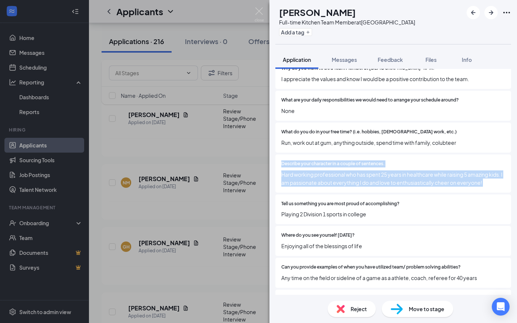
click at [397, 194] on div "Tell us something you are most proud of accomplishing? Playing 2 Division 1 spo…" at bounding box center [393, 209] width 236 height 30
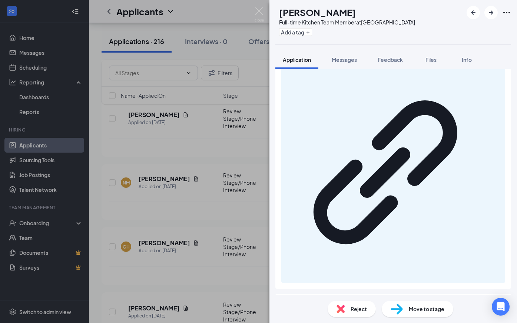
scroll to position [795, 0]
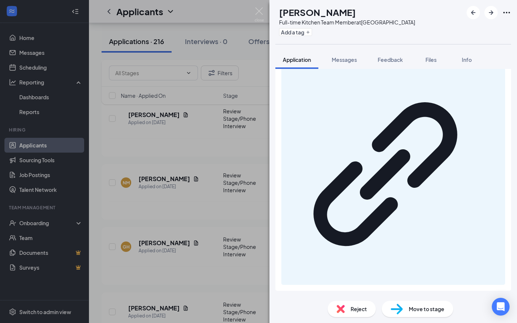
click at [216, 225] on div "LL Laura Lunardi Full-time Kitchen Team Member at Tuskawilla Road Add a tag App…" at bounding box center [258, 161] width 517 height 323
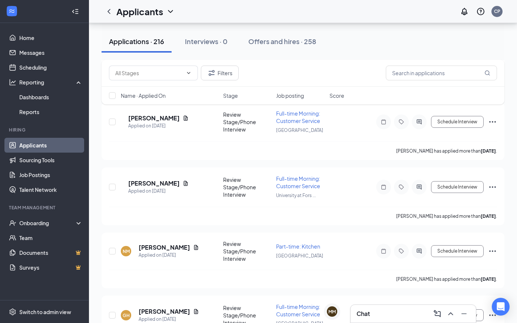
scroll to position [6711, 0]
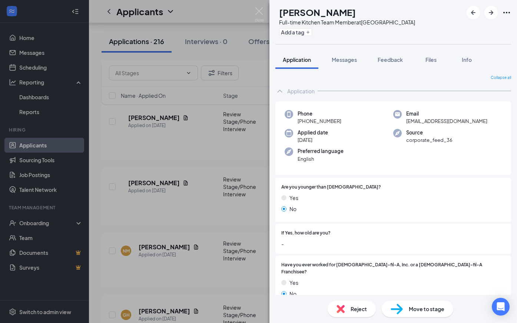
click at [402, 126] on div "Phone +1 (610) 420-9934 Email llunardi@verizon.net Applied date Aug 14 Source c…" at bounding box center [393, 138] width 236 height 74
drag, startPoint x: 425, startPoint y: 123, endPoint x: 466, endPoint y: 121, distance: 40.8
click at [466, 121] on div "Email llunardi@verizon.net" at bounding box center [447, 117] width 109 height 15
copy span "llunardi@verizon.net"
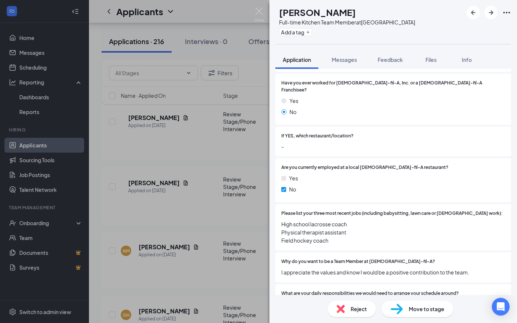
scroll to position [180, 0]
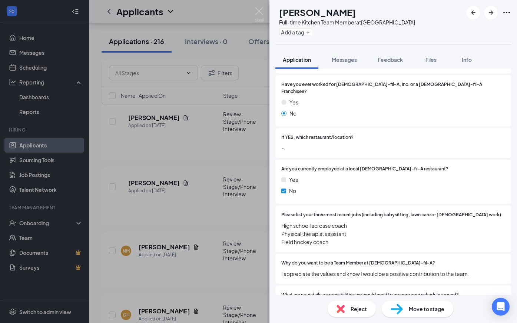
click at [357, 310] on span "Reject" at bounding box center [358, 309] width 16 height 8
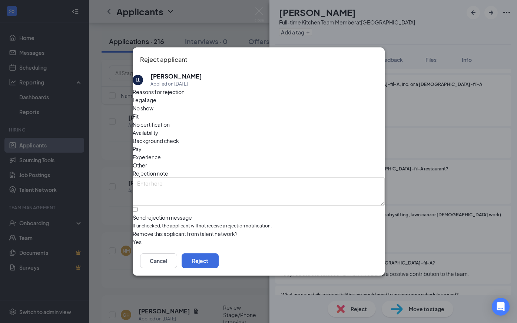
click at [160, 186] on div "Reasons for rejection Legal age No show Fit No certification Availability Backg…" at bounding box center [259, 167] width 252 height 159
click at [137, 207] on input "Send rejection message If unchecked, the applicant will not receive a rejection…" at bounding box center [135, 209] width 5 height 5
checkbox input "true"
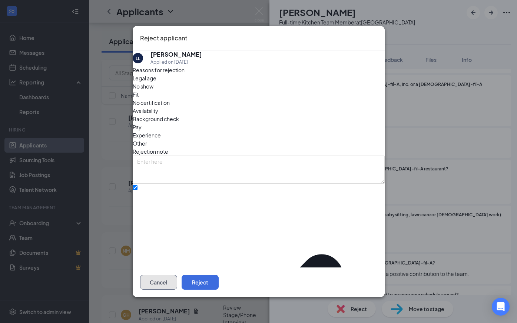
click at [177, 281] on button "Cancel" at bounding box center [158, 282] width 37 height 15
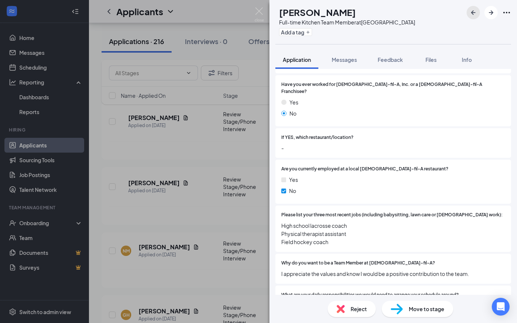
click at [469, 14] on icon "ArrowLeftNew" at bounding box center [473, 12] width 9 height 9
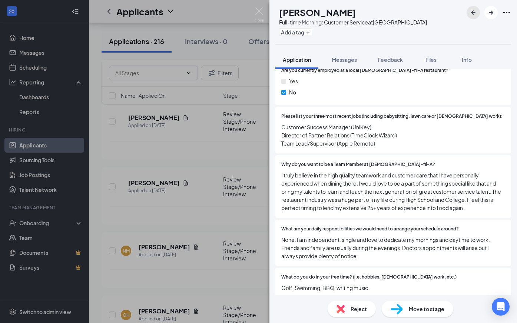
scroll to position [295, 0]
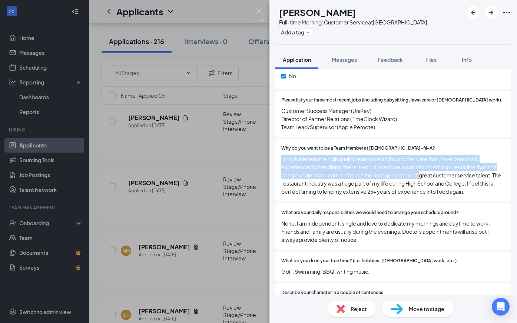
drag, startPoint x: 401, startPoint y: 146, endPoint x: 423, endPoint y: 165, distance: 29.7
click at [423, 165] on div "Why do you want to be a Team Member at Chick-fil-A? I truly believe in the high…" at bounding box center [393, 170] width 224 height 51
click at [423, 165] on span "I truly believe in the high quality teamwork and customer care that I have pers…" at bounding box center [393, 175] width 224 height 41
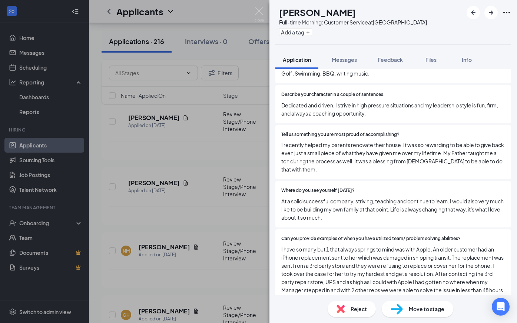
scroll to position [497, 0]
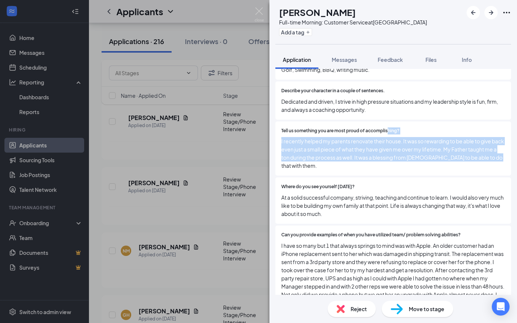
drag, startPoint x: 423, startPoint y: 165, endPoint x: 387, endPoint y: 124, distance: 54.8
click at [387, 124] on div "Tell us something you are most proud of accomplishing? I recently helped my par…" at bounding box center [393, 148] width 236 height 54
click at [387, 127] on span "Tell us something you are most proud of accomplishing?" at bounding box center [340, 130] width 118 height 7
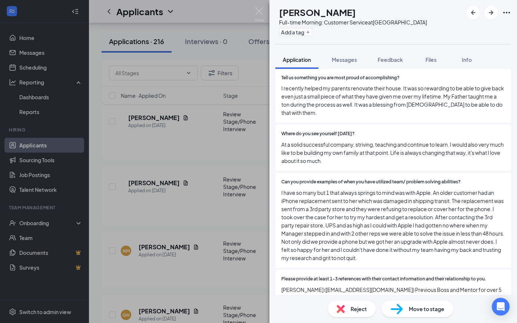
scroll to position [555, 0]
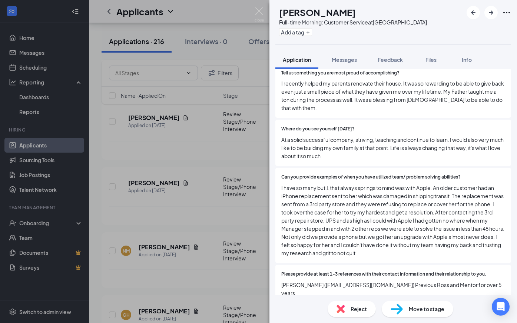
drag, startPoint x: 365, startPoint y: 151, endPoint x: 278, endPoint y: 126, distance: 90.4
click at [278, 126] on div "Where do you see yourself in two years? At a solid successful company, striving…" at bounding box center [393, 143] width 236 height 46
drag, startPoint x: 278, startPoint y: 126, endPoint x: 363, endPoint y: 146, distance: 87.3
click at [363, 146] on div "Where do you see yourself in two years? At a solid successful company, striving…" at bounding box center [393, 143] width 236 height 46
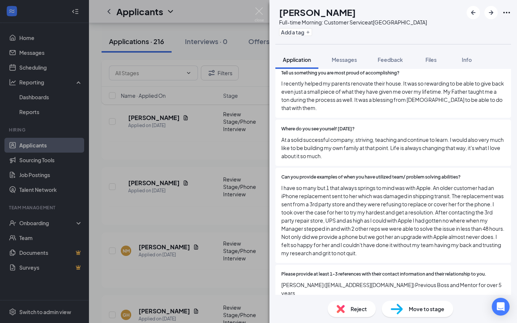
click at [362, 146] on span "At a solid successful company, striving, teaching and continue to learn. I woul…" at bounding box center [393, 148] width 224 height 24
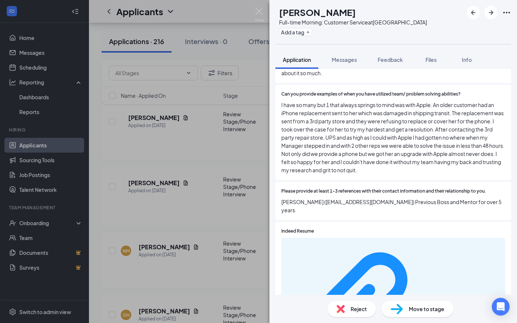
scroll to position [643, 0]
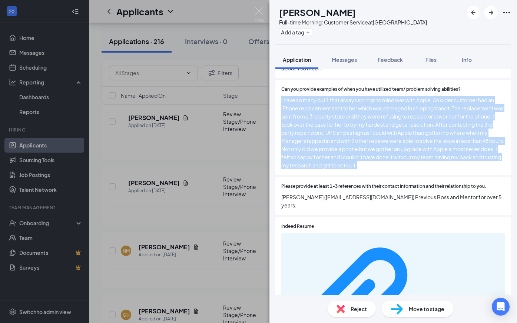
drag, startPoint x: 392, startPoint y: 160, endPoint x: 286, endPoint y: 86, distance: 128.8
click at [286, 86] on div "Can you provide examples of when you have utilized team/ problem solving abilit…" at bounding box center [393, 127] width 224 height 83
drag, startPoint x: 286, startPoint y: 86, endPoint x: 395, endPoint y: 156, distance: 128.7
click at [395, 156] on div "Can you provide examples of when you have utilized team/ problem solving abilit…" at bounding box center [393, 127] width 224 height 83
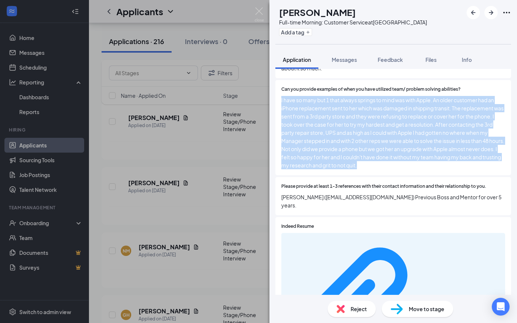
click at [395, 156] on span "I have so many but 1 that always springs to mind was with Apple. An older custo…" at bounding box center [393, 132] width 224 height 73
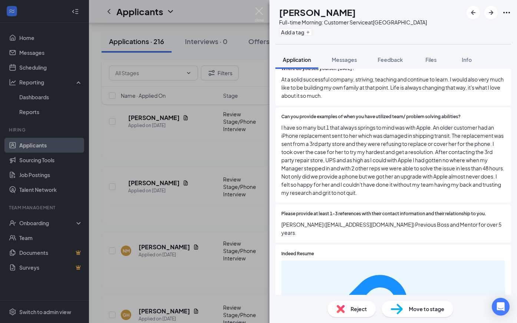
scroll to position [616, 0]
click at [222, 69] on div "AB Aaron Bond Full-time Morning: Customer Service at Tuskawilla Road Add a tag …" at bounding box center [258, 161] width 517 height 323
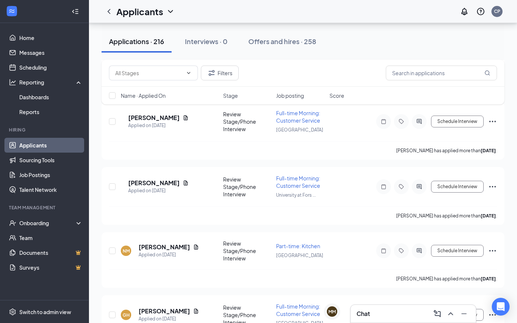
click at [261, 21] on div "Applicants CP" at bounding box center [303, 11] width 428 height 23
click at [426, 77] on input "text" at bounding box center [441, 73] width 111 height 15
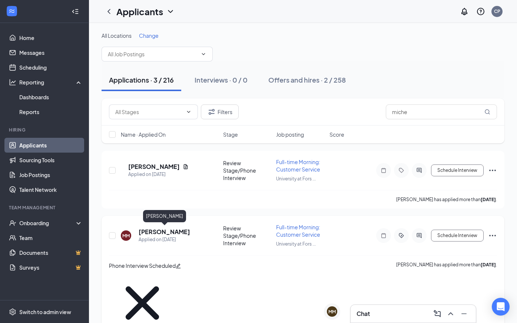
click at [174, 233] on h5 "[PERSON_NAME]" at bounding box center [164, 232] width 51 height 8
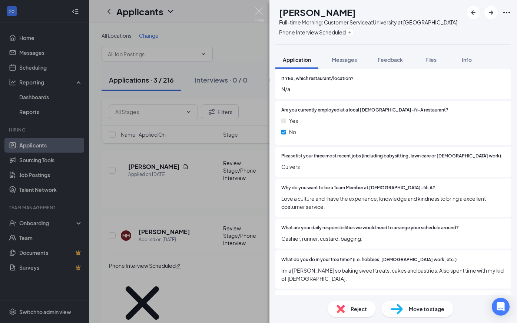
scroll to position [242, 0]
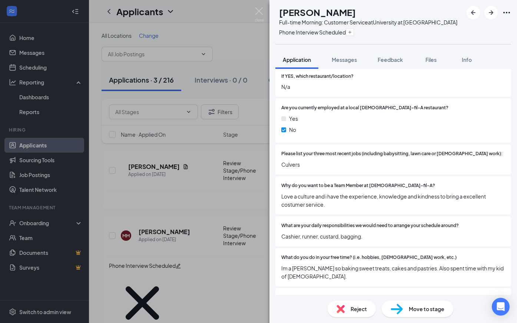
click at [370, 222] on span "What are your daily responsibilities we would need to arrange your schedule aro…" at bounding box center [369, 225] width 177 height 7
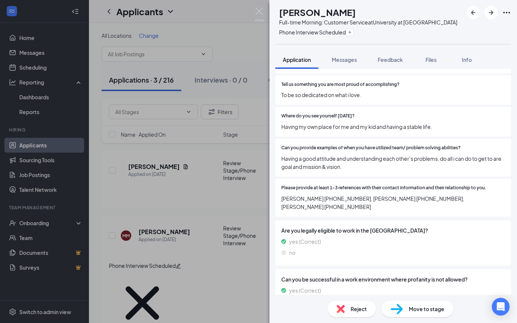
scroll to position [489, 0]
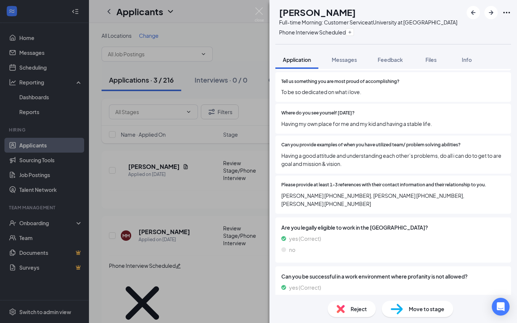
drag, startPoint x: 316, startPoint y: 199, endPoint x: 287, endPoint y: 109, distance: 93.6
click at [288, 110] on span "Where do you see yourself [DATE]?" at bounding box center [317, 113] width 73 height 7
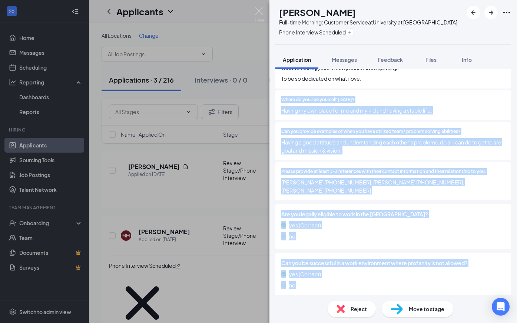
scroll to position [517, 0]
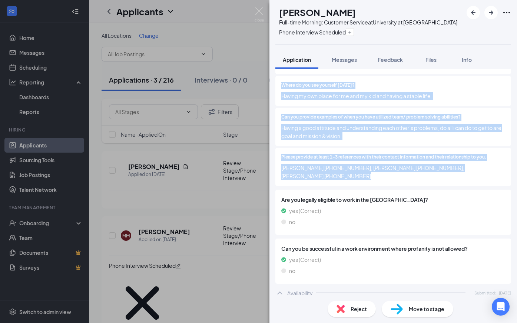
drag, startPoint x: 288, startPoint y: 109, endPoint x: 347, endPoint y: 177, distance: 89.5
click at [347, 177] on div "Please provide at least 1-3 references with their contact information and their…" at bounding box center [393, 167] width 236 height 38
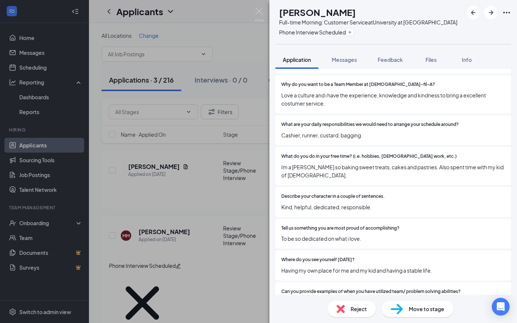
scroll to position [354, 0]
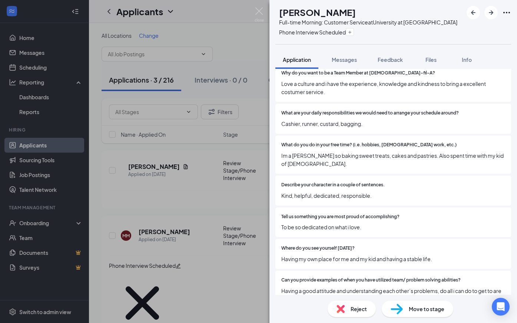
click at [308, 156] on span "Im a baker so baking sweet treats, cakes and pastries. Also spent time with my …" at bounding box center [393, 159] width 224 height 16
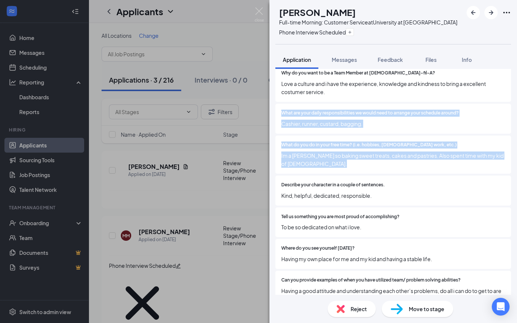
drag, startPoint x: 308, startPoint y: 156, endPoint x: 285, endPoint y: 90, distance: 70.4
click at [285, 90] on div "Are you younger than 18 years old? Yes No If Yes, how old are you? 31 Have you …" at bounding box center [393, 87] width 236 height 527
click at [285, 90] on div "Why do you want to be a Team Member at Chick-fil-A? Love a culture and i have t…" at bounding box center [393, 83] width 236 height 38
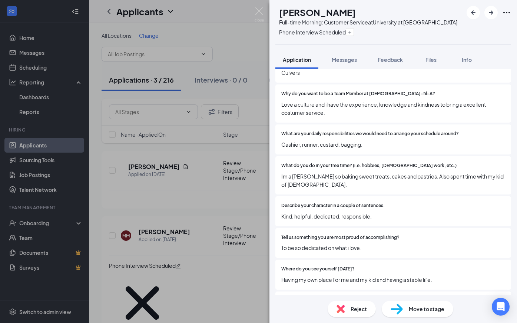
scroll to position [326, 0]
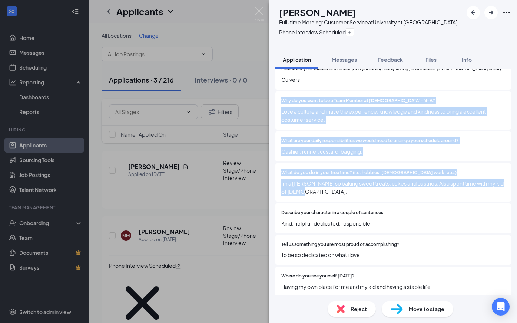
drag, startPoint x: 282, startPoint y: 96, endPoint x: 344, endPoint y: 189, distance: 111.8
click at [344, 189] on div "Are you younger than 18 years old? Yes No If Yes, how old are you? 31 Have you …" at bounding box center [393, 114] width 236 height 527
click at [344, 189] on div "What do you do in your free time? (i.e. hobbies, volunteer work, etc.) Im a bak…" at bounding box center [393, 182] width 236 height 38
drag, startPoint x: 344, startPoint y: 189, endPoint x: 268, endPoint y: 81, distance: 132.1
click at [268, 81] on div "MM Michelle Maldonado Full-time Morning: Customer Service at University at Fors…" at bounding box center [258, 161] width 517 height 323
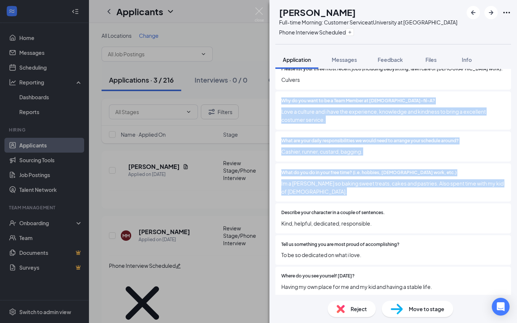
click at [279, 91] on div "Why do you want to be a Team Member at Chick-fil-A? Love a culture and i have t…" at bounding box center [393, 110] width 236 height 38
drag, startPoint x: 279, startPoint y: 90, endPoint x: 322, endPoint y: 181, distance: 100.6
click at [322, 181] on div "Are you younger than 18 years old? Yes No If Yes, how old are you? 31 Have you …" at bounding box center [393, 114] width 236 height 527
click at [322, 181] on span "Im a baker so baking sweet treats, cakes and pastries. Also spent time with my …" at bounding box center [393, 187] width 224 height 16
drag, startPoint x: 322, startPoint y: 181, endPoint x: 281, endPoint y: 97, distance: 93.4
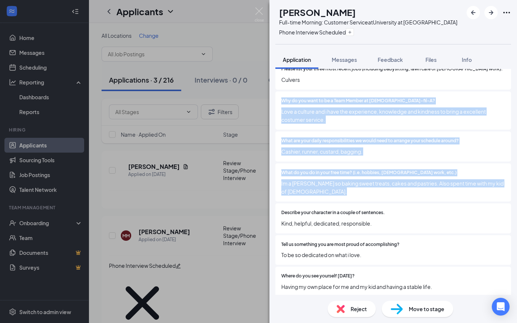
click at [281, 97] on div "Are you younger than 18 years old? Yes No If Yes, how old are you? 31 Have you …" at bounding box center [393, 114] width 236 height 527
click at [281, 97] on span "Why do you want to be a Team Member at [DEMOGRAPHIC_DATA]-fil-A?" at bounding box center [358, 100] width 154 height 7
drag, startPoint x: 281, startPoint y: 97, endPoint x: 331, endPoint y: 185, distance: 101.5
click at [331, 185] on div "Are you younger than 18 years old? Yes No If Yes, how old are you? 31 Have you …" at bounding box center [393, 114] width 236 height 527
click at [331, 185] on span "Im a baker so baking sweet treats, cakes and pastries. Also spent time with my …" at bounding box center [393, 187] width 224 height 16
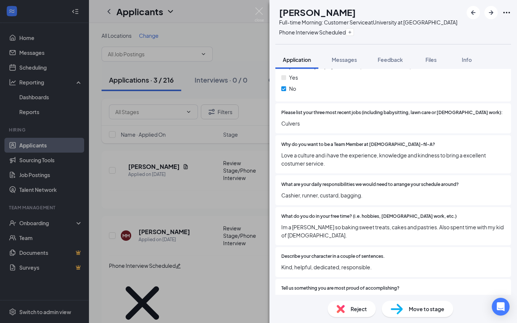
scroll to position [274, 0]
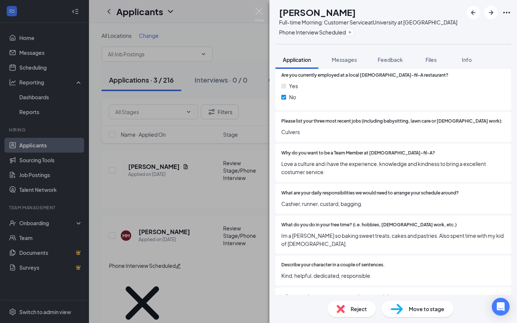
click at [340, 170] on div "Why do you want to be a Team Member at Chick-fil-A? Love a culture and i have t…" at bounding box center [393, 163] width 236 height 38
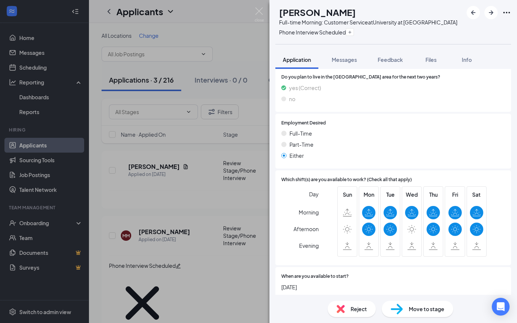
scroll to position [804, 0]
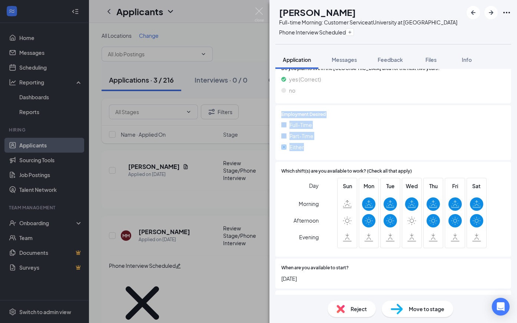
drag, startPoint x: 316, startPoint y: 143, endPoint x: 282, endPoint y: 107, distance: 49.8
click at [282, 111] on div "Employment Desired Full-Time Part-Time Either" at bounding box center [393, 132] width 224 height 43
click at [282, 111] on span "Employment Desired" at bounding box center [303, 114] width 44 height 7
drag, startPoint x: 282, startPoint y: 106, endPoint x: 322, endPoint y: 151, distance: 60.1
click at [322, 151] on div "Employment Desired Full-Time Part-Time Either" at bounding box center [393, 132] width 236 height 55
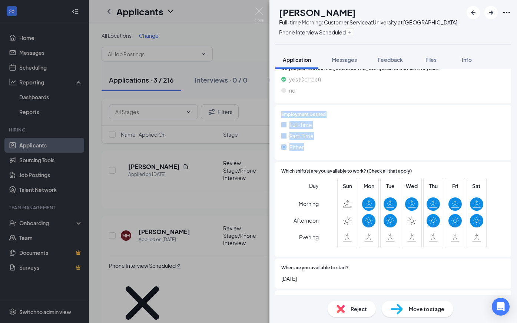
click at [322, 151] on div "Employment Desired Full-Time Part-Time Either" at bounding box center [393, 132] width 236 height 55
drag, startPoint x: 319, startPoint y: 143, endPoint x: 280, endPoint y: 101, distance: 56.9
click at [280, 105] on div "Employment Desired Full-Time Part-Time Either" at bounding box center [393, 132] width 236 height 55
click at [281, 105] on div "Employment Desired Full-Time Part-Time Either" at bounding box center [393, 132] width 236 height 55
drag, startPoint x: 281, startPoint y: 102, endPoint x: 319, endPoint y: 156, distance: 65.9
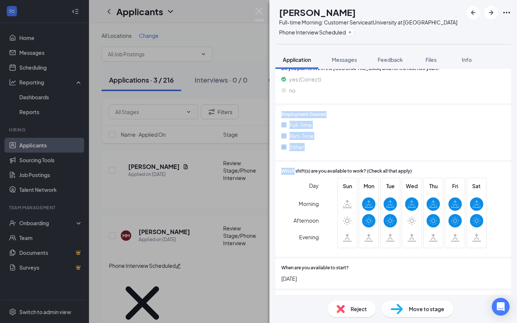
click at [319, 156] on div "Are you available to work a minimum of every other Saturday? yes (Correct) no D…" at bounding box center [393, 240] width 236 height 455
click at [319, 162] on div "Which shift(s) are you available to work? (Check all that apply) Day Morning Af…" at bounding box center [393, 209] width 236 height 95
drag, startPoint x: 319, startPoint y: 156, endPoint x: 284, endPoint y: 101, distance: 64.5
click at [284, 101] on div "Are you available to work a minimum of every other Saturday? yes (Correct) no D…" at bounding box center [393, 240] width 236 height 455
click at [284, 105] on div "Employment Desired Full-Time Part-Time Either" at bounding box center [393, 132] width 236 height 55
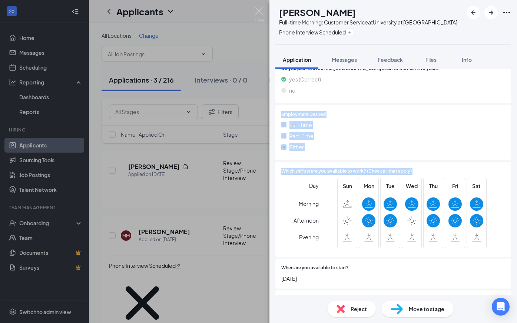
drag, startPoint x: 284, startPoint y: 101, endPoint x: 432, endPoint y: 159, distance: 158.4
click at [432, 159] on div "Are you available to work a minimum of every other Saturday? yes (Correct) no D…" at bounding box center [393, 240] width 236 height 455
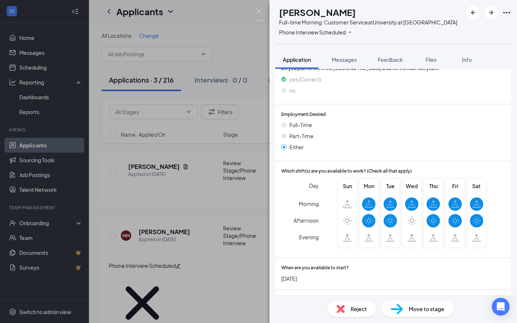
click at [409, 182] on span "Wed" at bounding box center [411, 186] width 13 height 8
click at [416, 162] on div "Which shift(s) are you available to work? (Check all that apply) Day Morning Af…" at bounding box center [393, 209] width 236 height 95
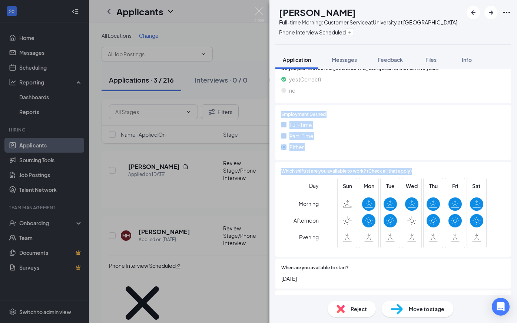
drag, startPoint x: 417, startPoint y: 163, endPoint x: 306, endPoint y: 99, distance: 128.1
click at [306, 99] on div "Are you available to work a minimum of every other Saturday? yes (Correct) no D…" at bounding box center [393, 240] width 236 height 455
click at [306, 105] on div "Employment Desired Full-Time Part-Time Either" at bounding box center [393, 132] width 236 height 55
drag, startPoint x: 306, startPoint y: 99, endPoint x: 435, endPoint y: 156, distance: 141.4
click at [435, 156] on div "Are you available to work a minimum of every other Saturday? yes (Correct) no D…" at bounding box center [393, 240] width 236 height 455
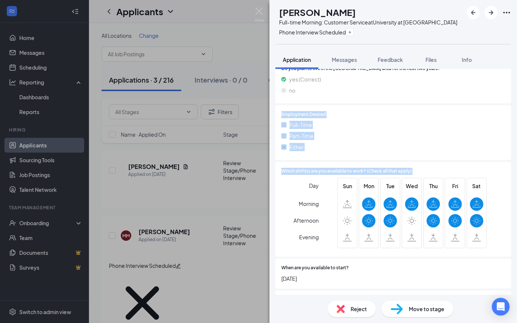
click at [435, 162] on div "Which shift(s) are you available to work? (Check all that apply) Day Morning Af…" at bounding box center [393, 209] width 236 height 95
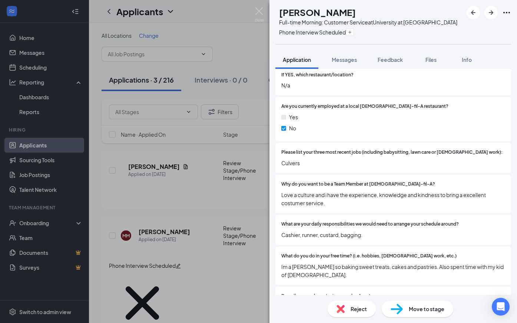
scroll to position [243, 0]
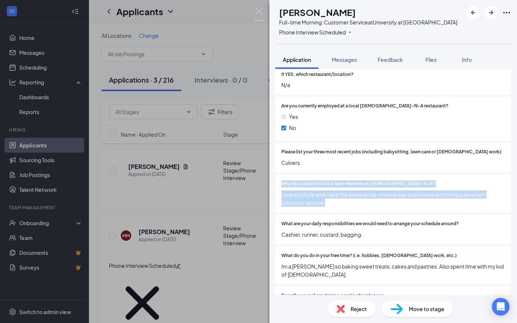
drag, startPoint x: 352, startPoint y: 201, endPoint x: 293, endPoint y: 173, distance: 65.6
click at [293, 174] on div "Why do you want to be a Team Member at Chick-fil-A? Love a culture and i have t…" at bounding box center [393, 193] width 236 height 38
drag, startPoint x: 293, startPoint y: 173, endPoint x: 339, endPoint y: 203, distance: 55.2
click at [339, 203] on div "Why do you want to be a Team Member at Chick-fil-A? Love a culture and i have t…" at bounding box center [393, 193] width 236 height 38
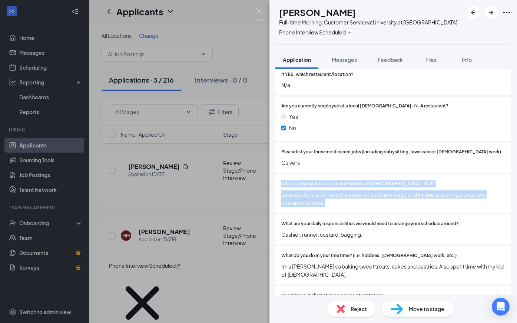
click at [339, 203] on div "Why do you want to be a Team Member at Chick-fil-A? Love a culture and i have t…" at bounding box center [393, 193] width 236 height 38
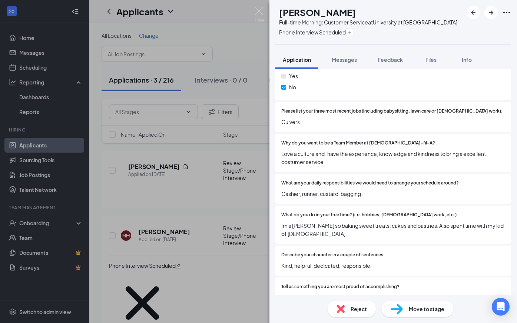
scroll to position [293, 0]
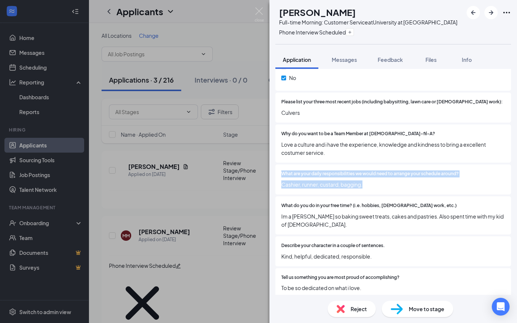
drag, startPoint x: 392, startPoint y: 179, endPoint x: 330, endPoint y: 160, distance: 64.8
click at [330, 164] on div "What are your daily responsibilities we would need to arrange your schedule aro…" at bounding box center [393, 179] width 236 height 30
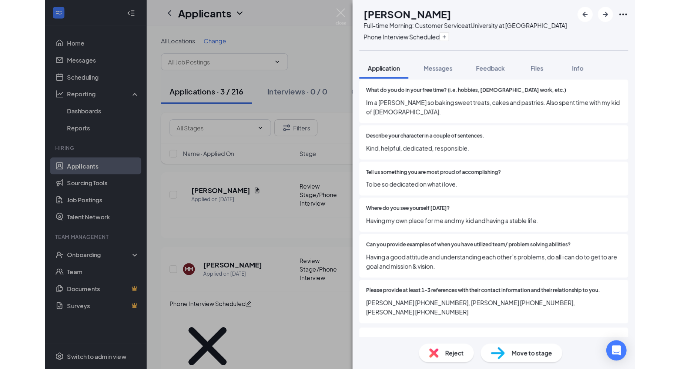
scroll to position [0, 0]
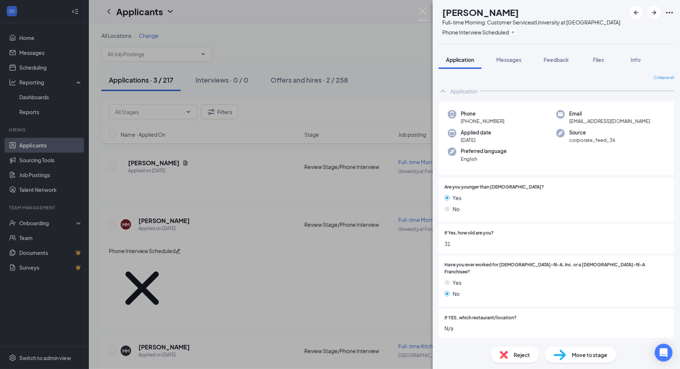
click at [305, 31] on div "MM Michelle Maldonado Full-time Morning: Customer Service at University at Fors…" at bounding box center [340, 184] width 680 height 369
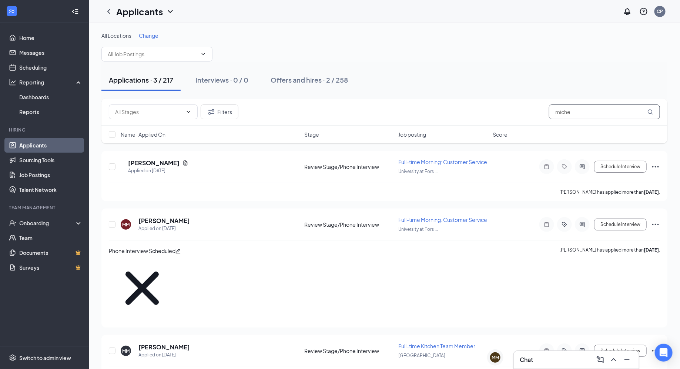
drag, startPoint x: 576, startPoint y: 111, endPoint x: 544, endPoint y: 111, distance: 32.2
click at [516, 111] on div "Filters miche" at bounding box center [385, 111] width 552 height 15
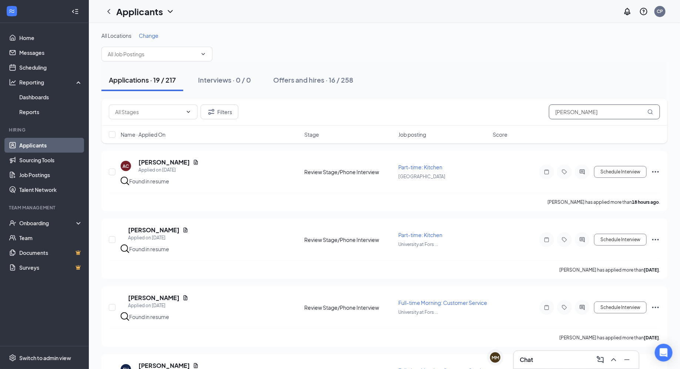
drag, startPoint x: 580, startPoint y: 113, endPoint x: 515, endPoint y: 106, distance: 65.2
click at [515, 106] on div "Filters [PERSON_NAME]" at bounding box center [385, 111] width 552 height 15
paste input "permitmenow@gmail.com"
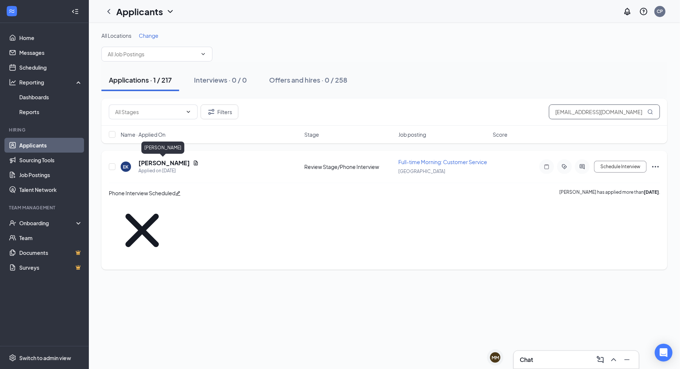
type input "permitmenow@gmail.com"
click at [166, 165] on h5 "[PERSON_NAME]" at bounding box center [164, 163] width 51 height 8
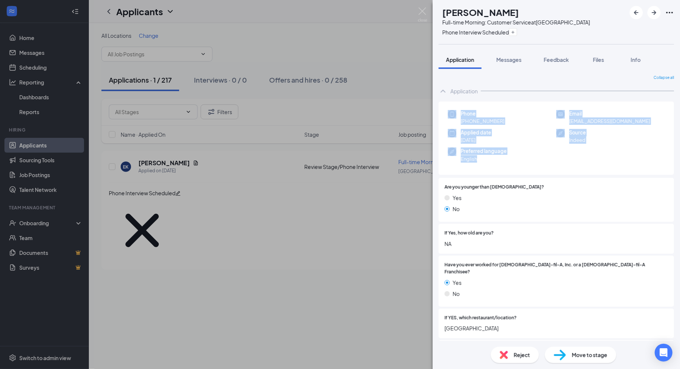
drag, startPoint x: 486, startPoint y: 161, endPoint x: 449, endPoint y: 110, distance: 62.7
click at [448, 111] on div "Phone +1 (407) 776-0647 Email permitmenow@gmail.com Applied date Aug 8 Source I…" at bounding box center [557, 138] width 236 height 74
click at [449, 110] on img at bounding box center [452, 114] width 9 height 9
click at [452, 115] on img at bounding box center [452, 114] width 9 height 9
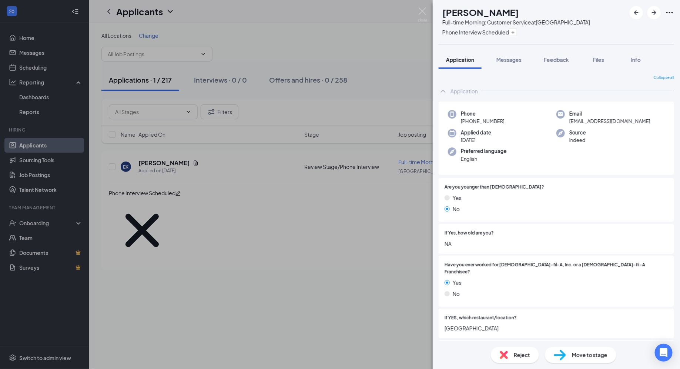
click at [516, 131] on div "Applied date Aug 8" at bounding box center [502, 136] width 109 height 15
click at [298, 20] on div "EK Ellen Kaslewicz Full-time Morning: Customer Service at Tuskawilla Road Phone…" at bounding box center [340, 184] width 680 height 369
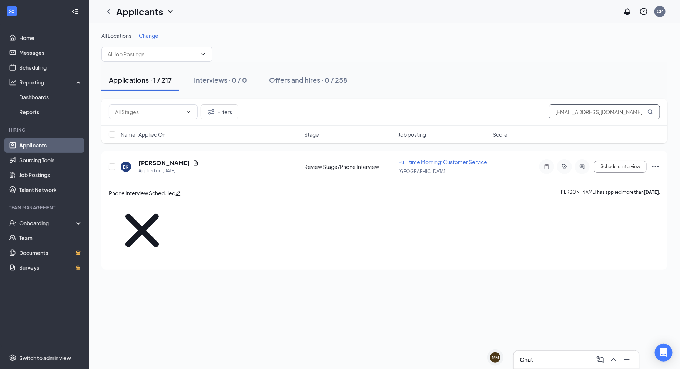
drag, startPoint x: 622, startPoint y: 116, endPoint x: 550, endPoint y: 110, distance: 72.1
click at [516, 110] on input "permitmenow@gmail.com" at bounding box center [604, 111] width 111 height 15
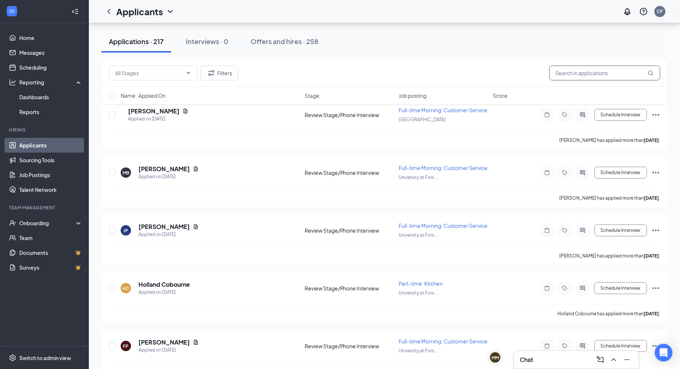
scroll to position [2672, 0]
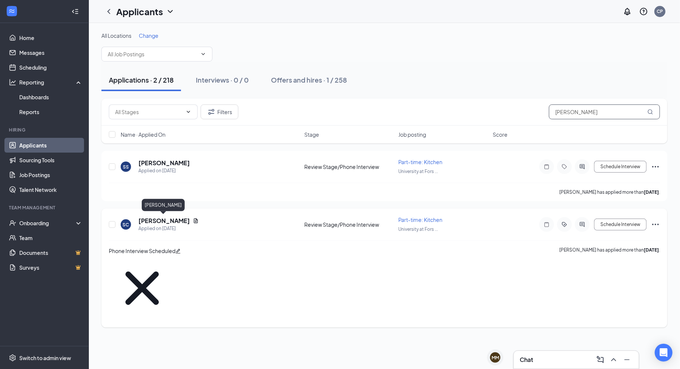
type input "Sophia"
click at [166, 219] on h5 "[PERSON_NAME]" at bounding box center [164, 221] width 51 height 8
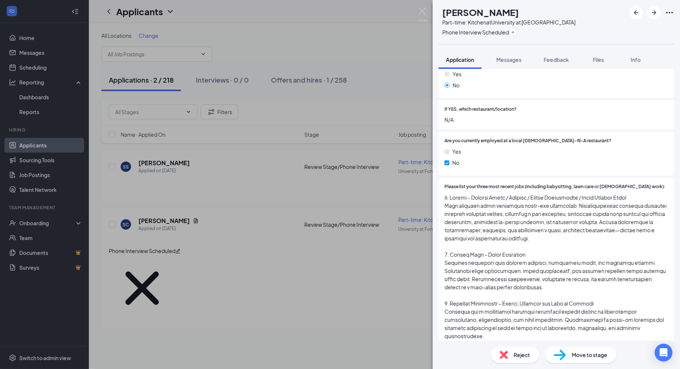
scroll to position [296, 0]
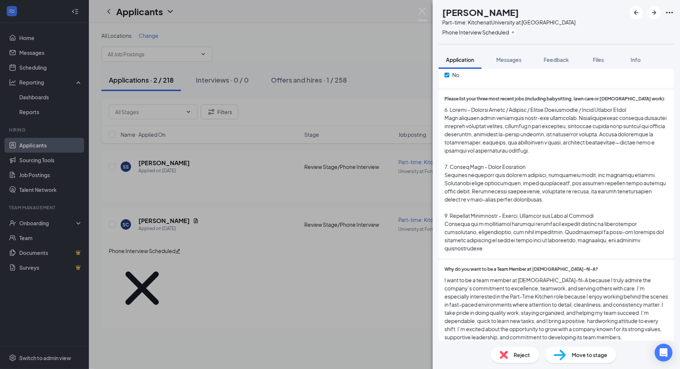
click at [497, 260] on div "Why do you want to be a Team Member at Chick-fil-A? I want to be a team member …" at bounding box center [557, 303] width 236 height 87
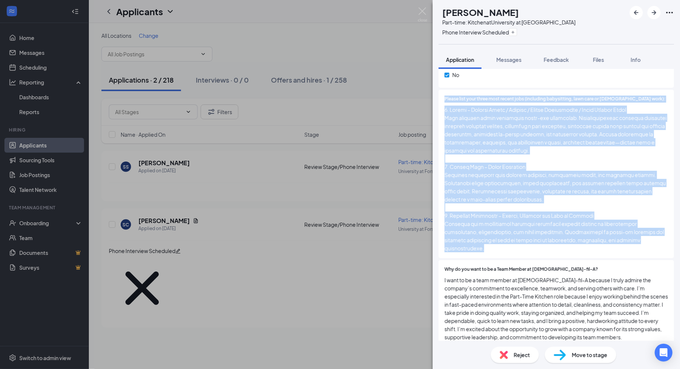
drag, startPoint x: 494, startPoint y: 243, endPoint x: 442, endPoint y: 94, distance: 157.2
click at [442, 94] on div "Please list your three most recent jobs (including babysitting, lawn care or [D…" at bounding box center [557, 174] width 236 height 169
drag, startPoint x: 442, startPoint y: 94, endPoint x: 489, endPoint y: 256, distance: 168.6
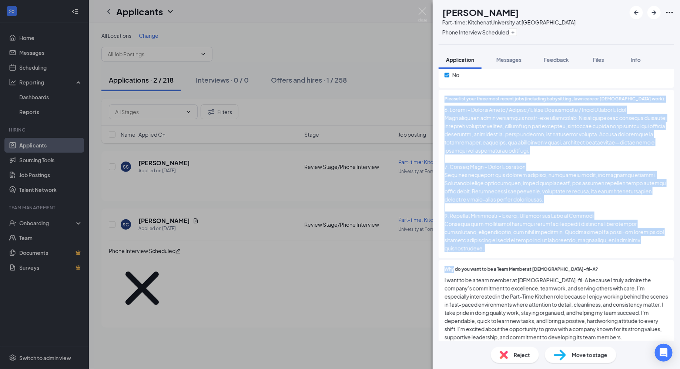
click at [489, 260] on div "Why do you want to be a Team Member at Chick-fil-A? I want to be a team member …" at bounding box center [557, 303] width 236 height 87
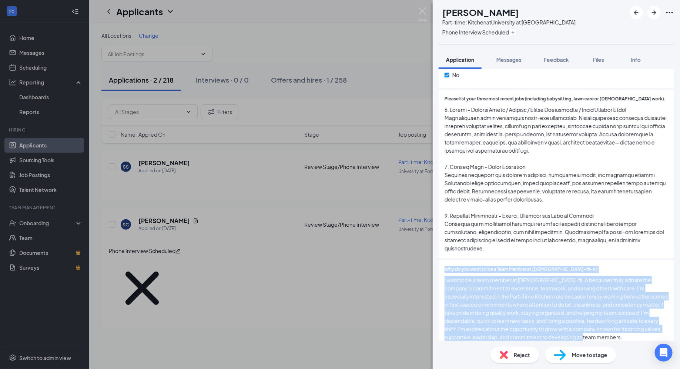
drag, startPoint x: 445, startPoint y: 263, endPoint x: 660, endPoint y: 329, distance: 224.7
click at [516, 323] on div "Why do you want to be a Team Member at Chick-fil-A? I want to be a team member …" at bounding box center [557, 303] width 224 height 75
click at [516, 323] on span "I want to be a team member at Chick-fil-A because I truly admire the company’s …" at bounding box center [557, 308] width 224 height 65
drag, startPoint x: 660, startPoint y: 329, endPoint x: 446, endPoint y: 255, distance: 226.3
click at [446, 260] on div "Why do you want to be a Team Member at Chick-fil-A? I want to be a team member …" at bounding box center [557, 303] width 236 height 87
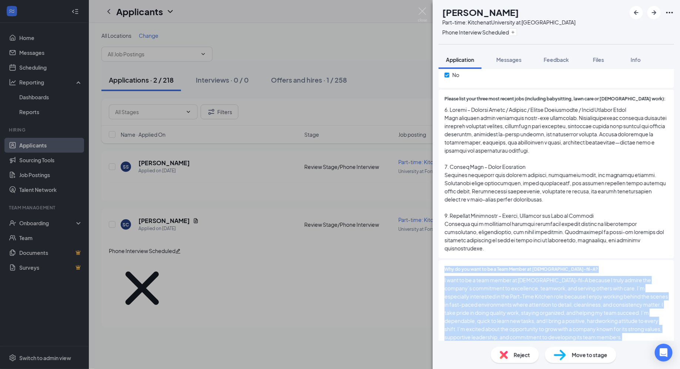
click at [447, 260] on div "Why do you want to be a Team Member at Chick-fil-A? I want to be a team member …" at bounding box center [557, 303] width 236 height 87
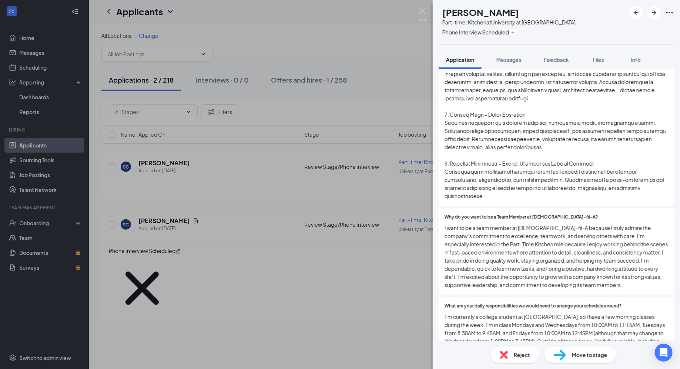
scroll to position [412, 0]
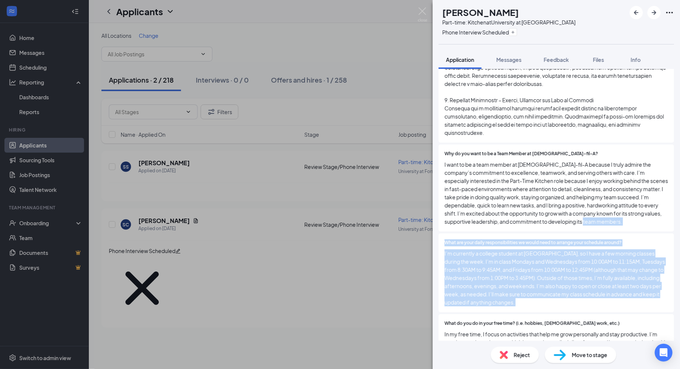
drag, startPoint x: 502, startPoint y: 306, endPoint x: 427, endPoint y: 218, distance: 115.3
click at [427, 218] on div "SC Sophia Chavarria Part-time: Kitchen at University at Forsyth Phone Interview…" at bounding box center [340, 184] width 680 height 369
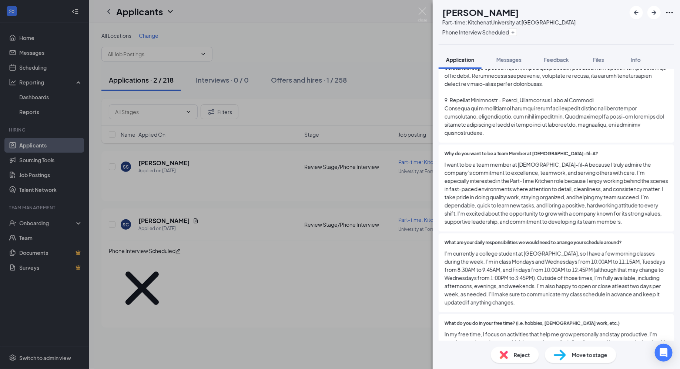
click at [516, 249] on span "I’m currently a college student at Valencia, so I have a few morning classes du…" at bounding box center [557, 277] width 224 height 57
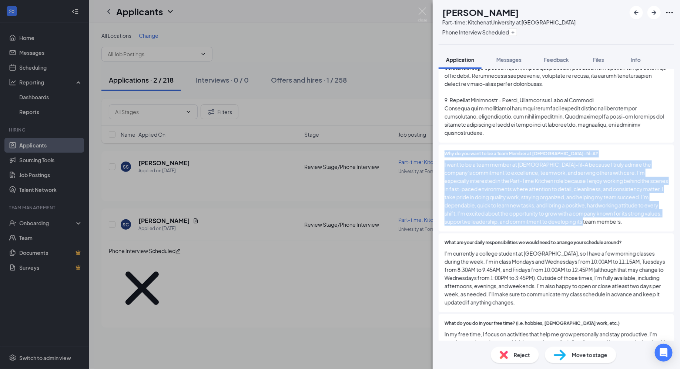
drag, startPoint x: 625, startPoint y: 214, endPoint x: 442, endPoint y: 146, distance: 194.9
click at [442, 146] on div "Why do you want to be a Team Member at Chick-fil-A? I want to be a team member …" at bounding box center [557, 187] width 236 height 87
drag, startPoint x: 442, startPoint y: 146, endPoint x: 635, endPoint y: 220, distance: 206.6
click at [516, 220] on div "Why do you want to be a Team Member at Chick-fil-A? I want to be a team member …" at bounding box center [557, 187] width 236 height 87
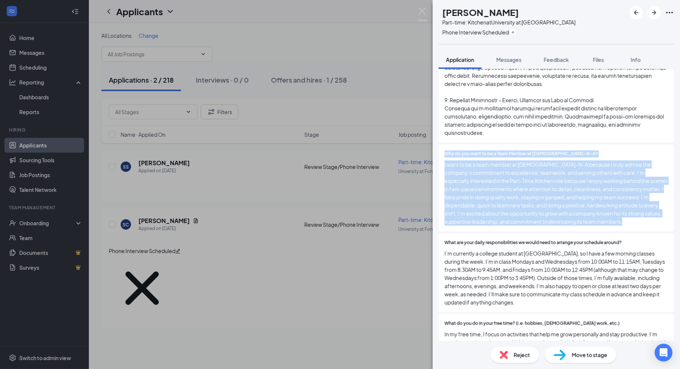
click at [516, 220] on div "Why do you want to be a Team Member at Chick-fil-A? I want to be a team member …" at bounding box center [557, 187] width 236 height 87
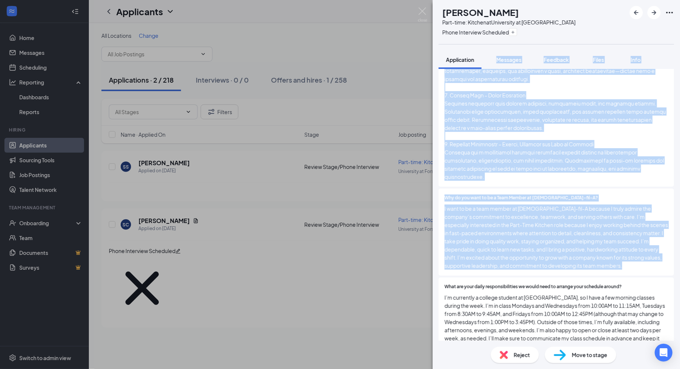
scroll to position [282, 0]
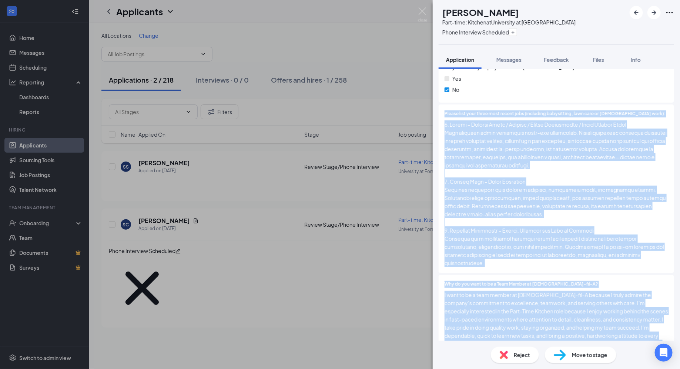
drag, startPoint x: 635, startPoint y: 220, endPoint x: 445, endPoint y: 108, distance: 220.4
click at [445, 110] on span "Please list your three most recent jobs (including babysitting, lawn care or [D…" at bounding box center [555, 113] width 221 height 7
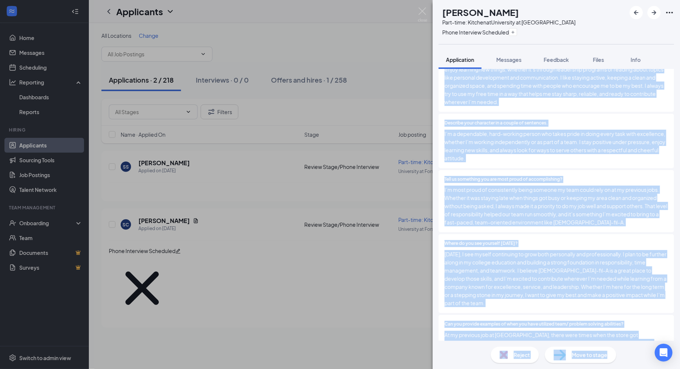
scroll to position [812, 0]
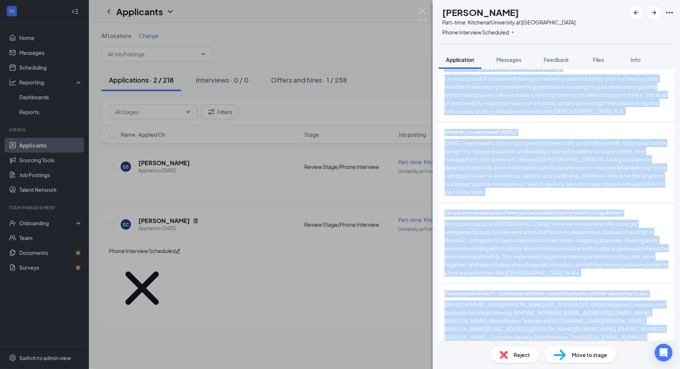
drag, startPoint x: 445, startPoint y: 108, endPoint x: 650, endPoint y: 318, distance: 293.1
click at [516, 318] on div "Please provide at least 1-3 references with their contact information and their…" at bounding box center [557, 319] width 236 height 71
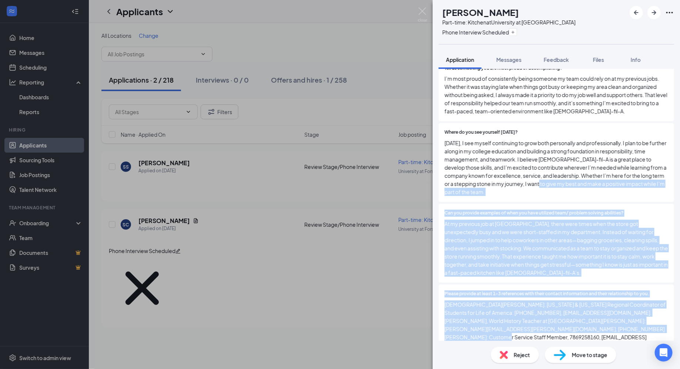
drag, startPoint x: 637, startPoint y: 314, endPoint x: 502, endPoint y: 174, distance: 195.4
click at [493, 210] on span "Can you provide examples of when you have utilized team/ problem solving abilit…" at bounding box center [534, 213] width 179 height 7
drag, startPoint x: 445, startPoint y: 197, endPoint x: 647, endPoint y: 314, distance: 233.9
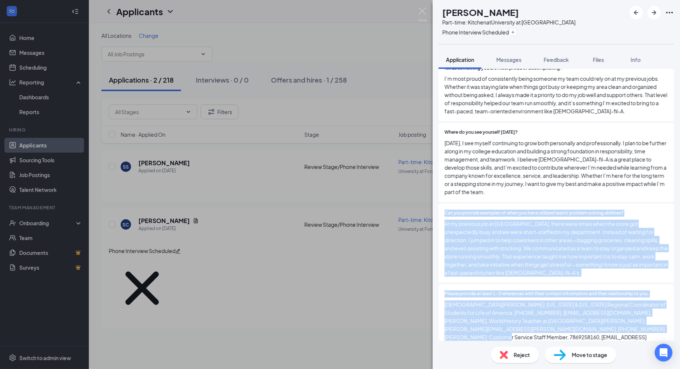
click at [516, 314] on span "Kristen Marais: Florida & Puerto Rico Regional Coordinator of Students for Life…" at bounding box center [557, 324] width 224 height 49
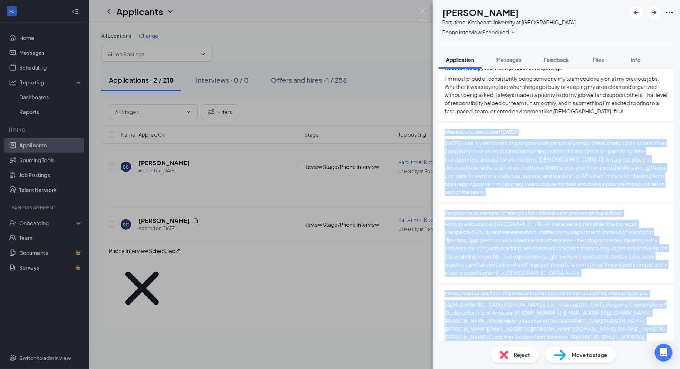
drag, startPoint x: 647, startPoint y: 314, endPoint x: 446, endPoint y: 125, distance: 276.5
click at [446, 129] on span "Where do you see yourself [DATE]?" at bounding box center [481, 132] width 73 height 7
drag, startPoint x: 446, startPoint y: 125, endPoint x: 629, endPoint y: 318, distance: 265.7
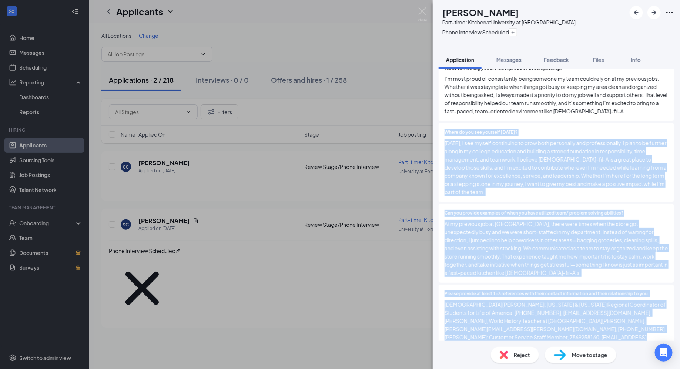
click at [516, 318] on div "Please provide at least 1-3 references with their contact information and their…" at bounding box center [557, 319] width 236 height 71
drag, startPoint x: 629, startPoint y: 318, endPoint x: 442, endPoint y: 112, distance: 278.0
click at [442, 112] on div "Tell us something you are most proud of accomplishing? I’m most proud of consis…" at bounding box center [557, 90] width 236 height 63
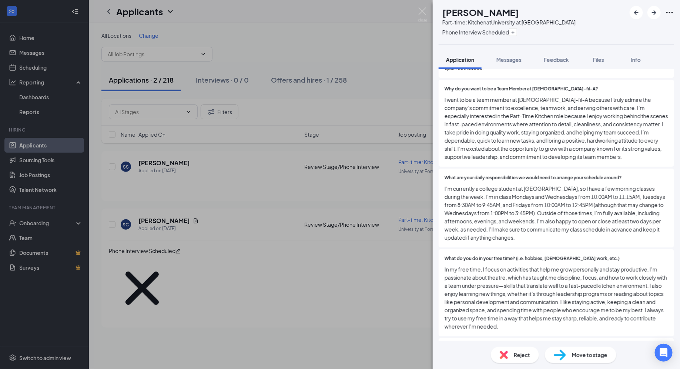
scroll to position [480, 0]
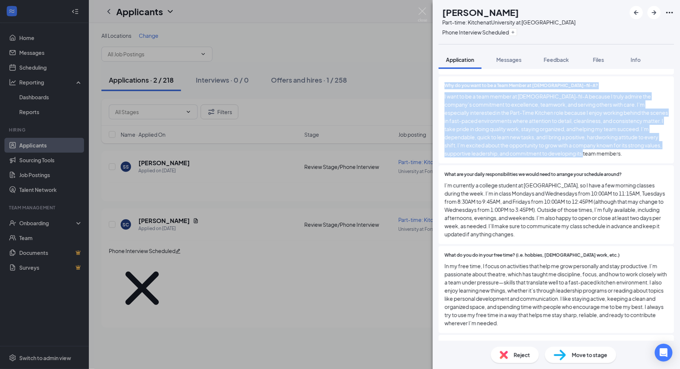
drag, startPoint x: 442, startPoint y: 79, endPoint x: 629, endPoint y: 145, distance: 198.6
click at [516, 145] on div "Why do you want to be a Team Member at Chick-fil-A? I want to be a team member …" at bounding box center [557, 119] width 236 height 87
click at [516, 145] on span "I want to be a team member at Chick-fil-A because I truly admire the company’s …" at bounding box center [557, 124] width 224 height 65
drag, startPoint x: 629, startPoint y: 145, endPoint x: 440, endPoint y: 79, distance: 201.0
click at [440, 79] on div "Why do you want to be a Team Member at Chick-fil-A? I want to be a team member …" at bounding box center [557, 119] width 236 height 87
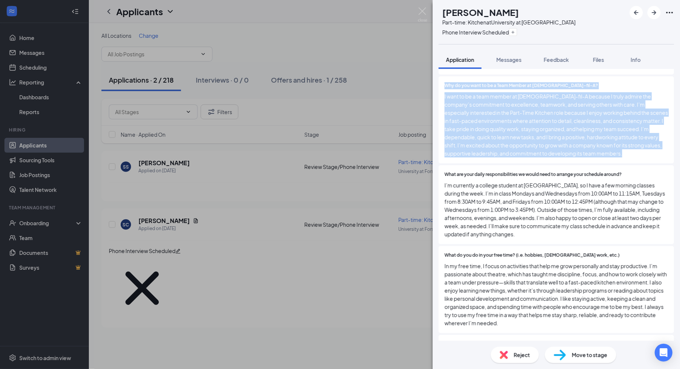
click at [440, 79] on div "Why do you want to be a Team Member at Chick-fil-A? I want to be a team member …" at bounding box center [557, 119] width 236 height 87
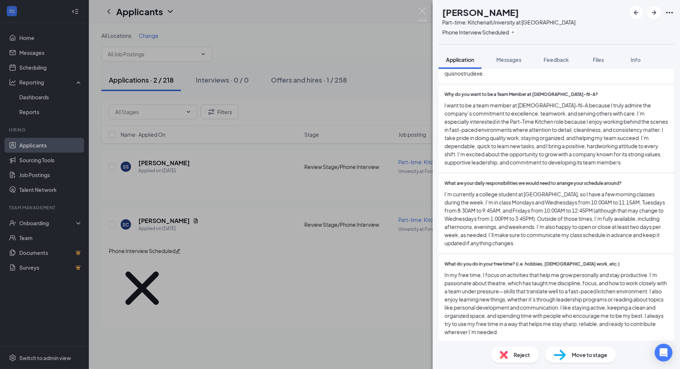
scroll to position [474, 0]
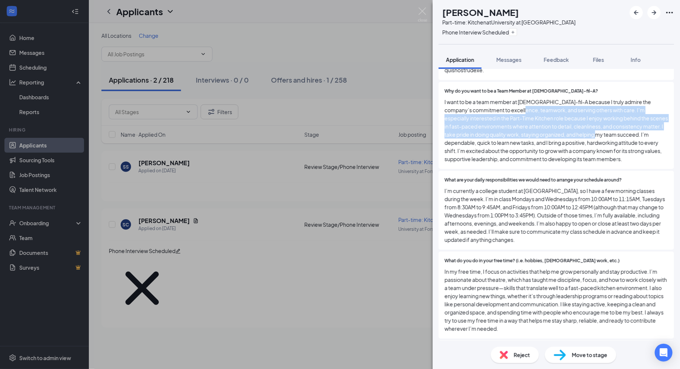
drag, startPoint x: 536, startPoint y: 106, endPoint x: 624, endPoint y: 129, distance: 91.2
click at [516, 129] on span "I want to be a team member at Chick-fil-A because I truly admire the company’s …" at bounding box center [557, 130] width 224 height 65
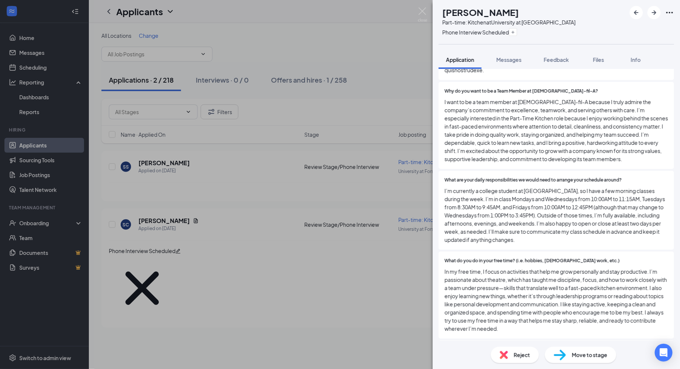
click at [516, 141] on span "I want to be a team member at Chick-fil-A because I truly admire the company’s …" at bounding box center [557, 130] width 224 height 65
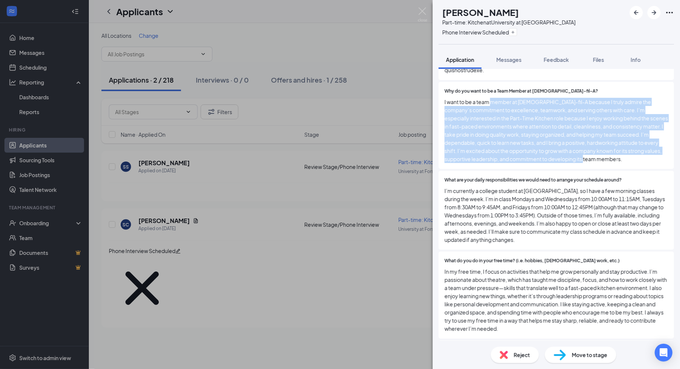
drag, startPoint x: 629, startPoint y: 155, endPoint x: 491, endPoint y: 95, distance: 150.4
click at [491, 98] on span "I want to be a team member at Chick-fil-A because I truly admire the company’s …" at bounding box center [557, 130] width 224 height 65
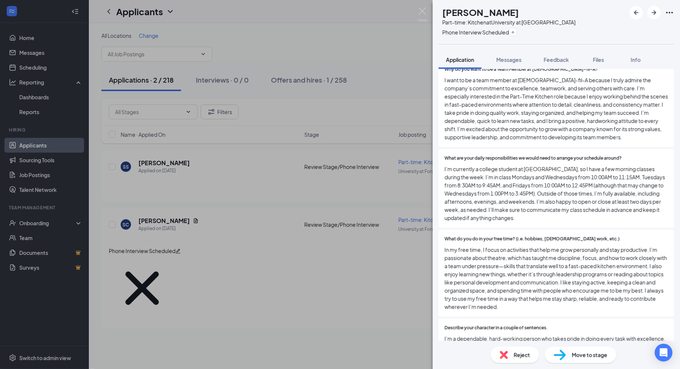
scroll to position [501, 0]
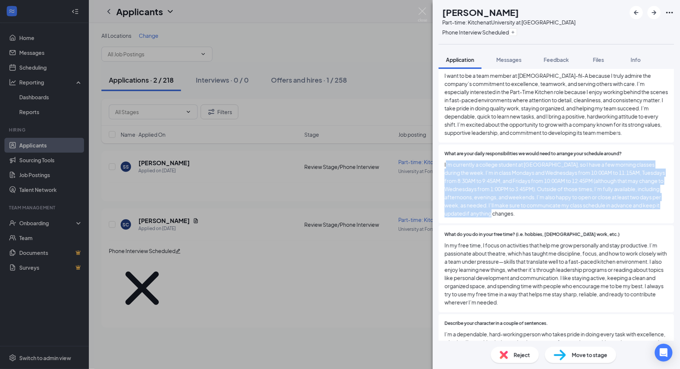
drag, startPoint x: 493, startPoint y: 209, endPoint x: 447, endPoint y: 153, distance: 72.6
click at [447, 160] on span "I’m currently a college student at Valencia, so I have a few morning classes du…" at bounding box center [557, 188] width 224 height 57
drag, startPoint x: 445, startPoint y: 155, endPoint x: 500, endPoint y: 207, distance: 75.2
click at [500, 207] on span "I’m currently a college student at Valencia, so I have a few morning classes du…" at bounding box center [557, 188] width 224 height 57
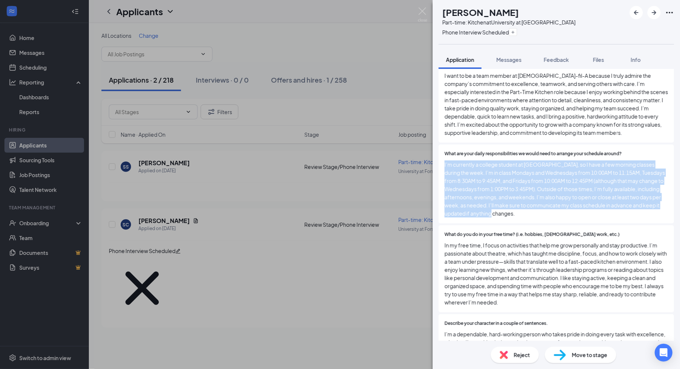
click at [500, 207] on span "I’m currently a college student at Valencia, so I have a few morning classes du…" at bounding box center [557, 188] width 224 height 57
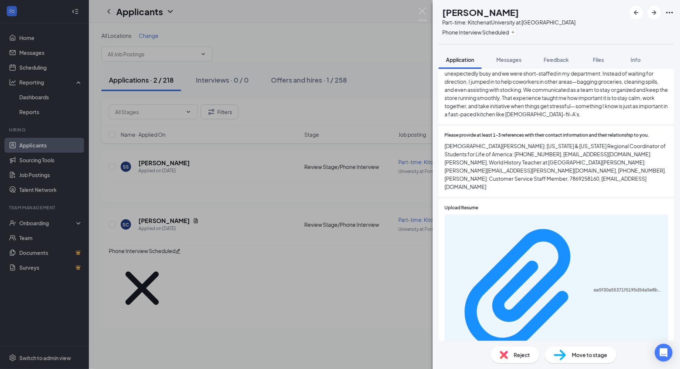
scroll to position [994, 0]
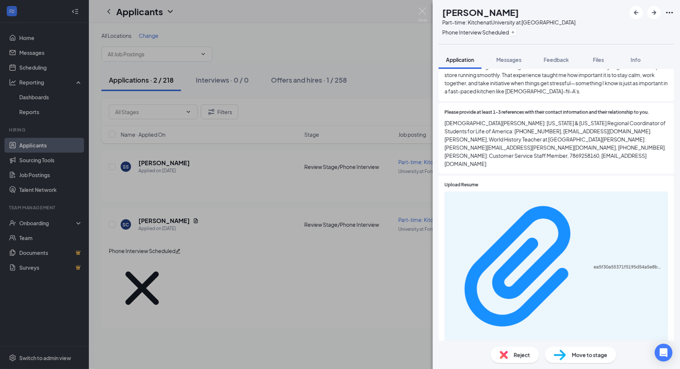
click at [516, 191] on div "ea5f30a55371f5195d54a5e8b44a8833.pdf" at bounding box center [557, 267] width 224 height 153
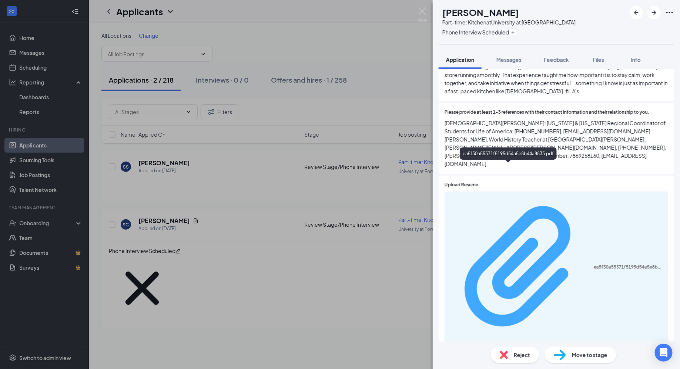
click at [516, 264] on div "ea5f30a55371f5195d54a5e8b44a8833.pdf" at bounding box center [629, 267] width 70 height 6
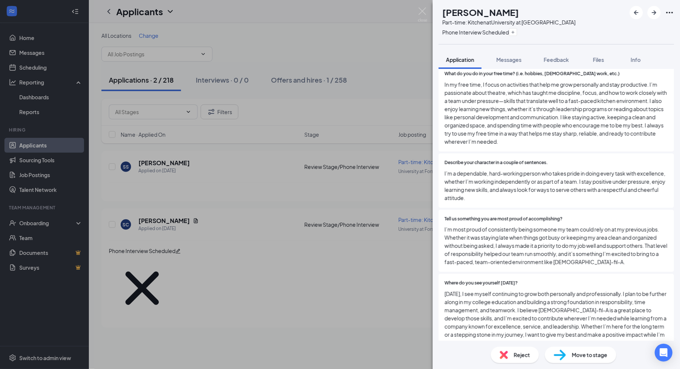
scroll to position [643, 0]
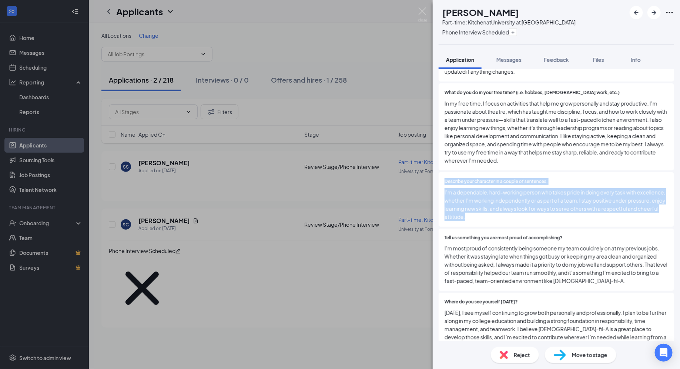
drag, startPoint x: 466, startPoint y: 210, endPoint x: 446, endPoint y: 167, distance: 47.2
click at [446, 172] on div "Describe your character in a couple of sentences. I’m a dependable, hard-workin…" at bounding box center [557, 199] width 236 height 54
drag, startPoint x: 446, startPoint y: 167, endPoint x: 471, endPoint y: 225, distance: 63.7
click at [472, 225] on div "Are you younger than 18 years old? Yes No If Yes, how old are you? 21 years old…" at bounding box center [557, 31] width 236 height 992
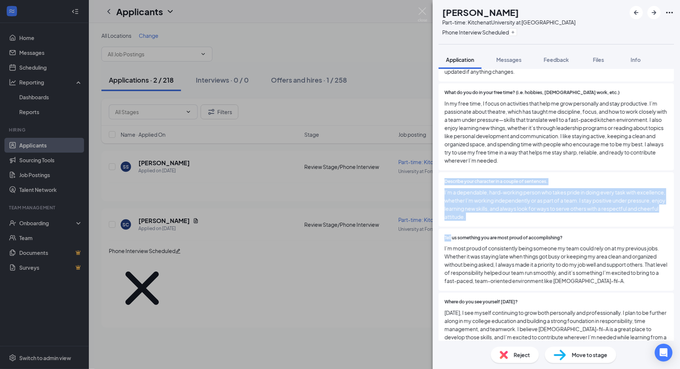
click at [471, 229] on div "Tell us something you are most proud of accomplishing? I’m most proud of consis…" at bounding box center [557, 260] width 236 height 63
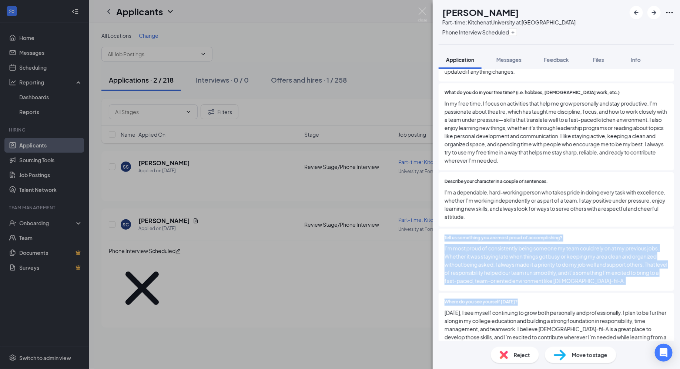
drag, startPoint x: 472, startPoint y: 223, endPoint x: 610, endPoint y: 295, distance: 155.7
click at [516, 296] on div "Are you younger than 18 years old? Yes No If Yes, how old are you? 21 years old…" at bounding box center [557, 31] width 236 height 992
click at [516, 278] on div "Tell us something you are most proud of accomplishing? I’m most proud of consis…" at bounding box center [557, 260] width 236 height 63
drag, startPoint x: 593, startPoint y: 278, endPoint x: 449, endPoint y: 224, distance: 154.2
click at [449, 229] on div "Tell us something you are most proud of accomplishing? I’m most proud of consis…" at bounding box center [557, 260] width 236 height 63
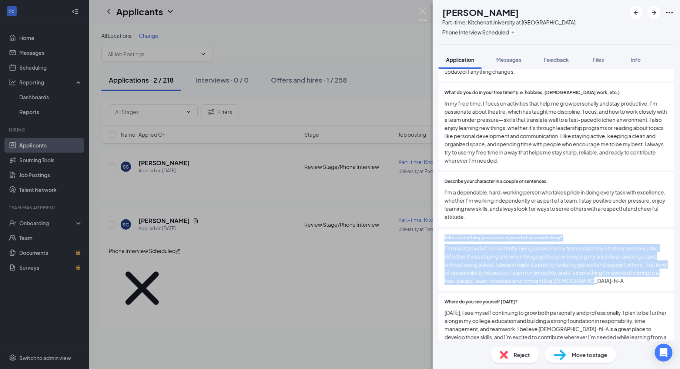
click at [449, 229] on div "Tell us something you are most proud of accomplishing? I’m most proud of consis…" at bounding box center [557, 260] width 236 height 63
drag, startPoint x: 449, startPoint y: 221, endPoint x: 614, endPoint y: 288, distance: 178.0
click at [516, 288] on div "Are you younger than 18 years old? Yes No If Yes, how old are you? 21 years old…" at bounding box center [557, 31] width 236 height 992
click at [516, 293] on div "Where do you see yourself in two years? In two years, I see myself continuing t…" at bounding box center [557, 332] width 236 height 79
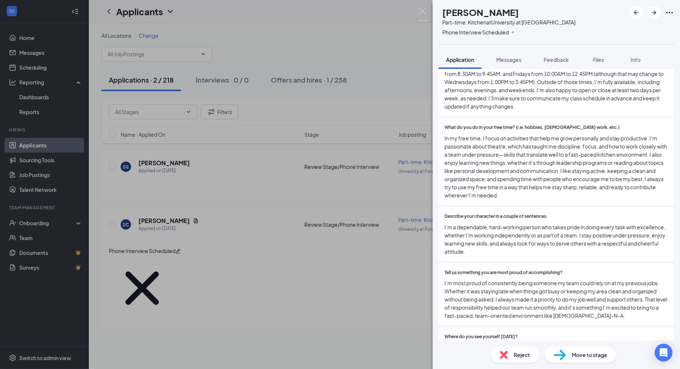
scroll to position [609, 0]
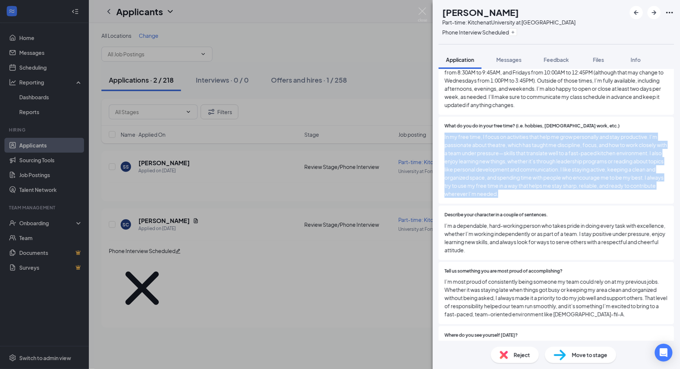
drag, startPoint x: 527, startPoint y: 185, endPoint x: 444, endPoint y: 124, distance: 103.6
click at [444, 124] on div "What do you do in your free time? (i.e. hobbies, volunteer work, etc.) In my fr…" at bounding box center [557, 160] width 236 height 87
drag, startPoint x: 444, startPoint y: 124, endPoint x: 542, endPoint y: 183, distance: 114.0
click at [516, 183] on div "What do you do in your free time? (i.e. hobbies, volunteer work, etc.) In my fr…" at bounding box center [557, 160] width 236 height 87
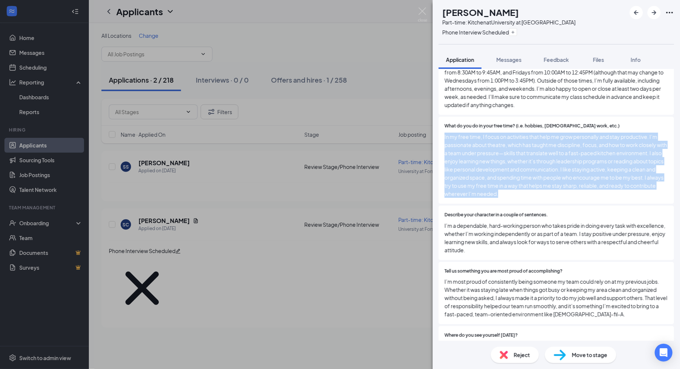
click at [516, 183] on span "In my free time, I focus on activities that help me grow personally and stay pr…" at bounding box center [557, 165] width 224 height 65
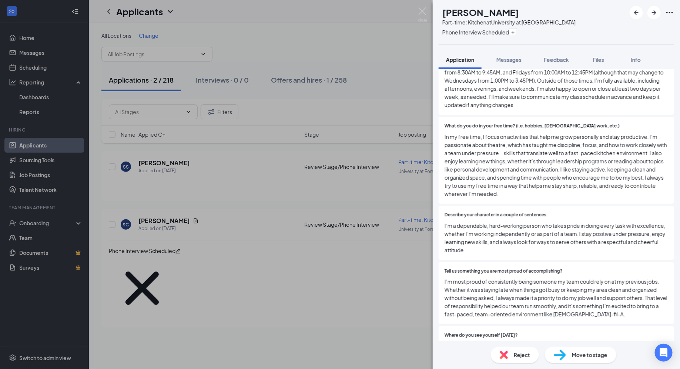
click at [516, 183] on span "In my free time, I focus on activities that help me grow personally and stay pr…" at bounding box center [557, 165] width 224 height 65
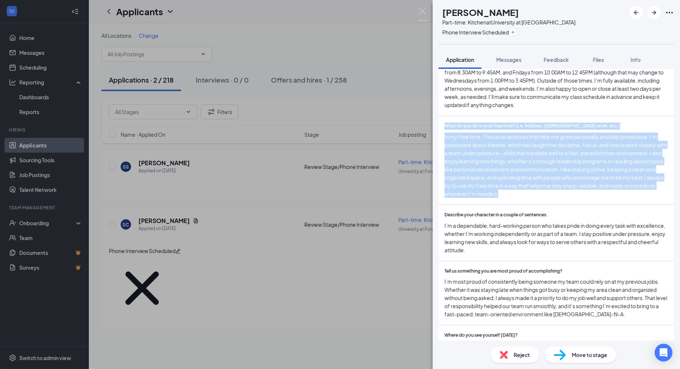
drag, startPoint x: 541, startPoint y: 183, endPoint x: 449, endPoint y: 114, distance: 114.9
click at [449, 117] on div "What do you do in your free time? (i.e. hobbies, volunteer work, etc.) In my fr…" at bounding box center [557, 160] width 236 height 87
drag, startPoint x: 449, startPoint y: 114, endPoint x: 529, endPoint y: 186, distance: 107.5
click at [516, 186] on div "What do you do in your free time? (i.e. hobbies, volunteer work, etc.) In my fr…" at bounding box center [557, 160] width 236 height 87
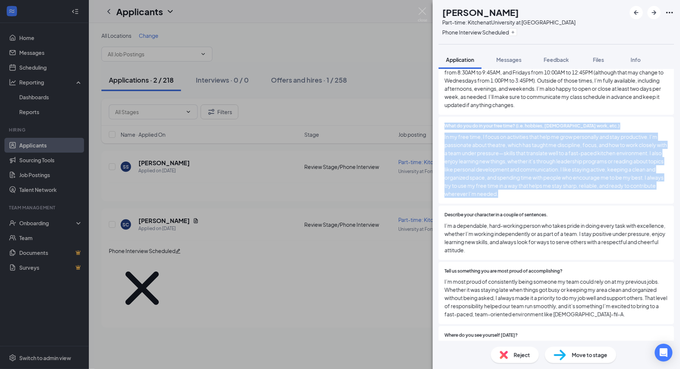
click at [516, 186] on span "In my free time, I focus on activities that help me grow personally and stay pr…" at bounding box center [557, 165] width 224 height 65
drag, startPoint x: 529, startPoint y: 186, endPoint x: 456, endPoint y: 115, distance: 101.6
click at [456, 123] on div "What do you do in your free time? (i.e. hobbies, volunteer work, etc.) In my fr…" at bounding box center [557, 160] width 224 height 75
click at [456, 123] on span "What do you do in your free time? (i.e. hobbies, [DEMOGRAPHIC_DATA] work, etc.)" at bounding box center [532, 126] width 175 height 7
drag, startPoint x: 456, startPoint y: 115, endPoint x: 558, endPoint y: 186, distance: 123.8
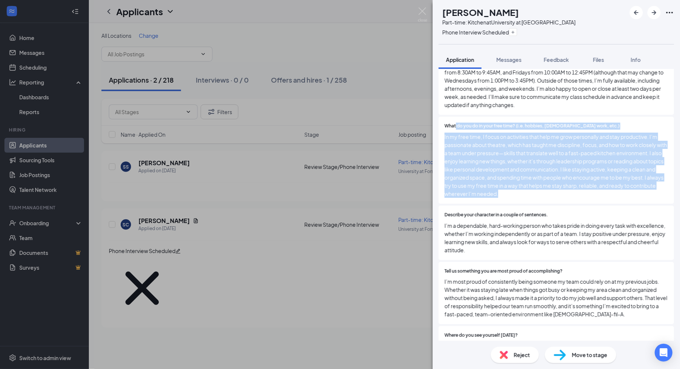
click at [516, 186] on div "What do you do in your free time? (i.e. hobbies, volunteer work, etc.) In my fr…" at bounding box center [557, 160] width 224 height 75
click at [516, 186] on span "In my free time, I focus on activities that help me grow personally and stay pr…" at bounding box center [557, 165] width 224 height 65
drag, startPoint x: 558, startPoint y: 185, endPoint x: 454, endPoint y: 111, distance: 127.5
click at [455, 117] on div "What do you do in your free time? (i.e. hobbies, volunteer work, etc.) In my fr…" at bounding box center [557, 160] width 236 height 87
click at [454, 117] on div "What do you do in your free time? (i.e. hobbies, volunteer work, etc.) In my fr…" at bounding box center [557, 160] width 236 height 87
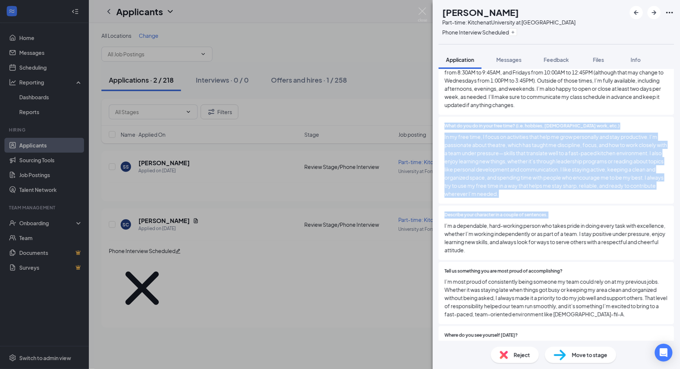
drag, startPoint x: 454, startPoint y: 111, endPoint x: 558, endPoint y: 207, distance: 140.8
click at [516, 207] on div "Are you younger than 18 years old? Yes No If Yes, how old are you? 21 years old…" at bounding box center [557, 64] width 236 height 992
click at [516, 211] on div at bounding box center [608, 214] width 120 height 7
drag, startPoint x: 553, startPoint y: 196, endPoint x: 446, endPoint y: 98, distance: 144.7
click at [446, 98] on div "Are you younger than 18 years old? Yes No If Yes, how old are you? 21 years old…" at bounding box center [557, 64] width 236 height 992
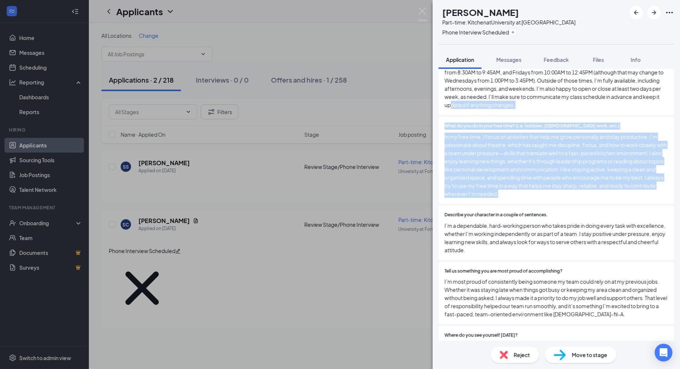
click at [446, 98] on span "I’m currently a college student at Valencia, so I have a few morning classes du…" at bounding box center [557, 80] width 224 height 57
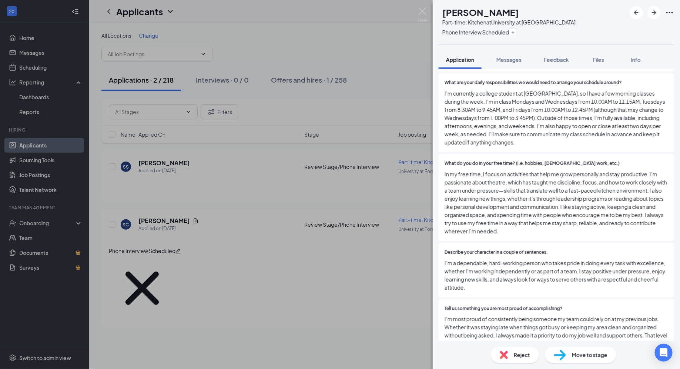
scroll to position [568, 0]
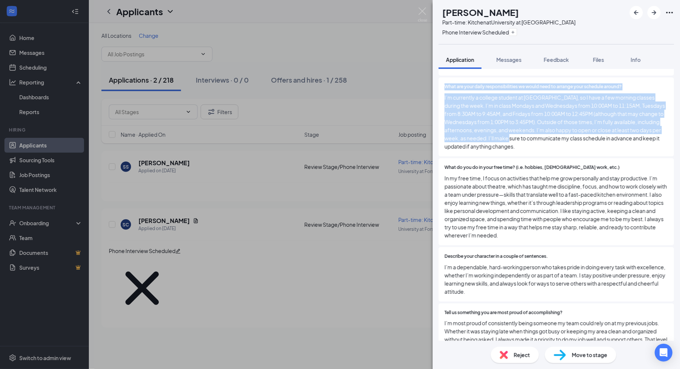
drag, startPoint x: 443, startPoint y: 79, endPoint x: 508, endPoint y: 131, distance: 83.5
click at [508, 131] on div "What are your daily responsibilities we would need to arrange your schedule aro…" at bounding box center [557, 116] width 236 height 79
click at [508, 131] on span "I’m currently a college student at Valencia, so I have a few morning classes du…" at bounding box center [557, 121] width 224 height 57
drag, startPoint x: 493, startPoint y: 138, endPoint x: 445, endPoint y: 82, distance: 73.8
click at [445, 83] on div "What are your daily responsibilities we would need to arrange your schedule aro…" at bounding box center [557, 116] width 224 height 67
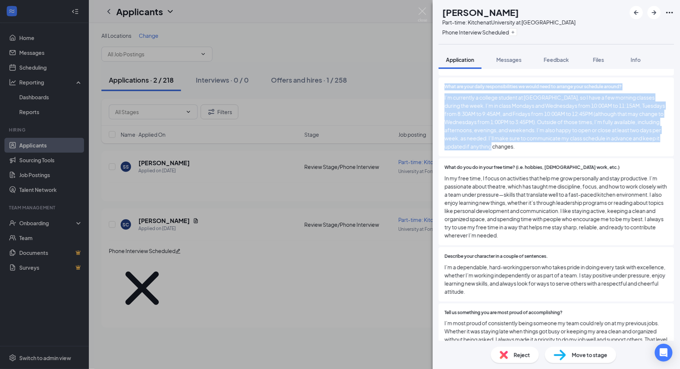
click at [445, 83] on span "What are your daily responsibilities we would need to arrange your schedule aro…" at bounding box center [533, 86] width 177 height 7
drag, startPoint x: 445, startPoint y: 82, endPoint x: 488, endPoint y: 132, distance: 66.2
click at [488, 132] on div "What are your daily responsibilities we would need to arrange your schedule aro…" at bounding box center [557, 116] width 224 height 67
click at [488, 132] on span "I’m currently a college student at Valencia, so I have a few morning classes du…" at bounding box center [557, 121] width 224 height 57
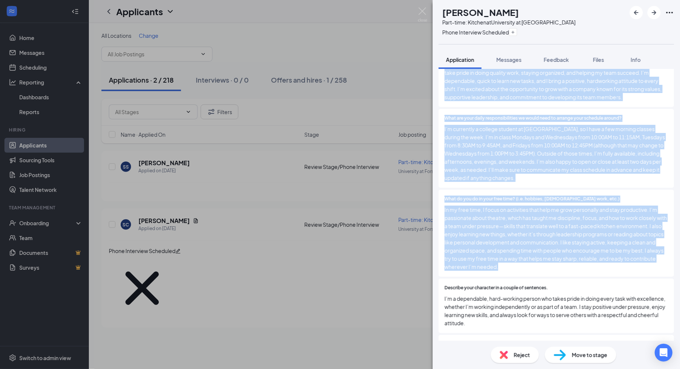
scroll to position [523, 0]
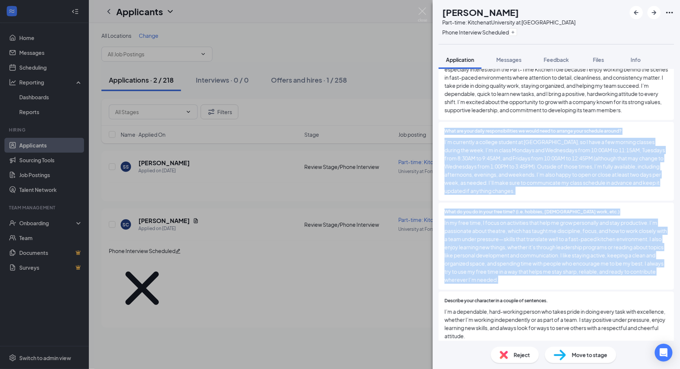
drag, startPoint x: 528, startPoint y: 149, endPoint x: 445, endPoint y: 121, distance: 88.1
click at [444, 121] on div "Are you younger than 18 years old? Yes No If Yes, how old are you? 21 years old…" at bounding box center [557, 150] width 236 height 992
click at [445, 128] on span "What are your daily responsibilities we would need to arrange your schedule aro…" at bounding box center [533, 131] width 177 height 7
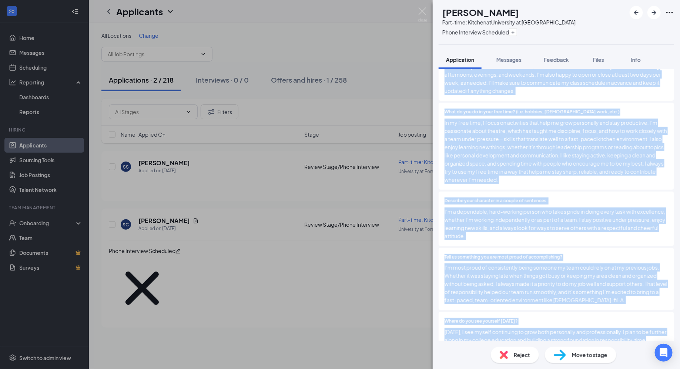
scroll to position [640, 0]
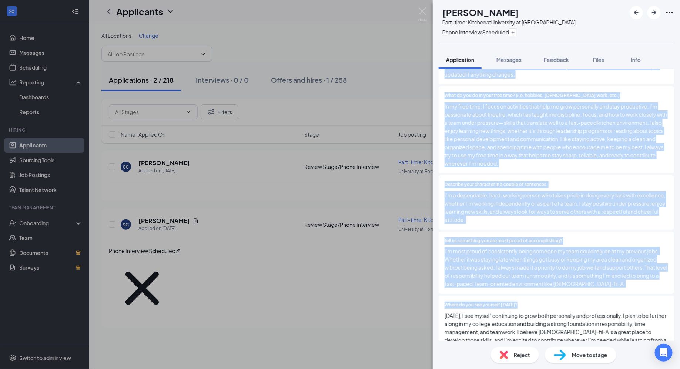
drag, startPoint x: 445, startPoint y: 121, endPoint x: 595, endPoint y: 289, distance: 225.1
click at [516, 289] on div "Are you younger than 18 years old? Yes No If Yes, how old are you? 21 years old…" at bounding box center [557, 34] width 236 height 992
click at [516, 296] on div "Where do you see yourself in two years? In two years, I see myself continuing t…" at bounding box center [557, 335] width 236 height 79
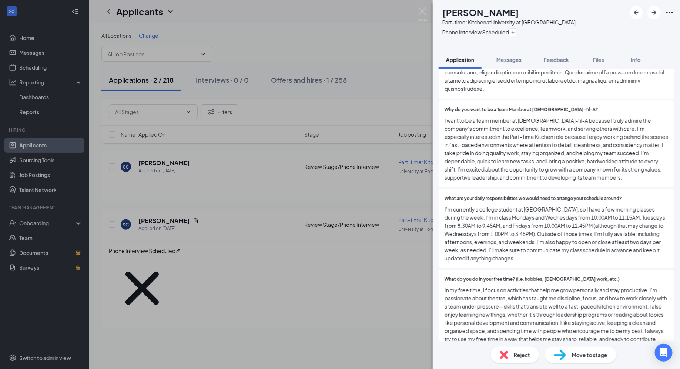
scroll to position [454, 0]
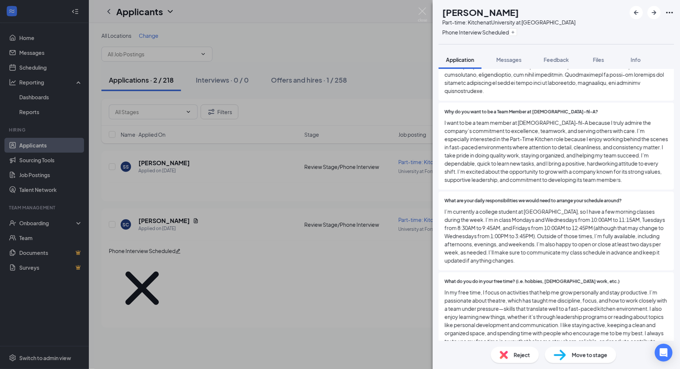
click at [516, 260] on div "What are your daily responsibilities we would need to arrange your schedule aro…" at bounding box center [557, 230] width 236 height 79
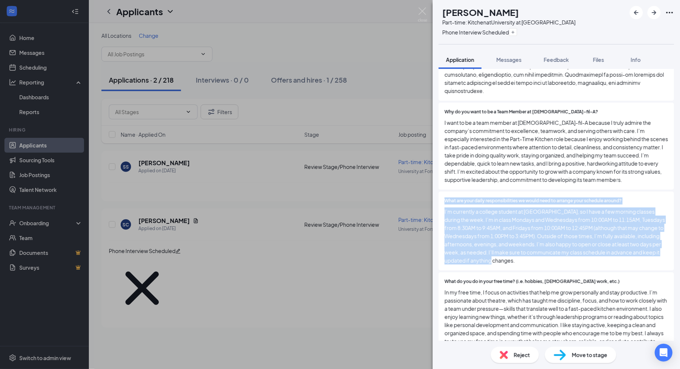
drag, startPoint x: 513, startPoint y: 260, endPoint x: 434, endPoint y: 191, distance: 104.5
click at [434, 191] on div "Collapse all Application Phone +1 (954) 544-6993 Email sophirules37@icloud.com …" at bounding box center [556, 205] width 247 height 272
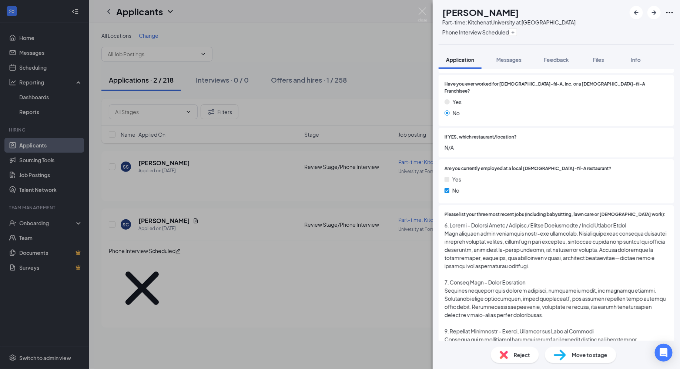
scroll to position [0, 0]
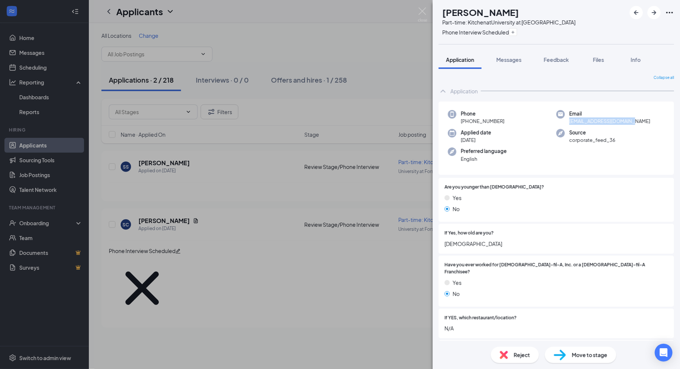
drag, startPoint x: 570, startPoint y: 123, endPoint x: 632, endPoint y: 125, distance: 61.9
click at [516, 125] on div "Phone +1 (954) 544-6993 Email sophirules37@icloud.com Applied date Aug 5 Source…" at bounding box center [557, 138] width 236 height 74
copy span "sophirules37@icloud.com"
